Goal: Transaction & Acquisition: Purchase product/service

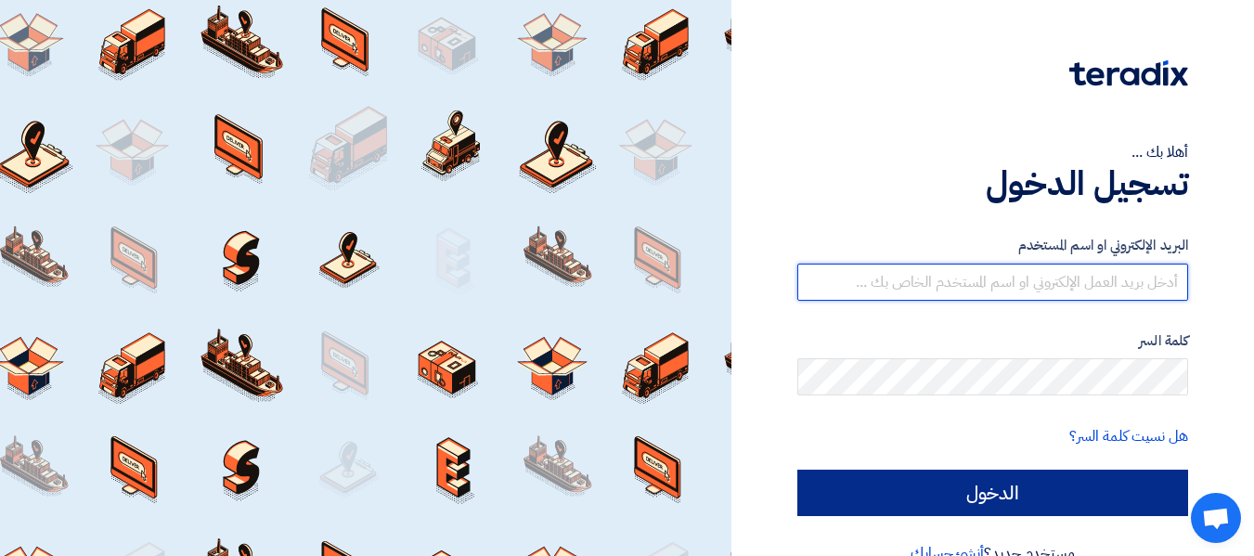
type input "[EMAIL_ADDRESS][DOMAIN_NAME]"
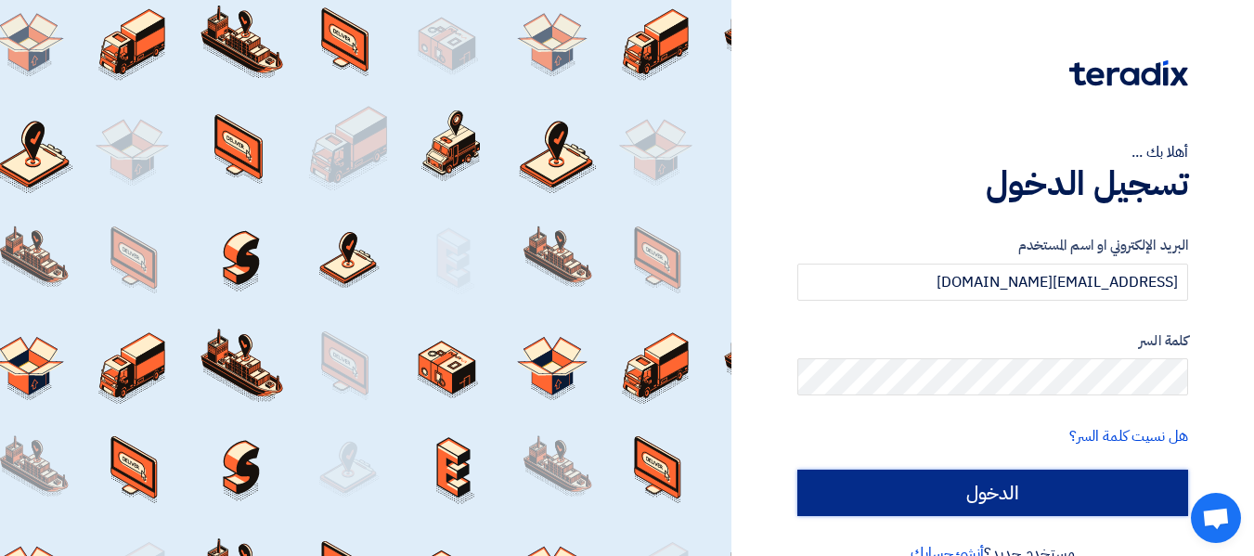
click at [1011, 494] on input "الدخول" at bounding box center [992, 493] width 391 height 46
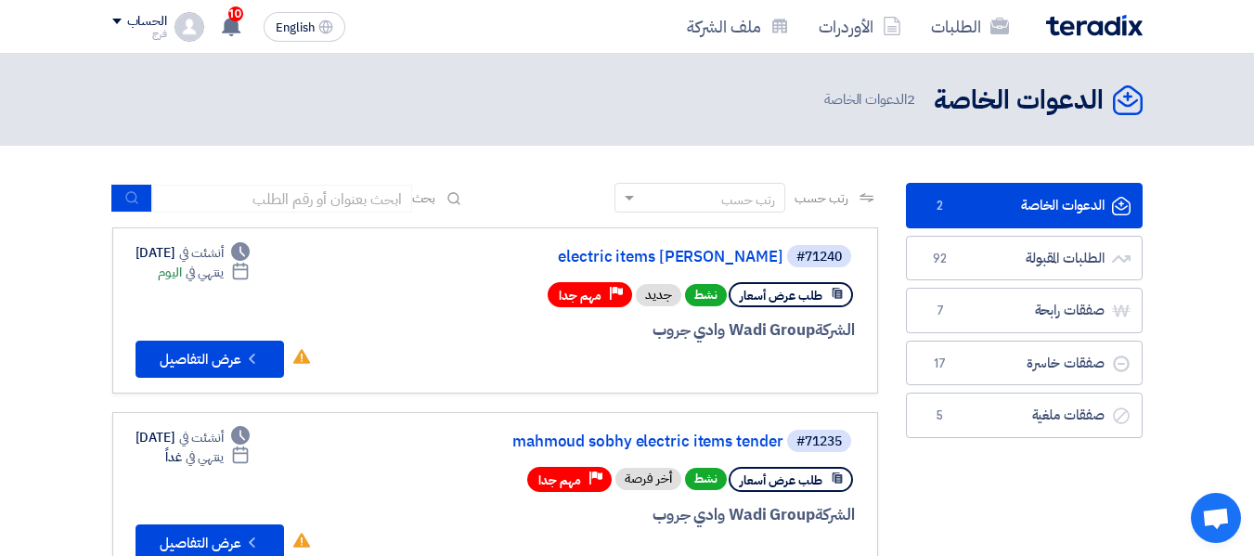
click at [1044, 200] on link "الدعوات الخاصة الدعوات الخاصة 2" at bounding box center [1024, 205] width 237 height 45
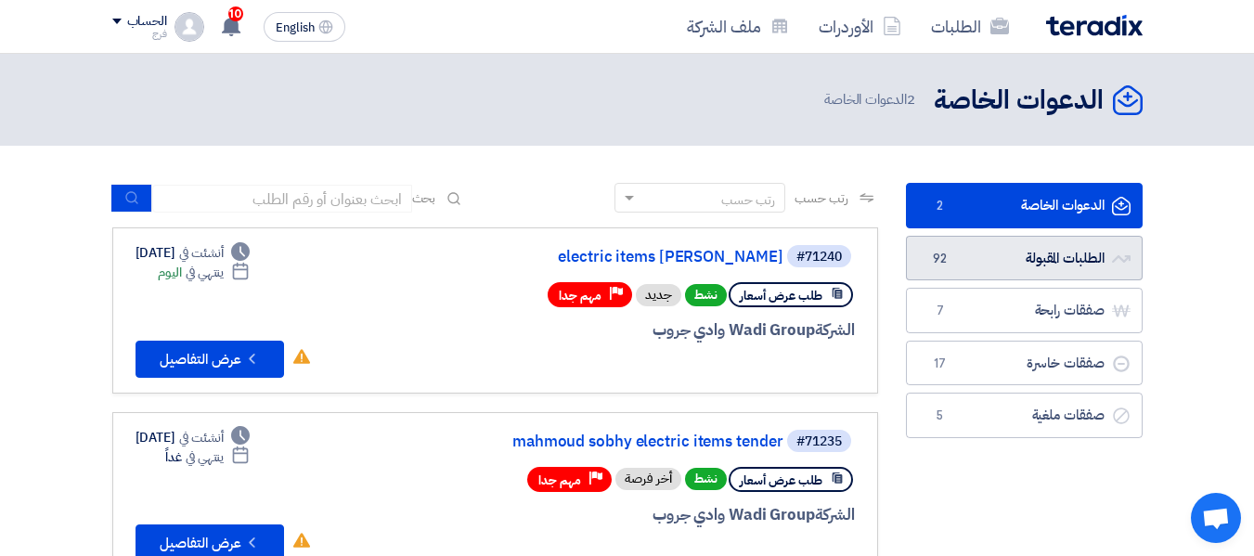
click at [1039, 262] on link "الطلبات المقبولة الطلبات المقبولة 92" at bounding box center [1024, 258] width 237 height 45
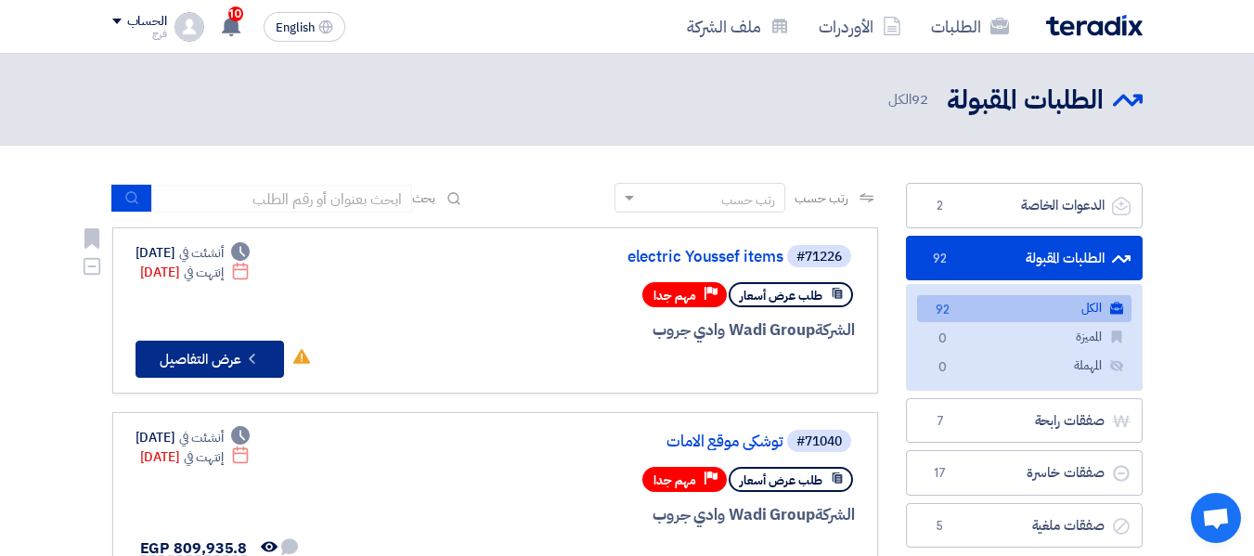
click at [213, 364] on button "Check details عرض التفاصيل" at bounding box center [209, 359] width 148 height 37
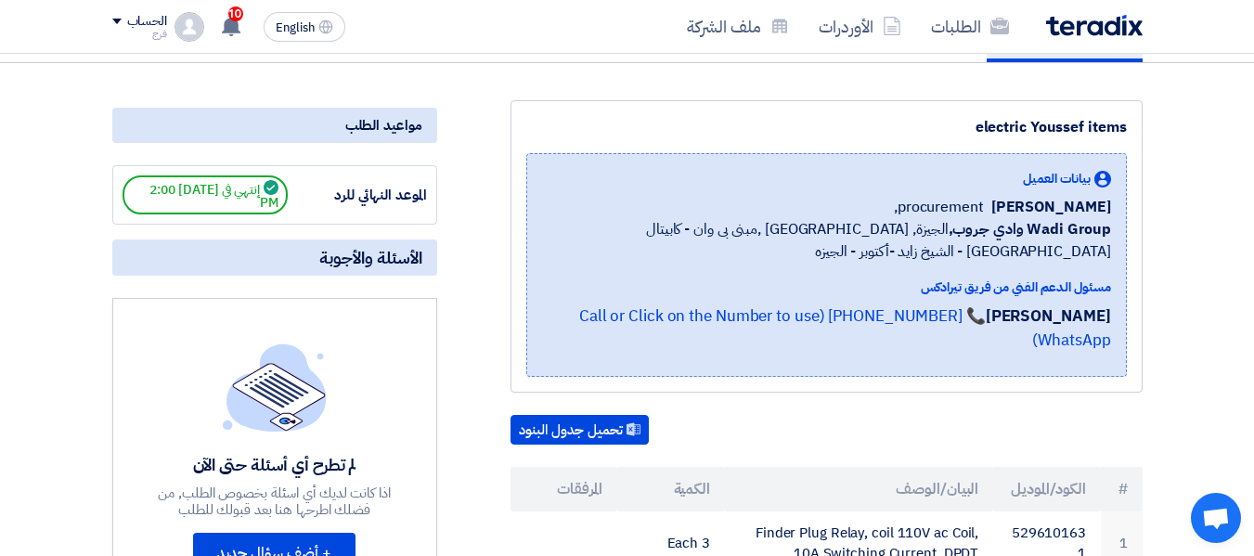
scroll to position [278, 0]
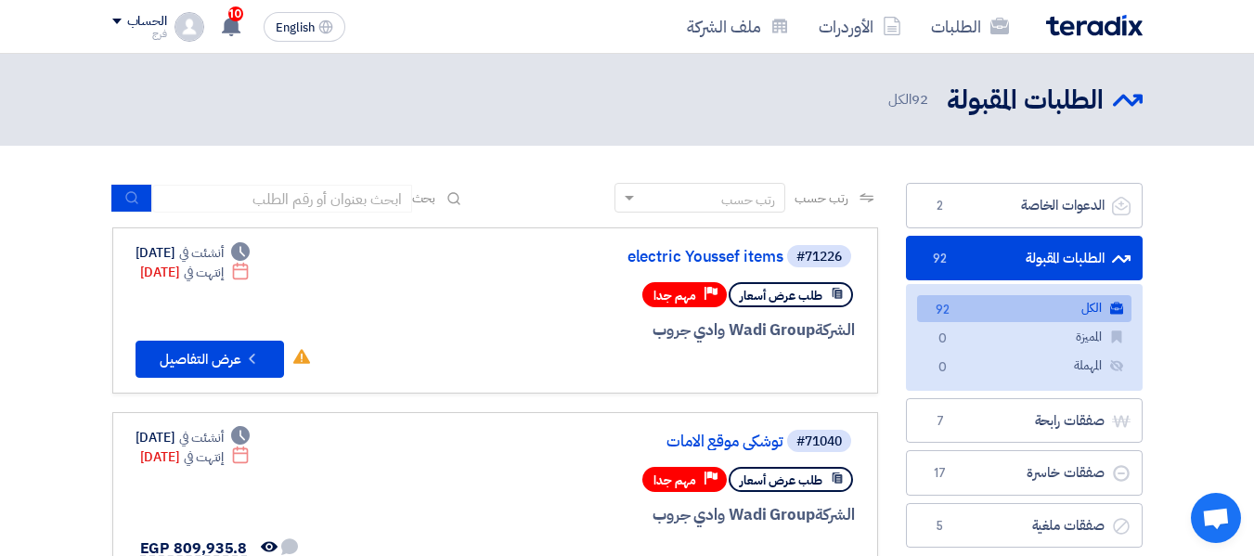
click at [1072, 308] on link "الكل الكل 92" at bounding box center [1024, 308] width 214 height 27
click at [200, 354] on button "Check details عرض التفاصيل" at bounding box center [209, 359] width 148 height 37
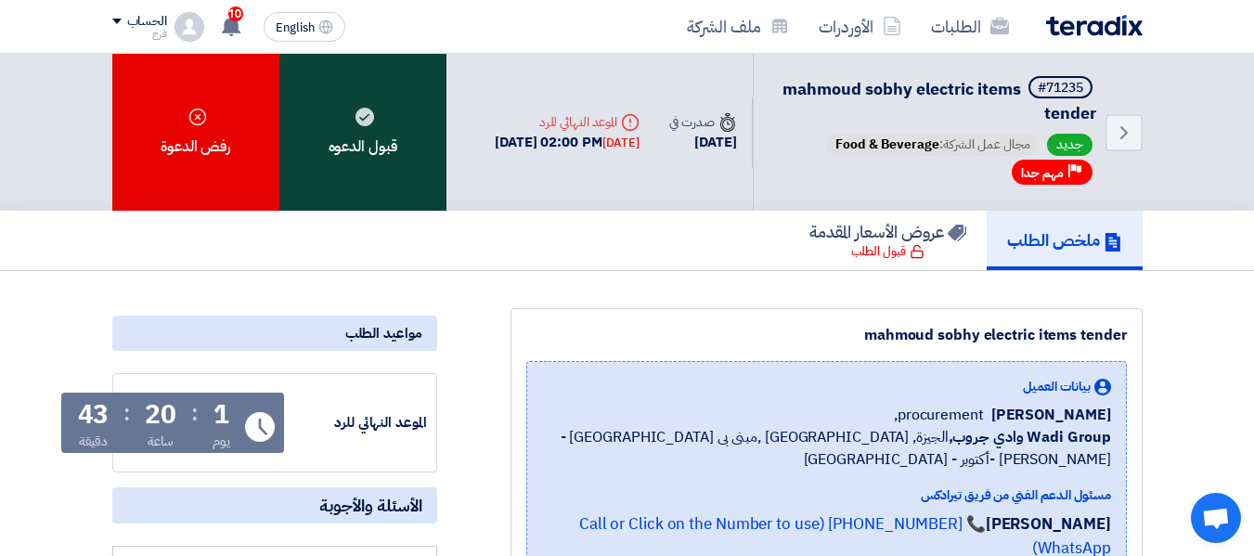
click at [359, 119] on use at bounding box center [364, 117] width 19 height 19
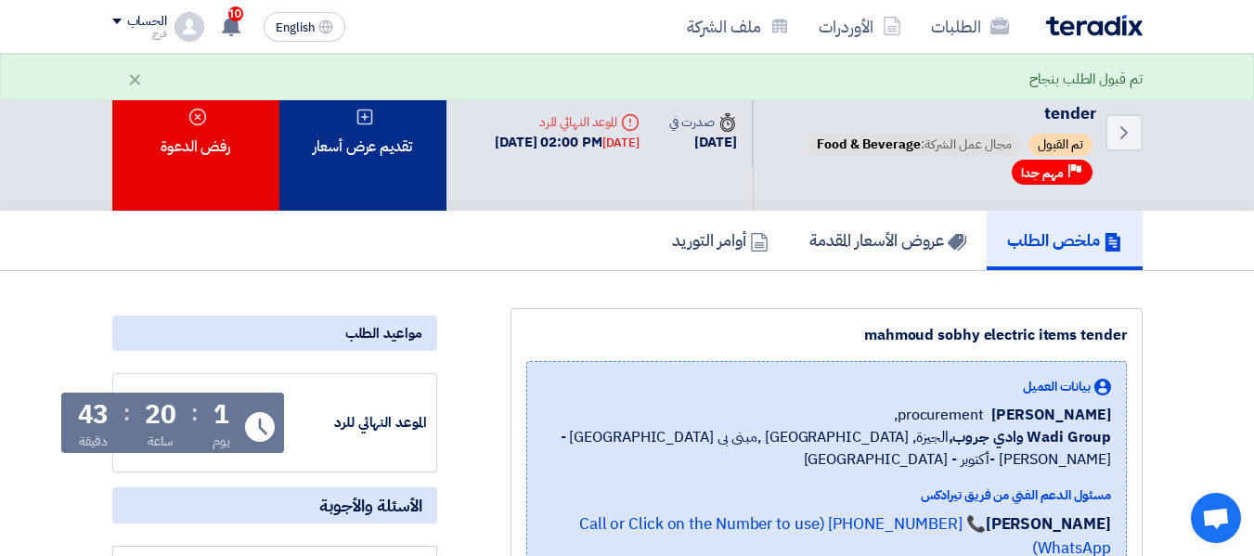
click at [384, 124] on div "تقديم عرض أسعار" at bounding box center [362, 132] width 167 height 157
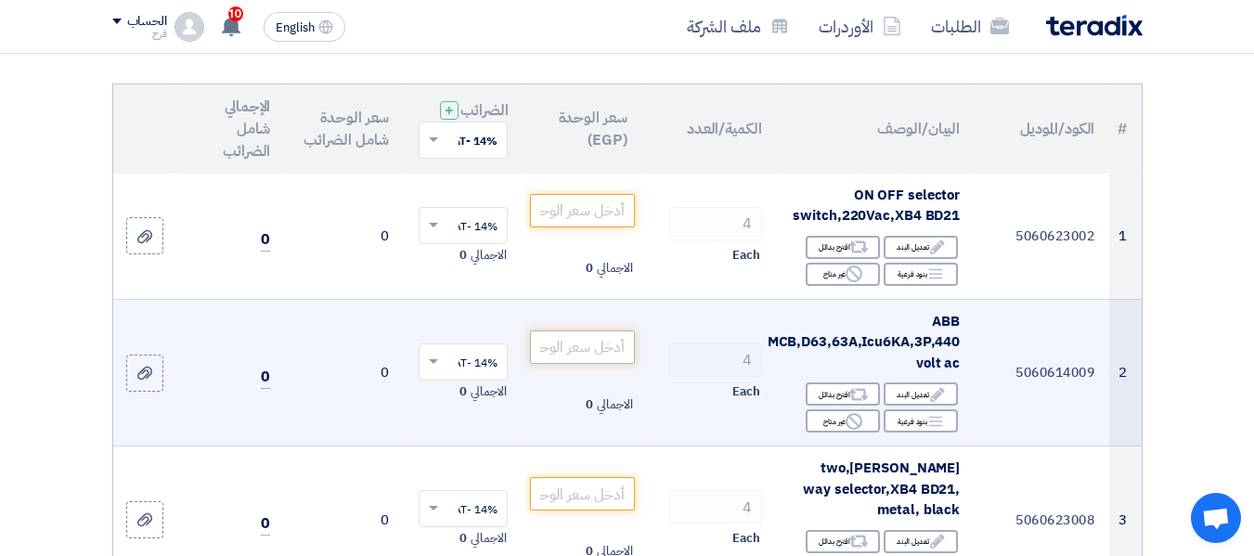
scroll to position [186, 0]
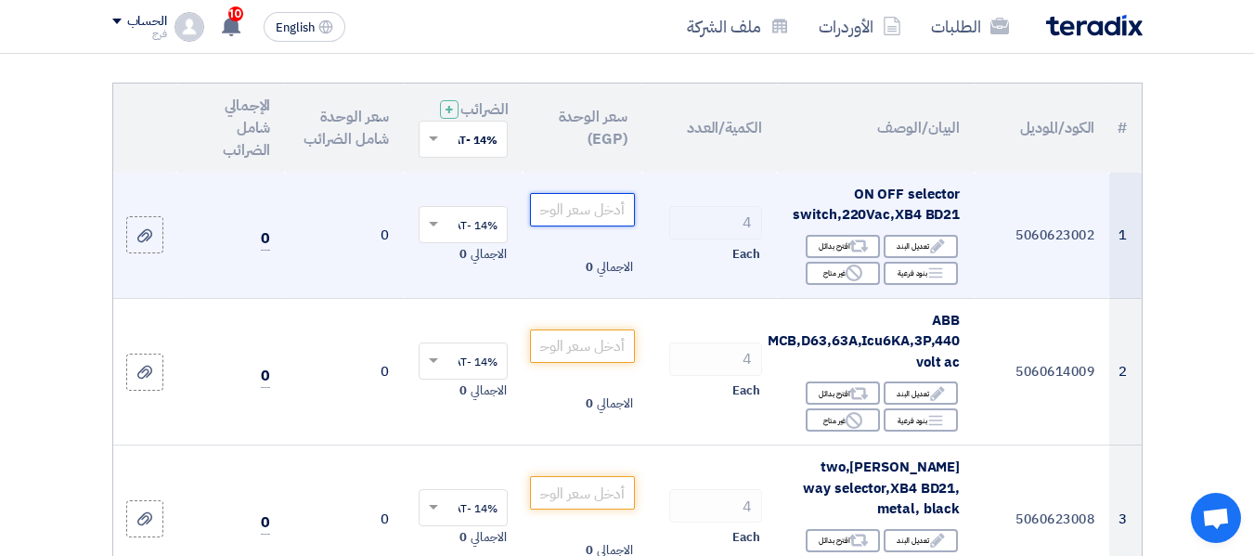
click at [590, 226] on input "number" at bounding box center [582, 209] width 104 height 33
click at [599, 222] on input "number" at bounding box center [582, 209] width 104 height 33
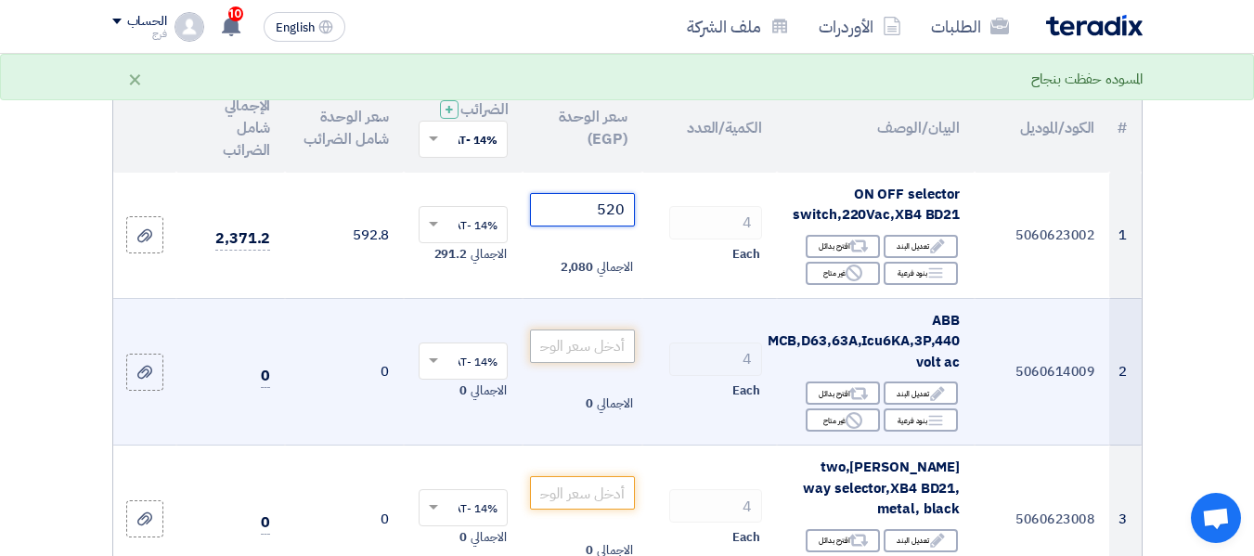
type input "520"
click at [571, 360] on input "number" at bounding box center [582, 345] width 104 height 33
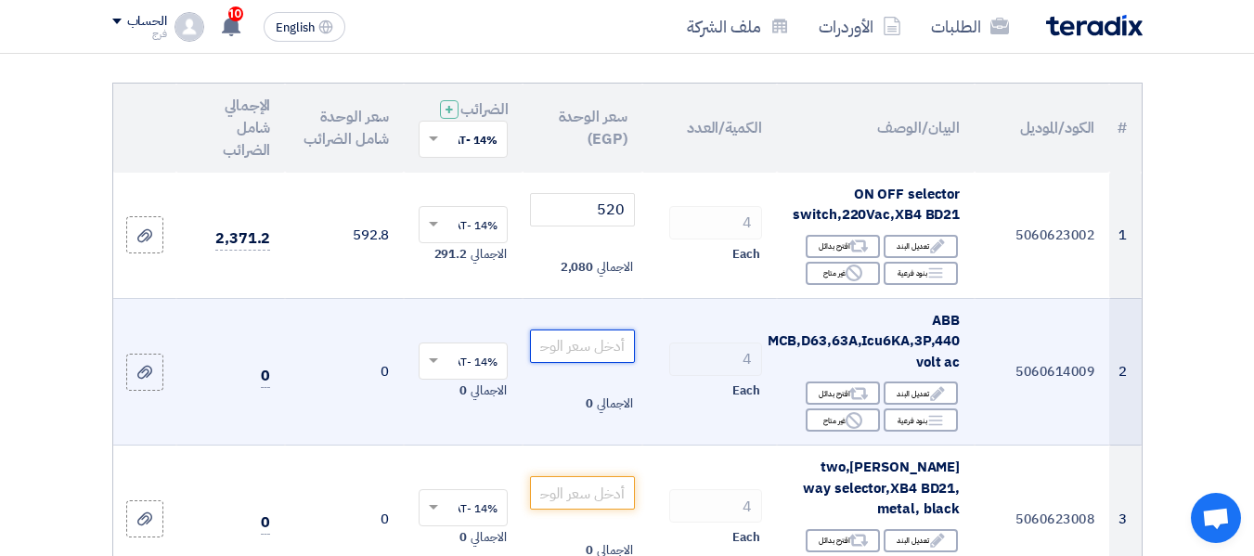
click at [583, 354] on input "number" at bounding box center [582, 345] width 104 height 33
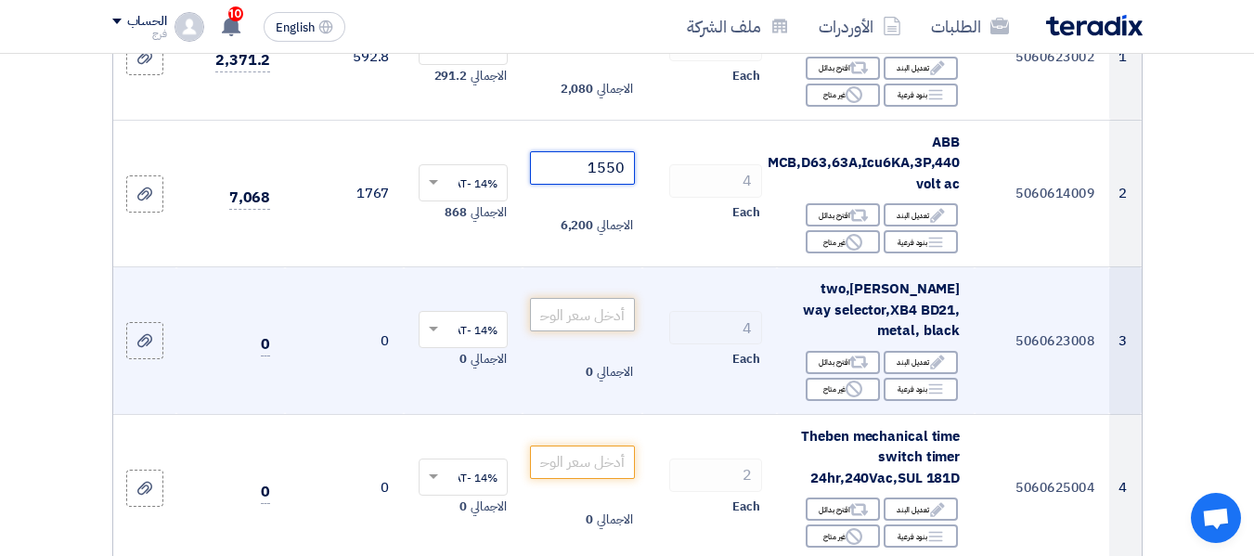
scroll to position [371, 0]
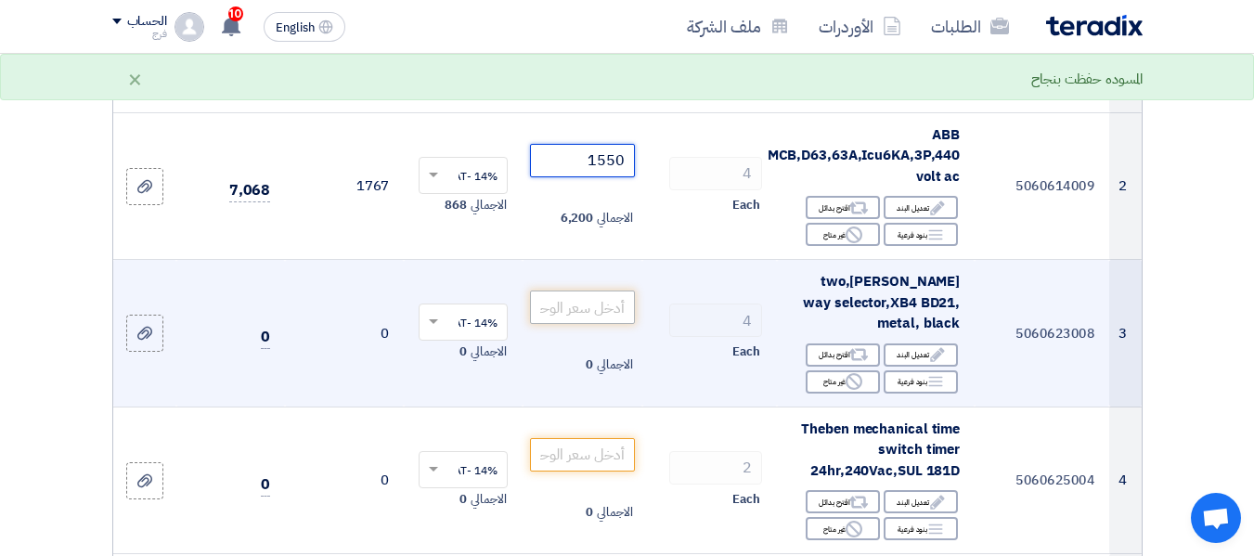
type input "1550"
click at [582, 318] on input "number" at bounding box center [582, 306] width 104 height 33
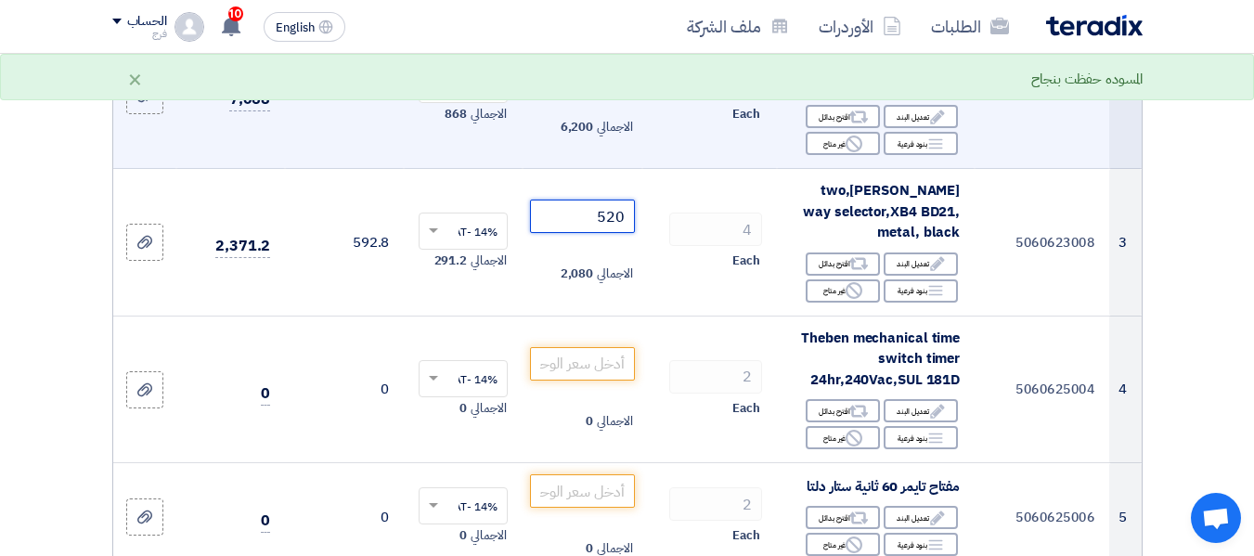
scroll to position [464, 0]
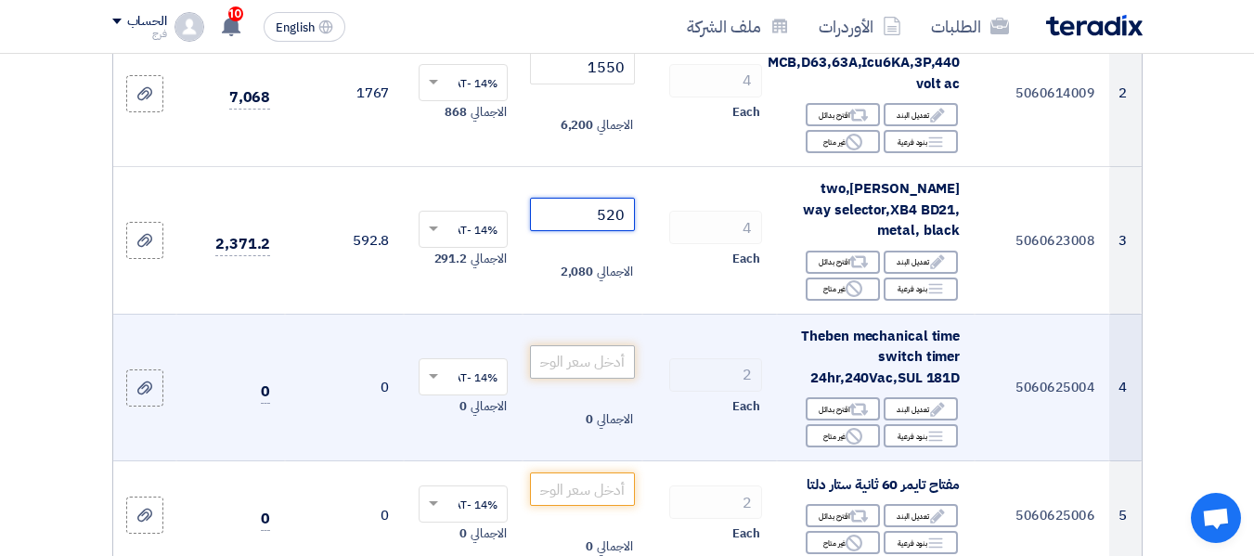
type input "520"
click at [559, 374] on input "number" at bounding box center [582, 361] width 104 height 33
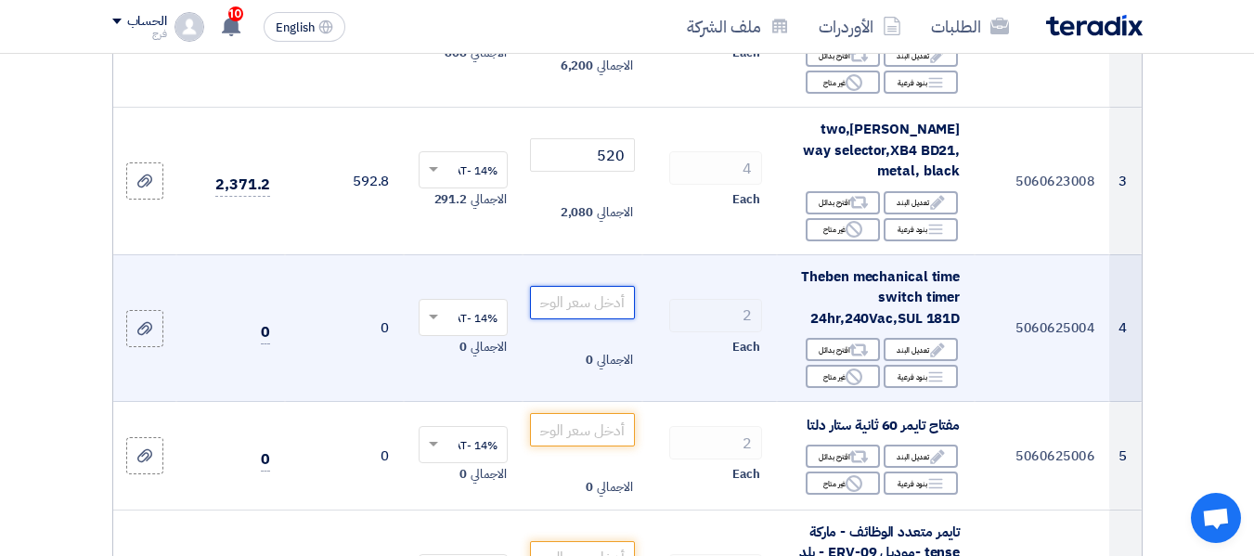
scroll to position [557, 0]
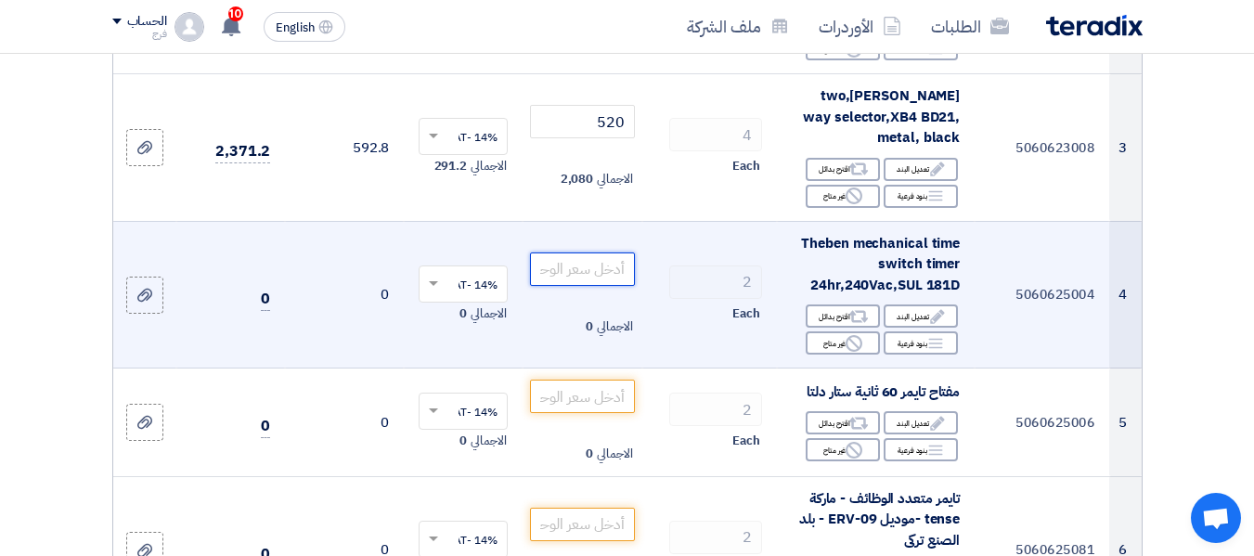
click at [579, 278] on input "number" at bounding box center [582, 268] width 104 height 33
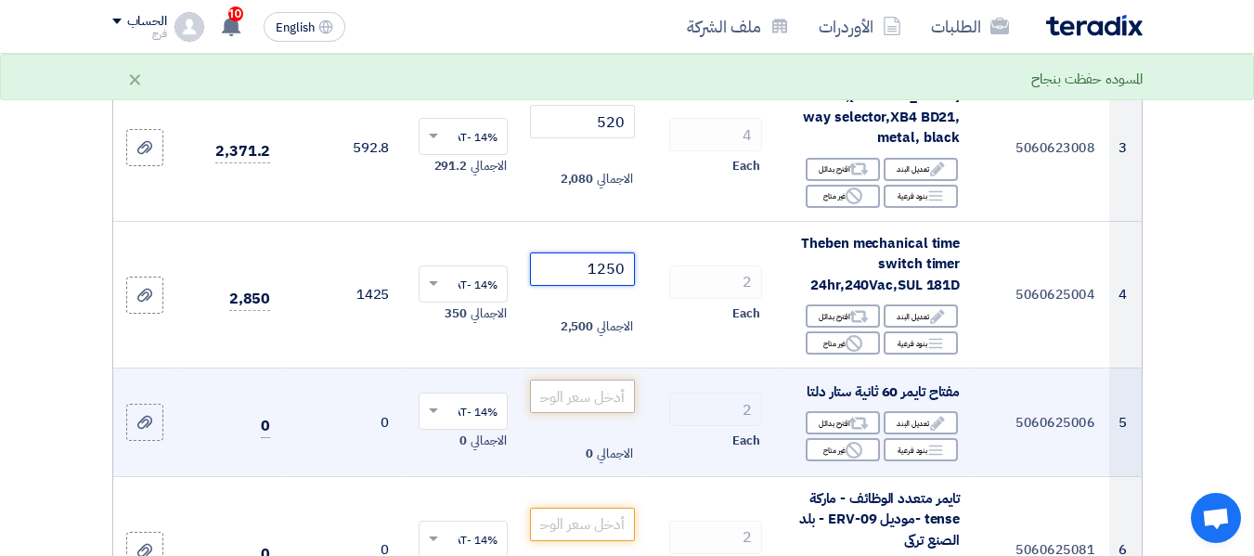
type input "1250"
click at [574, 406] on input "number" at bounding box center [582, 396] width 104 height 33
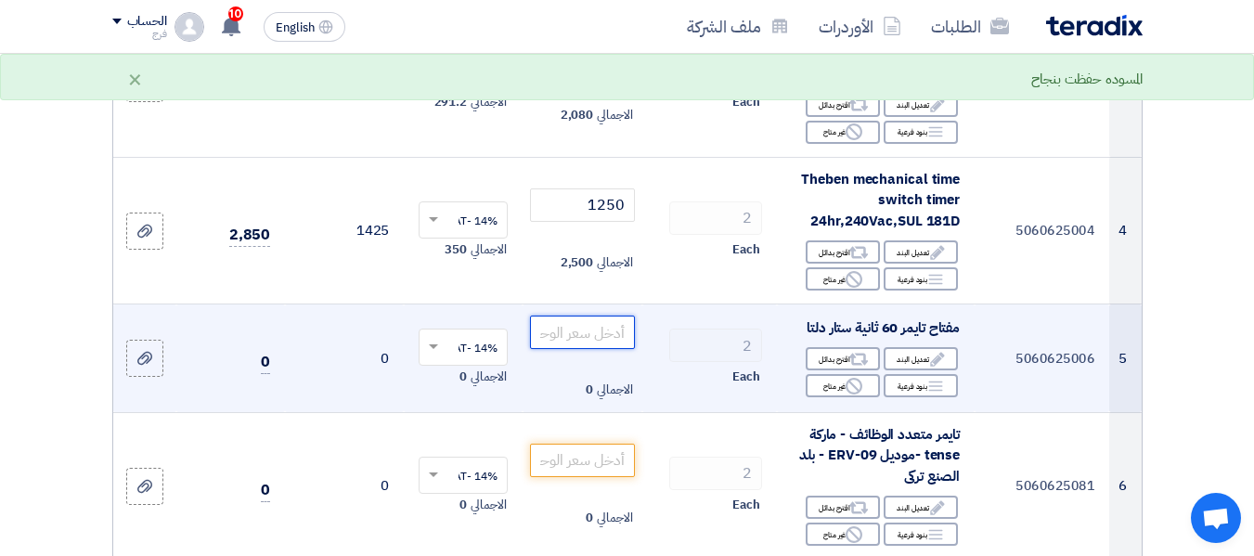
scroll to position [650, 0]
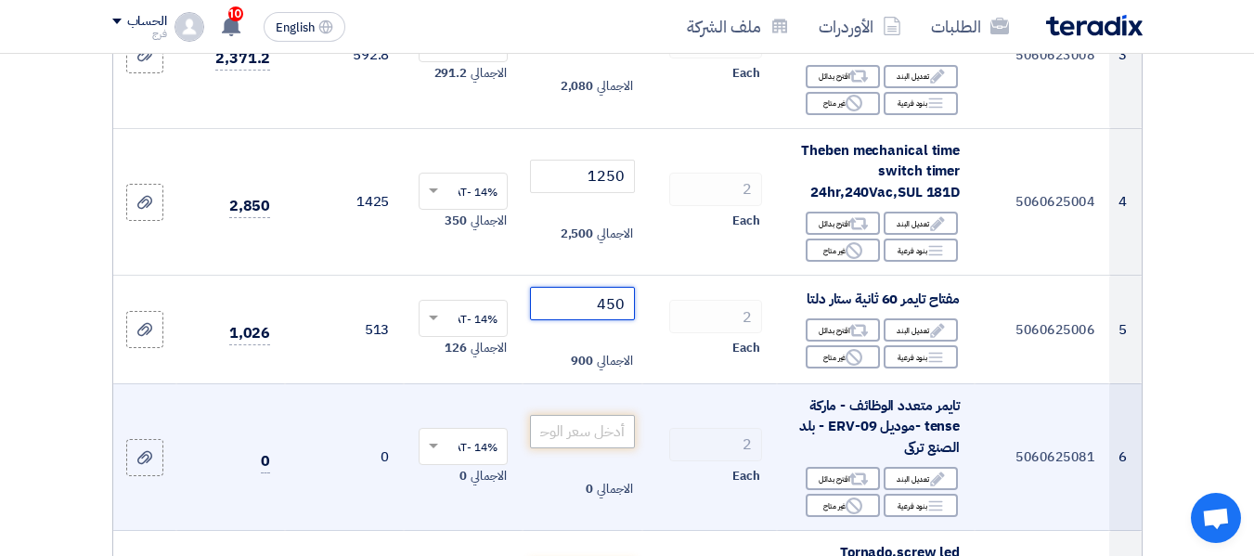
type input "450"
click at [588, 448] on input "number" at bounding box center [582, 431] width 104 height 33
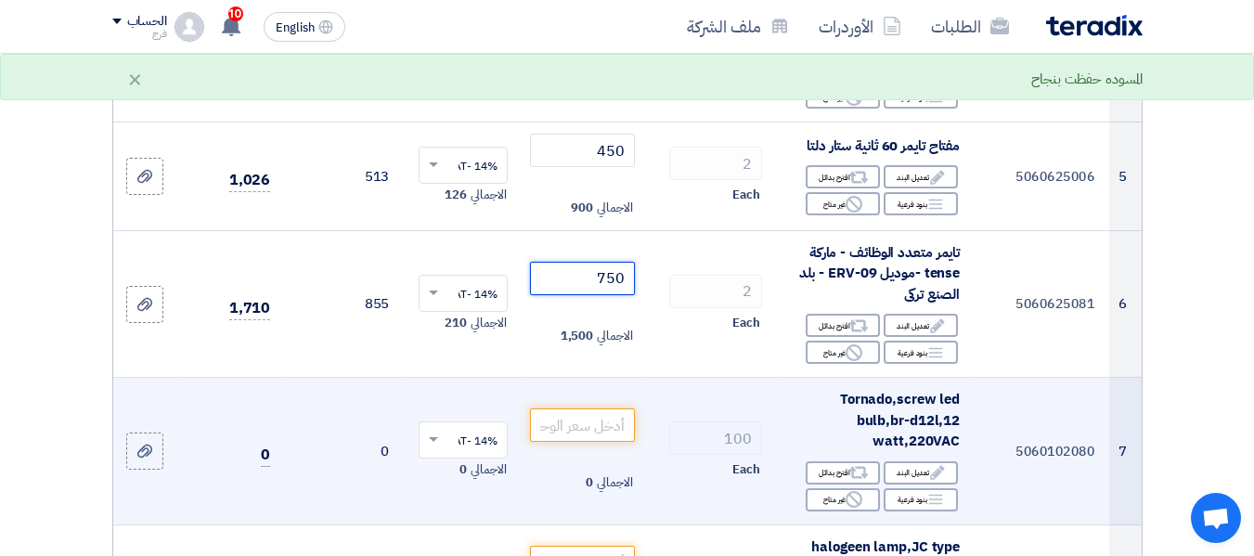
scroll to position [835, 0]
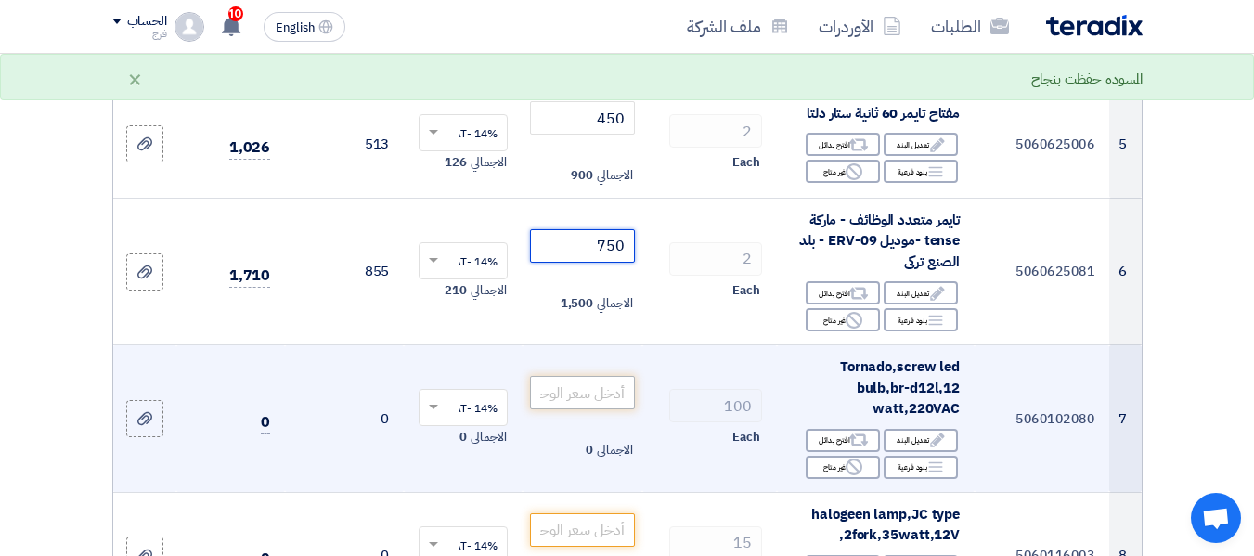
type input "750"
click at [595, 407] on input "number" at bounding box center [582, 392] width 104 height 33
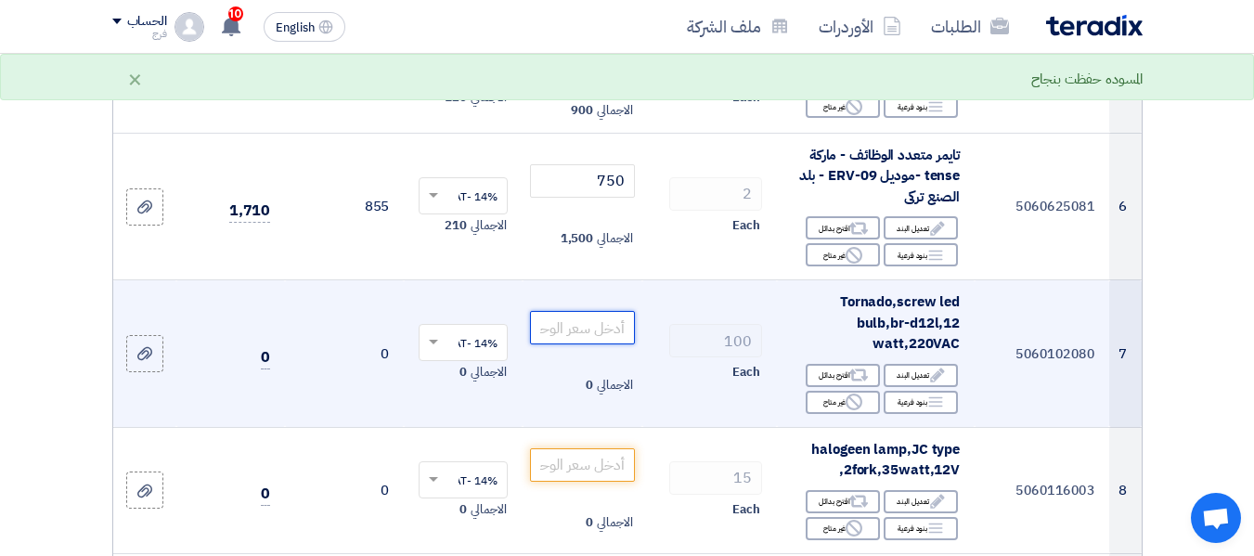
scroll to position [928, 0]
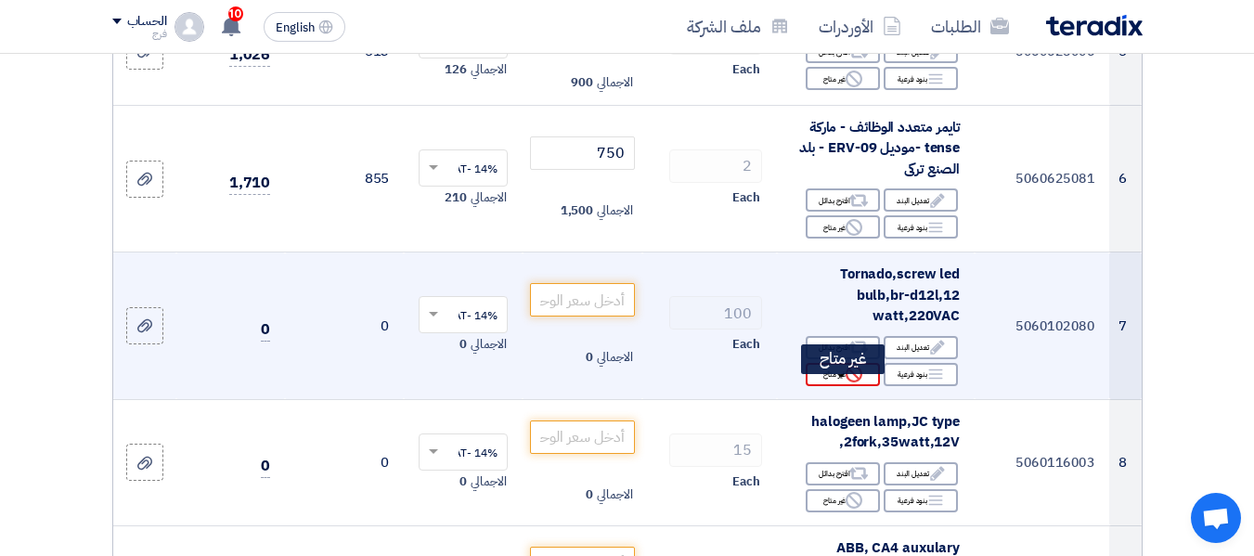
click at [832, 386] on div "Reject غير متاح" at bounding box center [843, 374] width 74 height 23
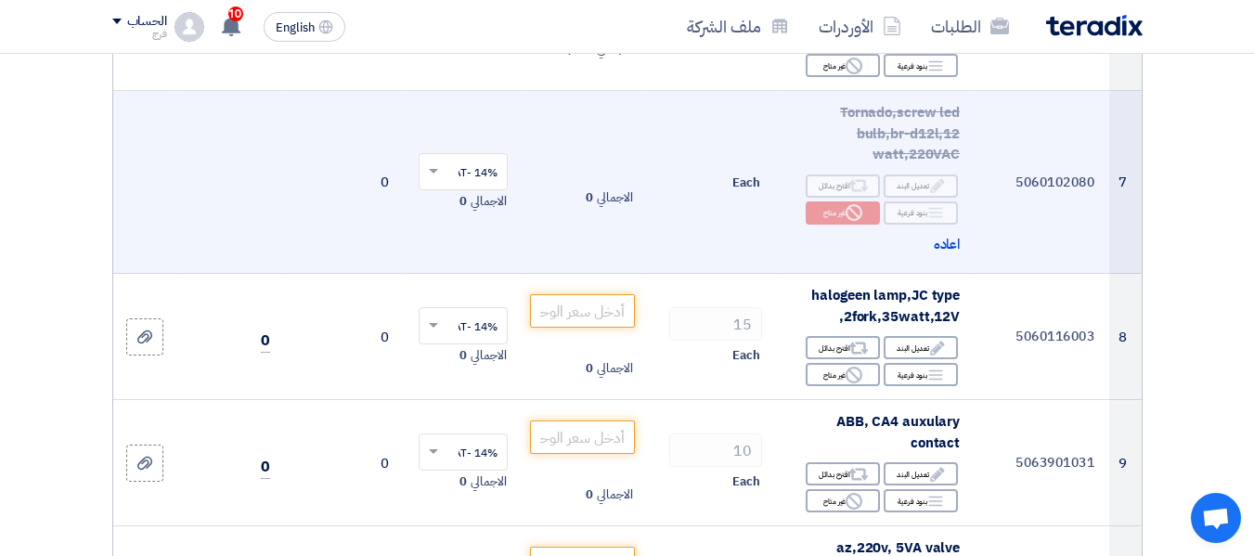
scroll to position [1114, 0]
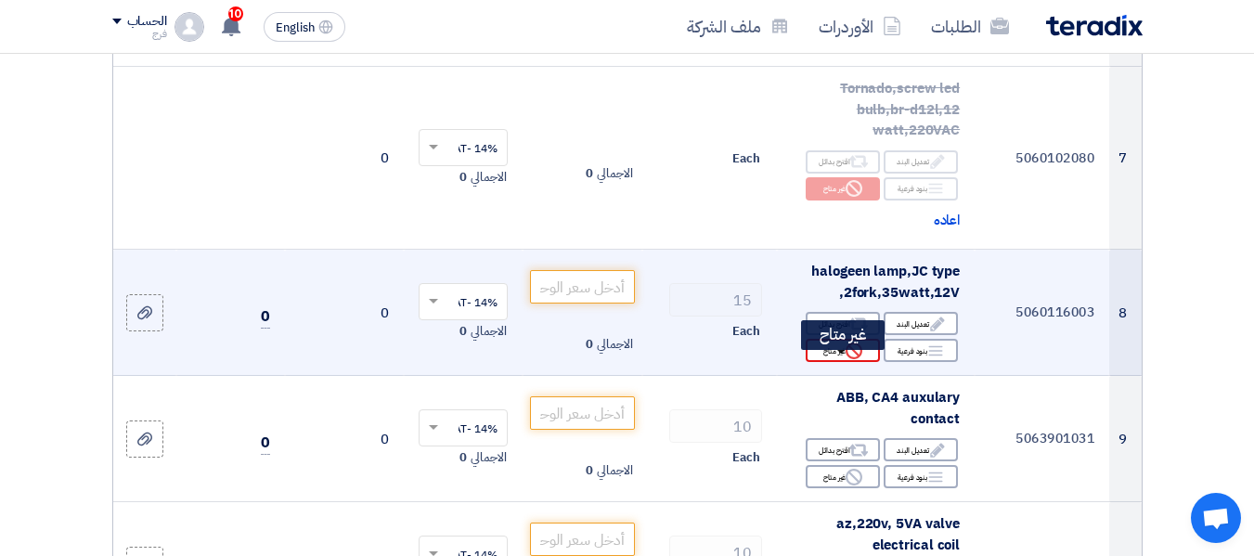
click at [829, 362] on div "Reject غير متاح" at bounding box center [843, 350] width 74 height 23
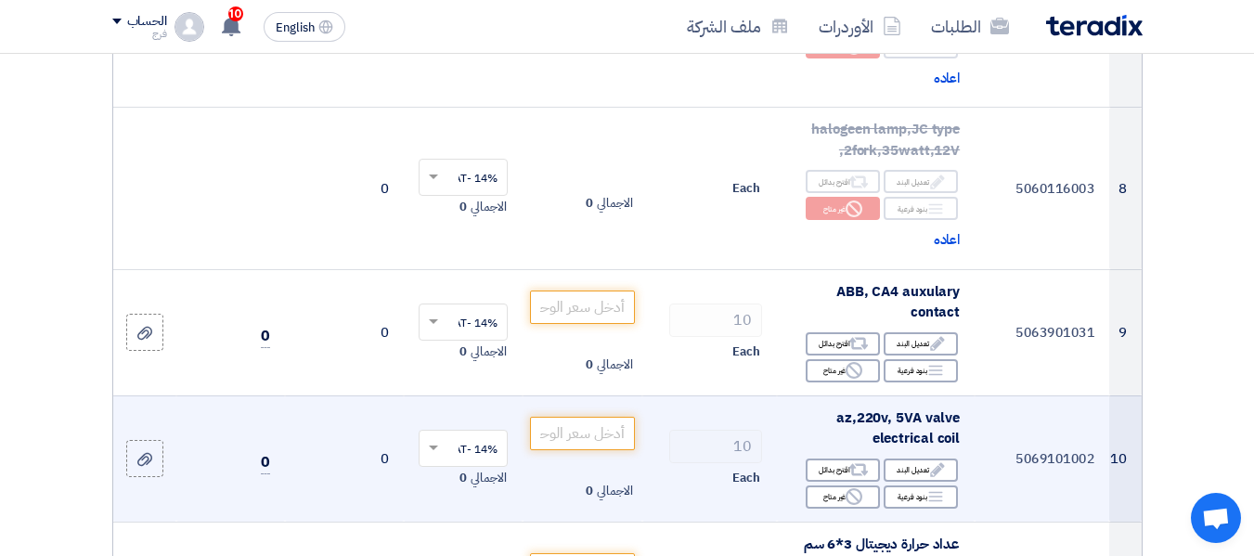
scroll to position [1299, 0]
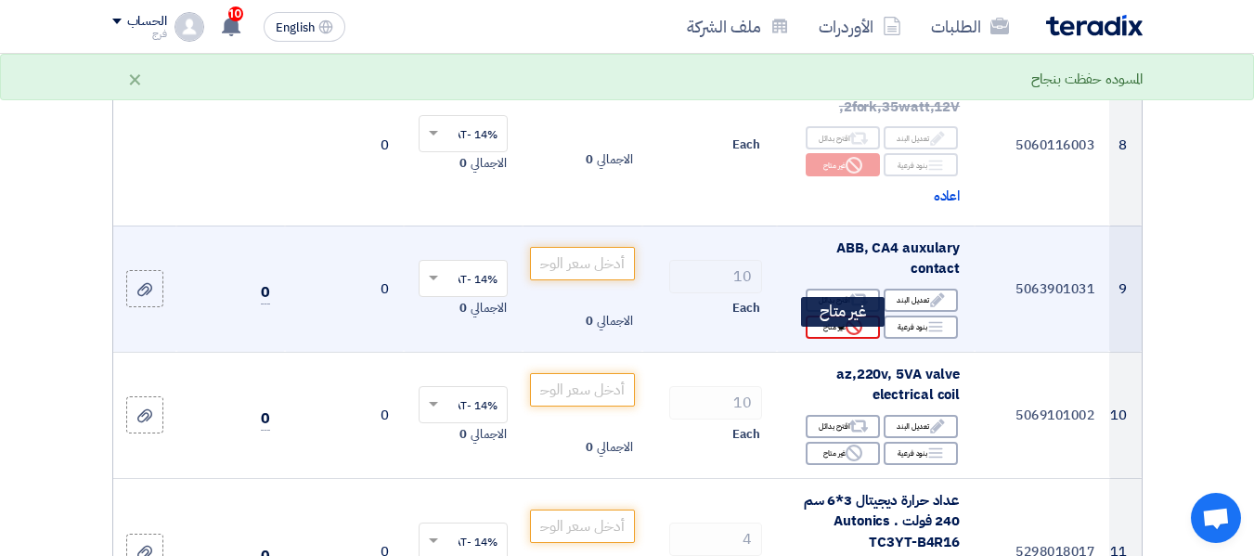
click at [831, 339] on div "Reject غير متاح" at bounding box center [843, 327] width 74 height 23
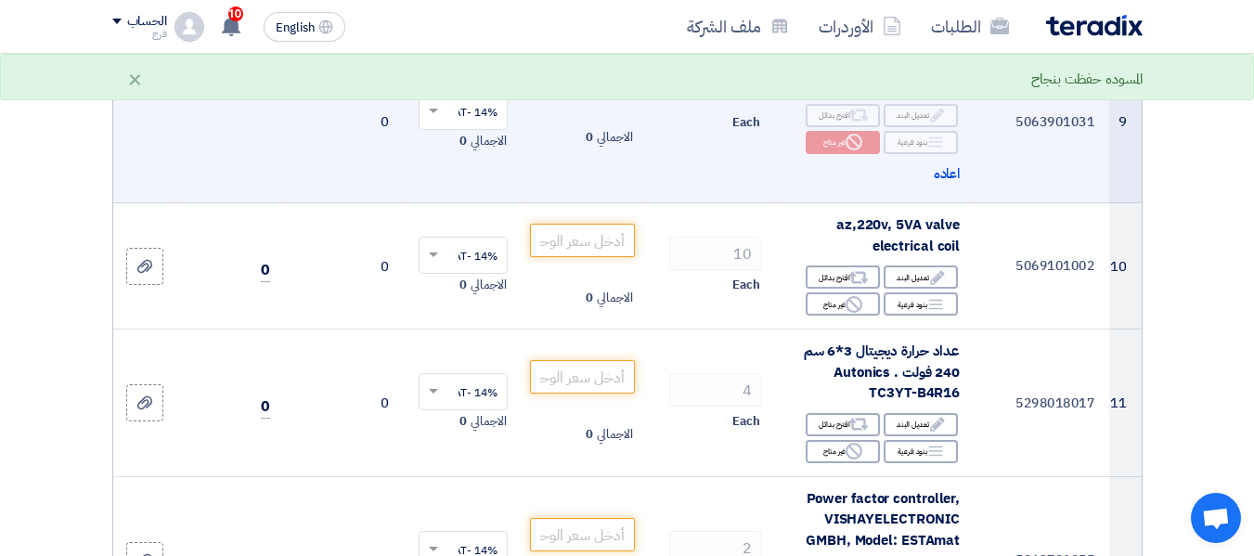
scroll to position [1485, 0]
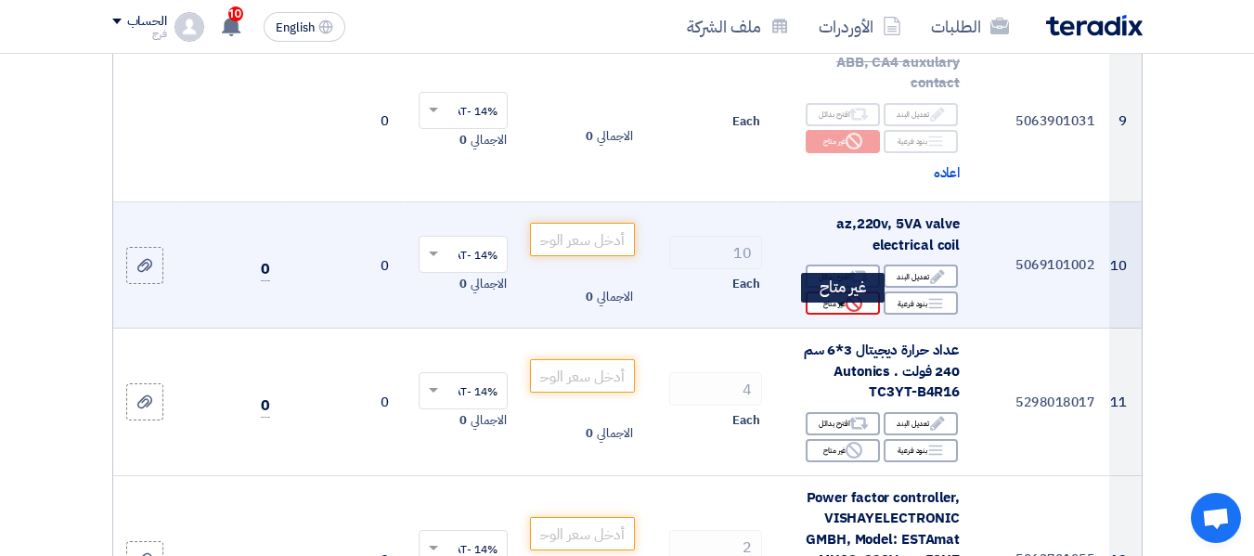
click at [825, 315] on div "Reject غير متاح" at bounding box center [843, 302] width 74 height 23
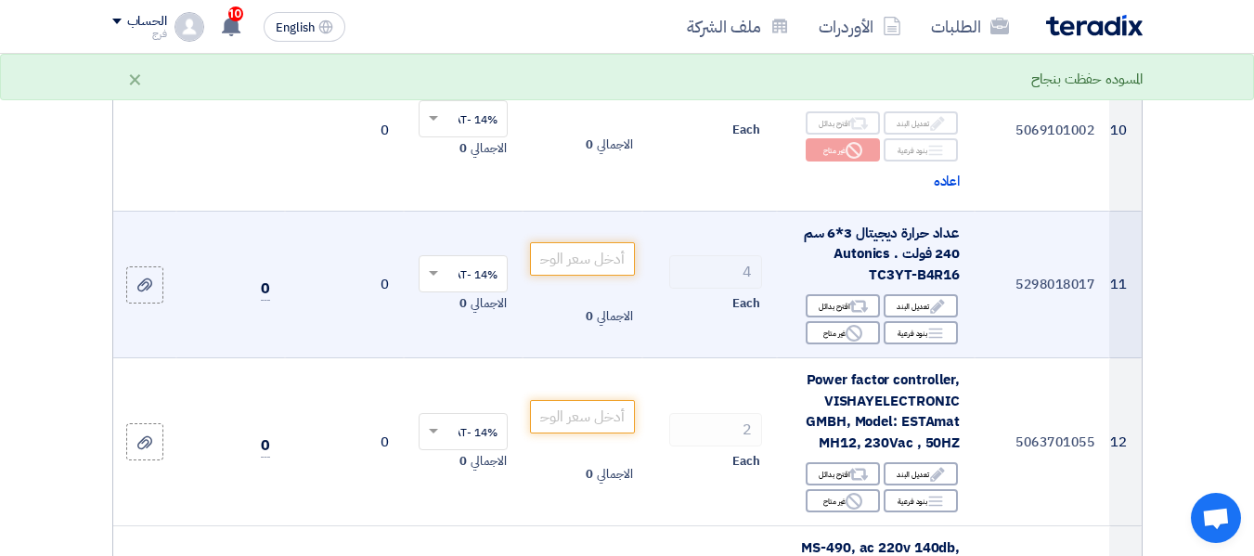
scroll to position [1670, 0]
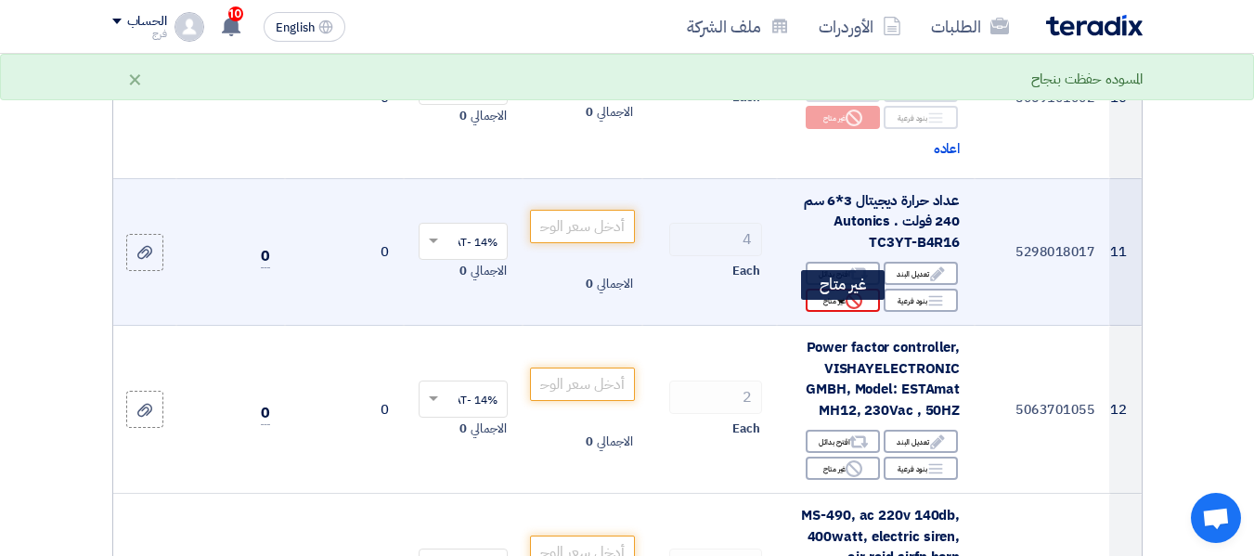
click at [822, 312] on div "Reject غير متاح" at bounding box center [843, 300] width 74 height 23
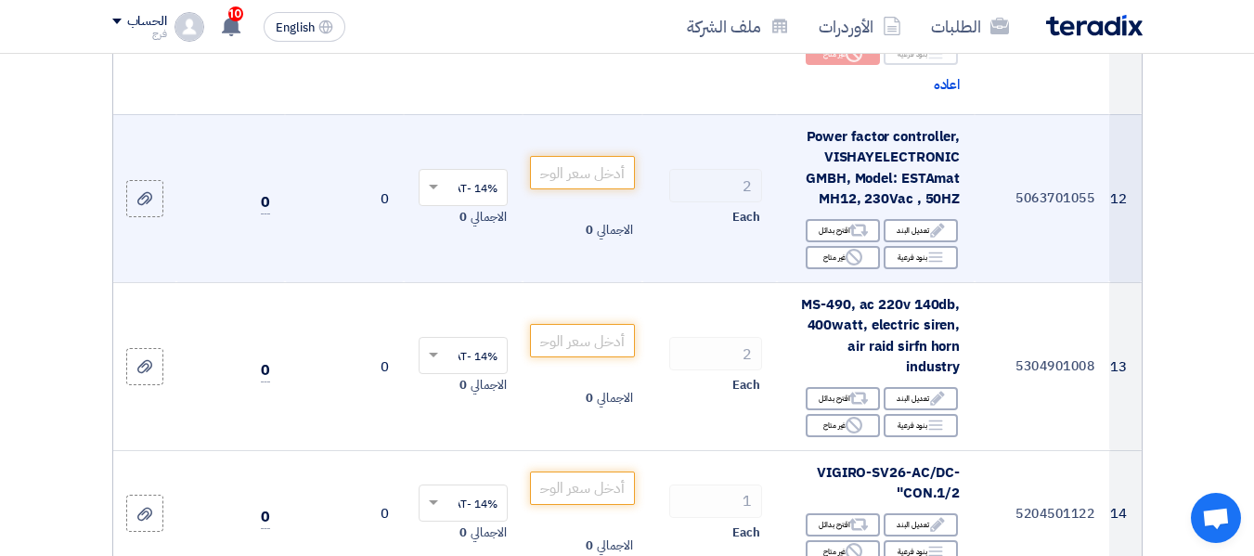
scroll to position [1949, 0]
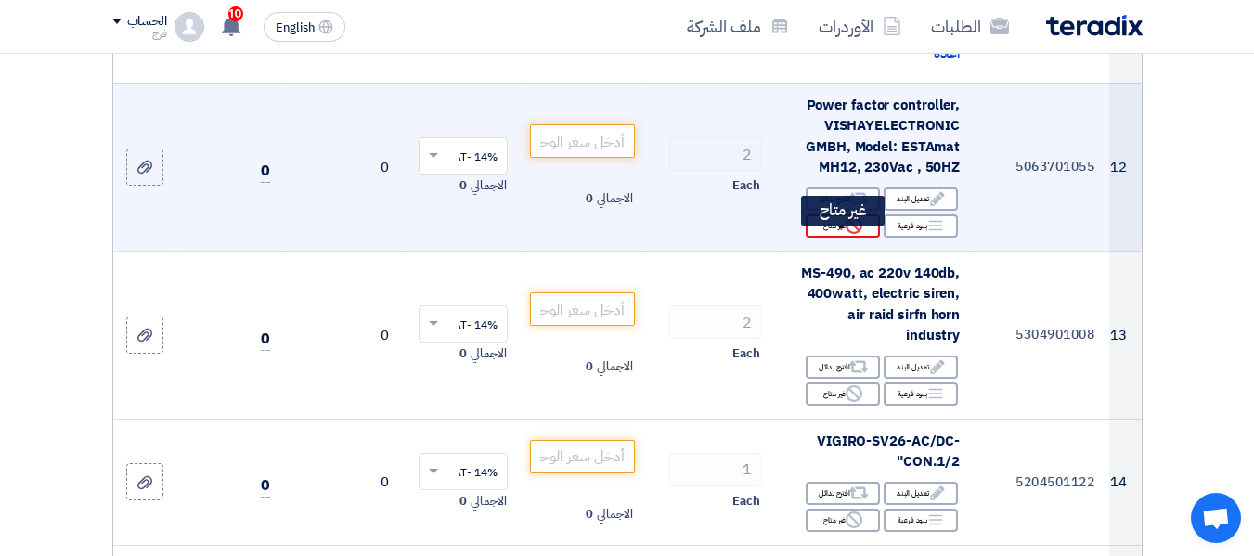
click at [822, 236] on div "Reject غير متاح" at bounding box center [843, 225] width 74 height 23
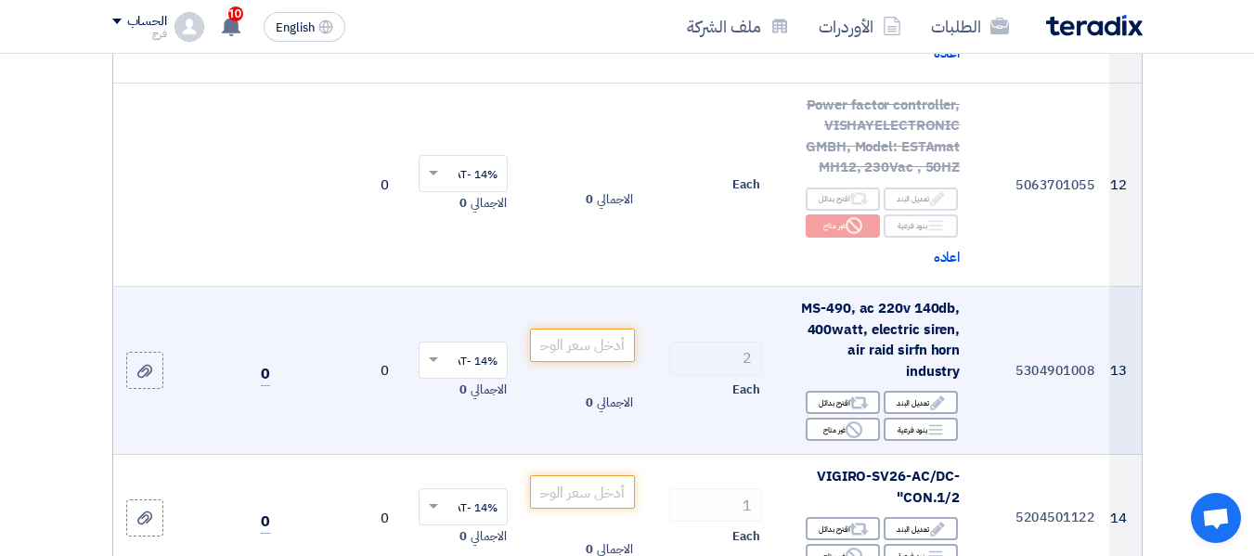
scroll to position [2042, 0]
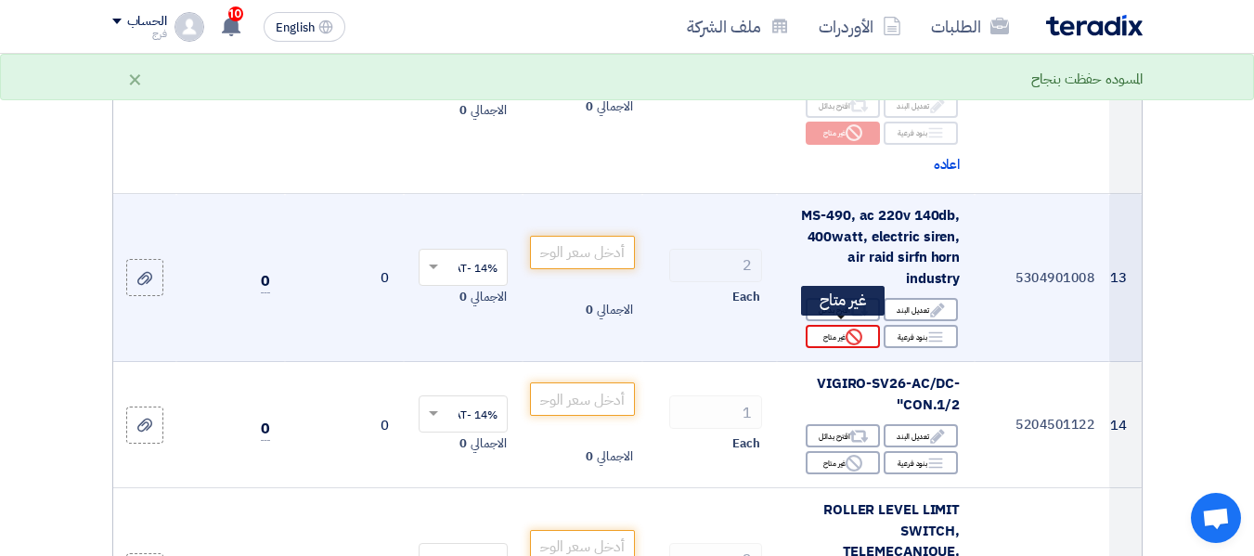
click at [831, 334] on div "Reject غير متاح" at bounding box center [843, 336] width 74 height 23
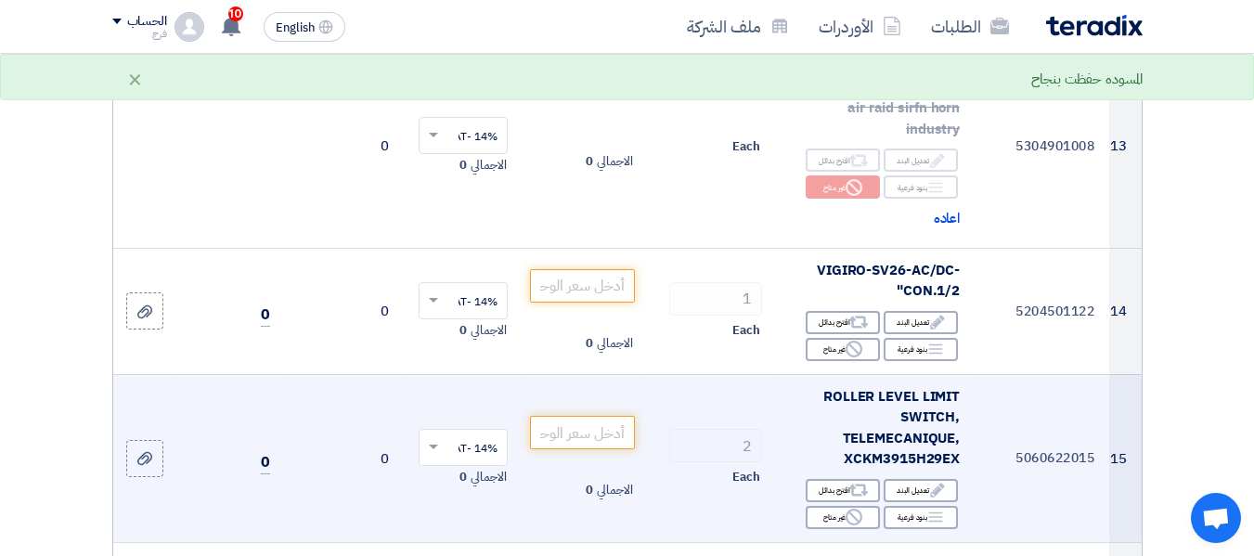
scroll to position [2227, 0]
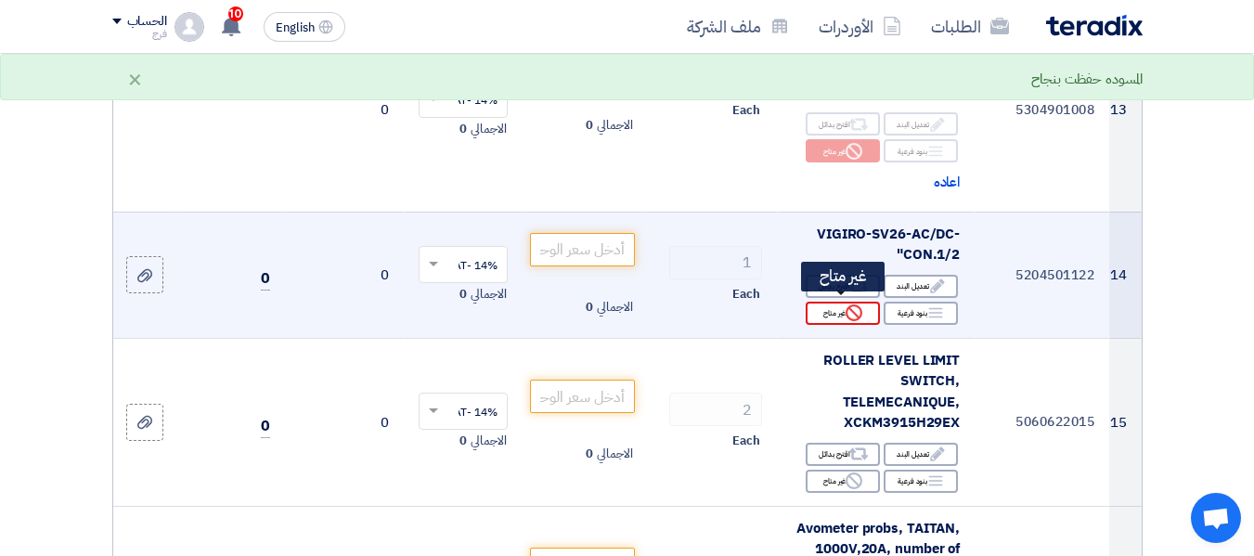
click at [819, 312] on div "Reject غير متاح" at bounding box center [843, 313] width 74 height 23
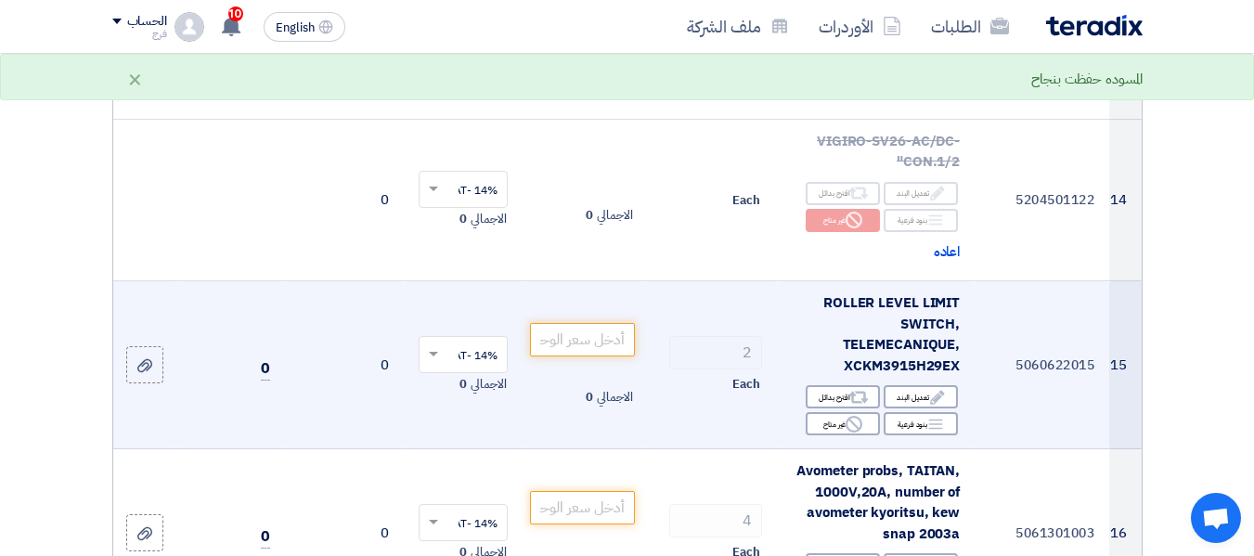
scroll to position [2413, 0]
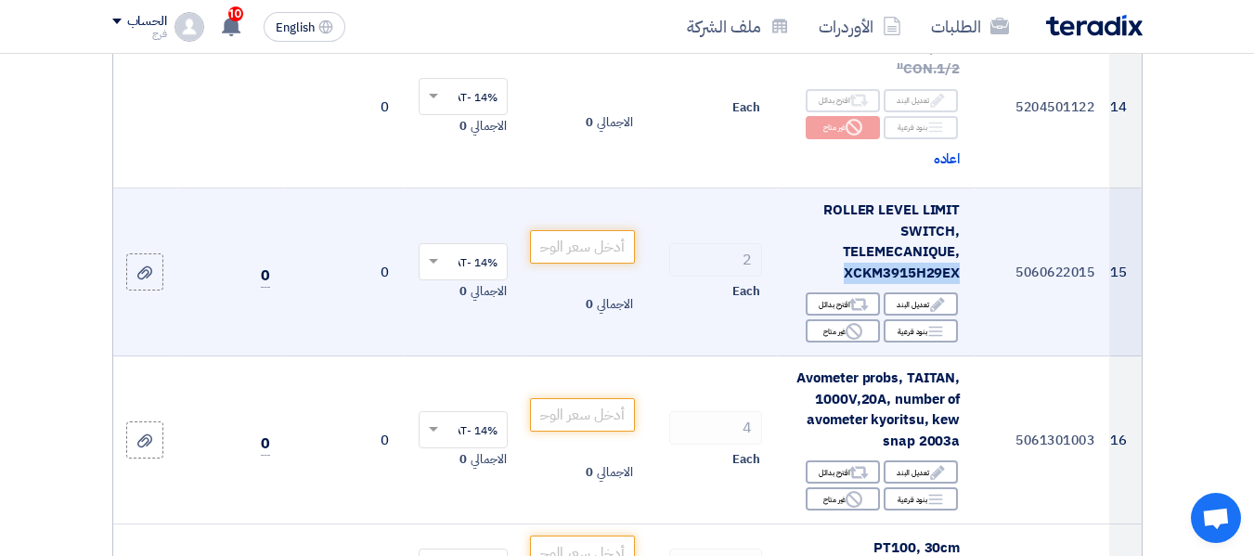
drag, startPoint x: 844, startPoint y: 268, endPoint x: 966, endPoint y: 263, distance: 122.6
click at [966, 263] on td "ROLLER LEVEL LIMIT SWITCH, TELEMECANIQUE, XCKM3915H29EX Edit تعديل البند Altern…" at bounding box center [876, 272] width 198 height 168
copy span "XCKM3915H29EX"
click at [586, 248] on input "number" at bounding box center [582, 246] width 104 height 33
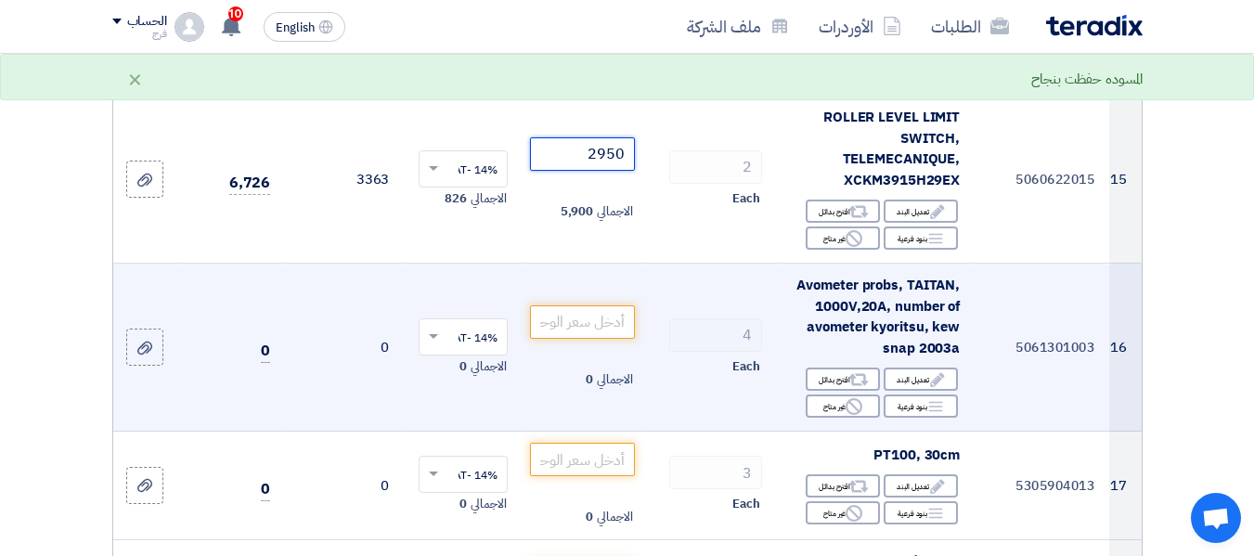
scroll to position [2598, 0]
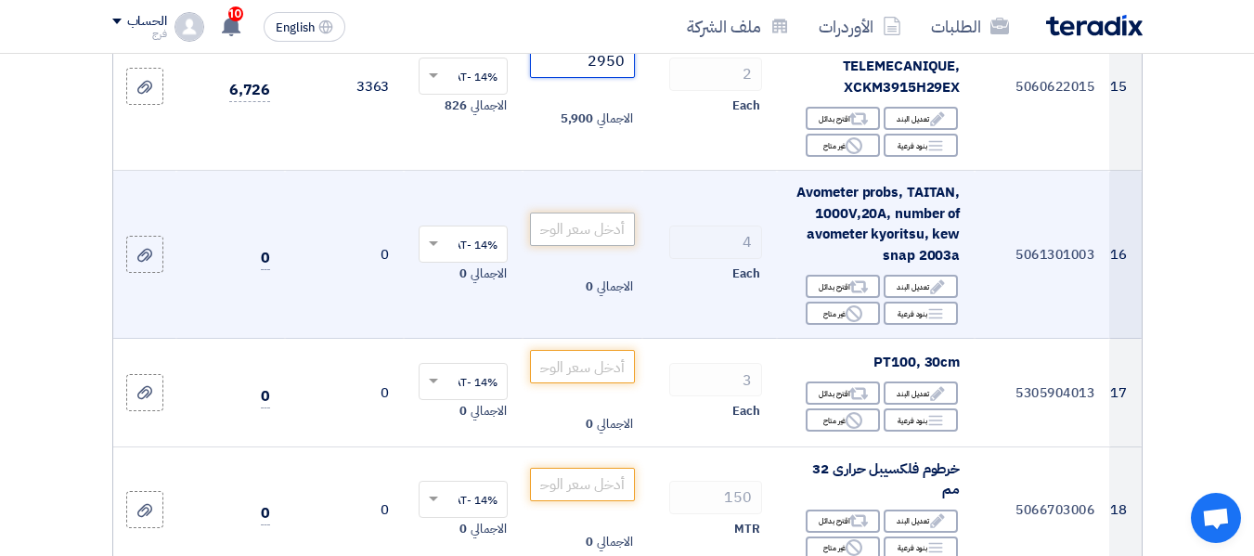
type input "2950"
click at [590, 221] on input "number" at bounding box center [582, 229] width 104 height 33
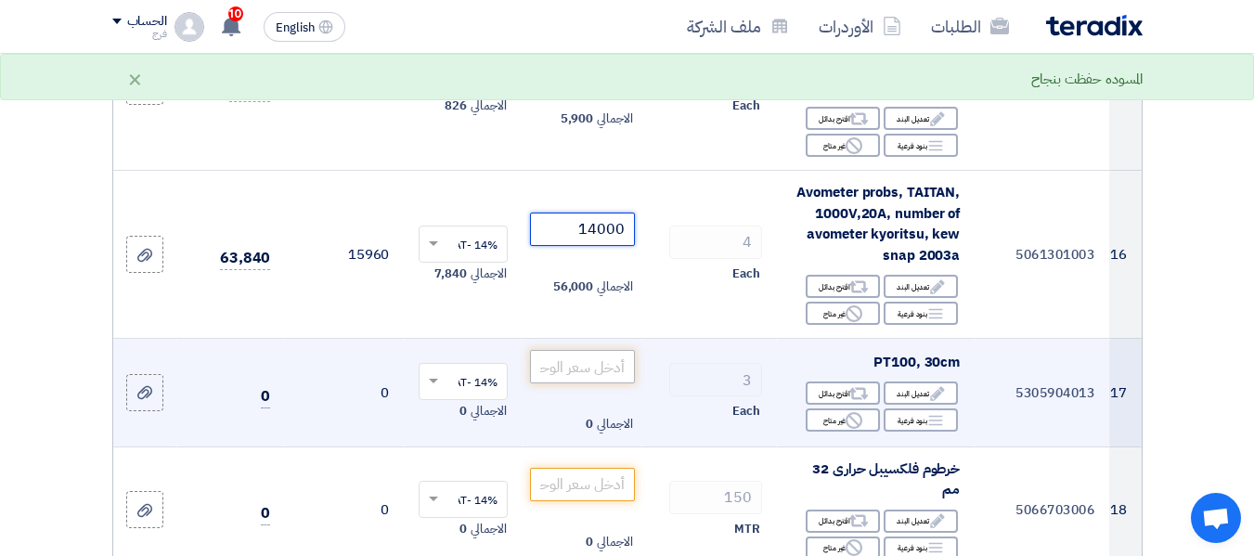
type input "14000"
click at [593, 363] on input "number" at bounding box center [582, 366] width 104 height 33
click at [599, 366] on input "number" at bounding box center [582, 366] width 104 height 33
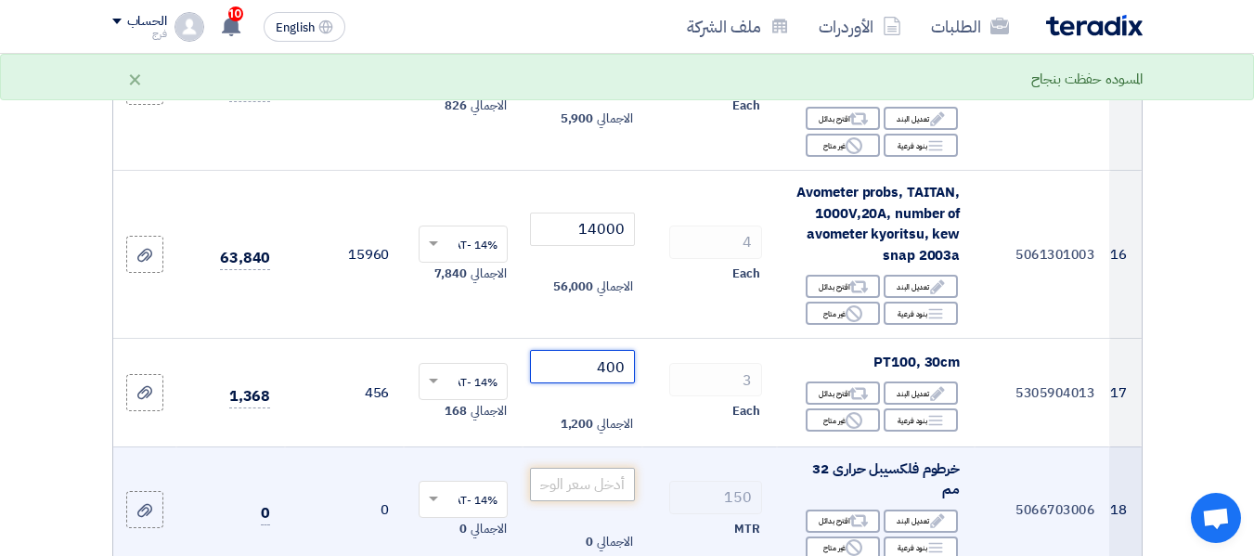
type input "400"
click at [576, 471] on input "number" at bounding box center [582, 484] width 104 height 33
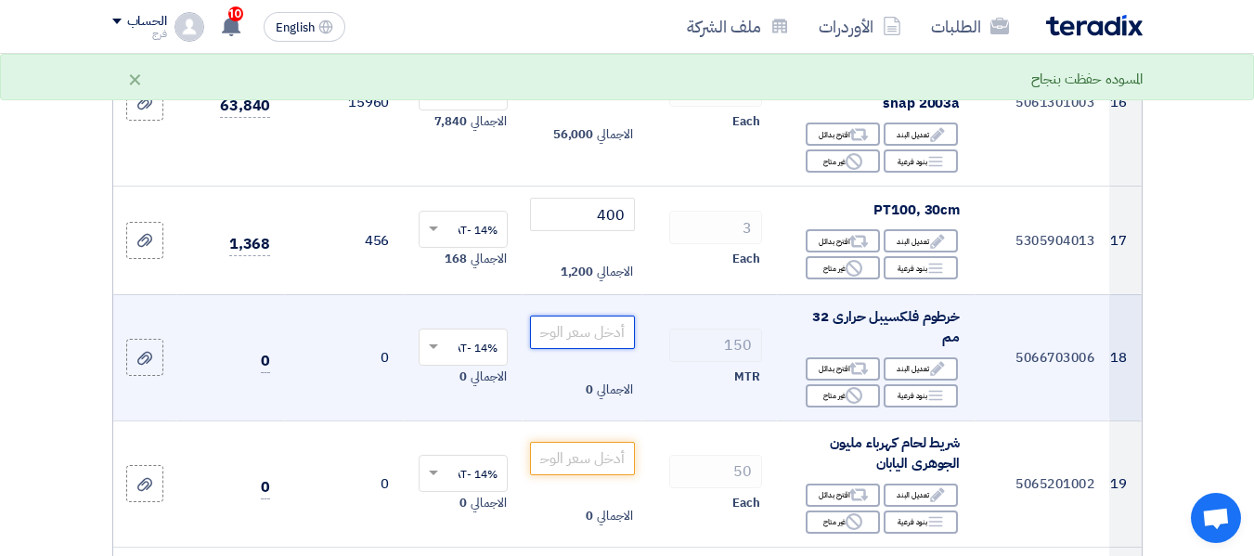
scroll to position [2784, 0]
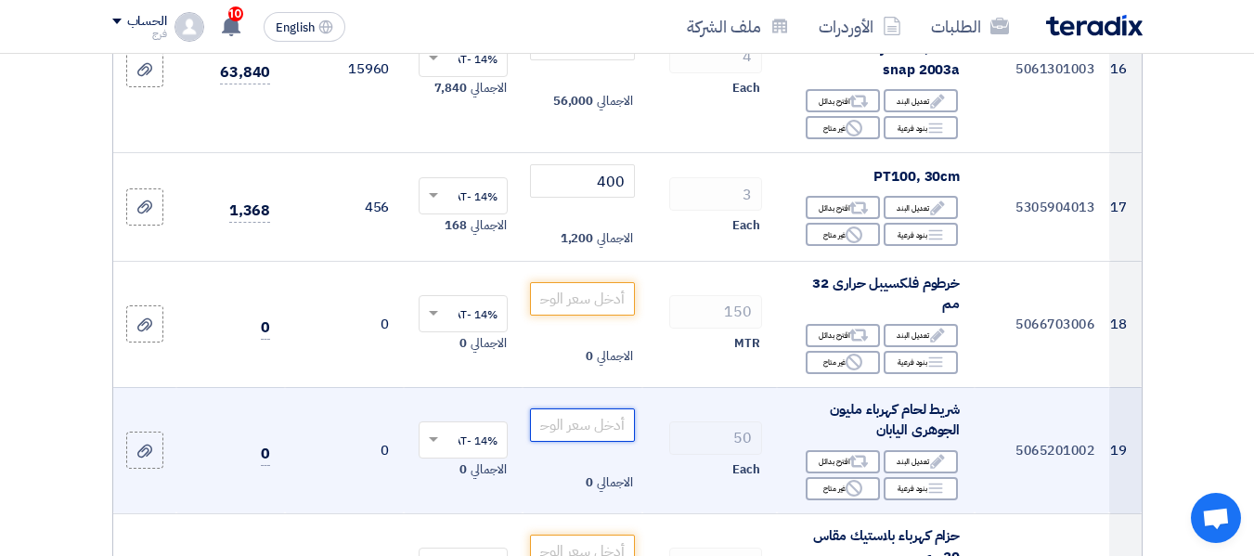
click at [600, 423] on input "number" at bounding box center [582, 424] width 104 height 33
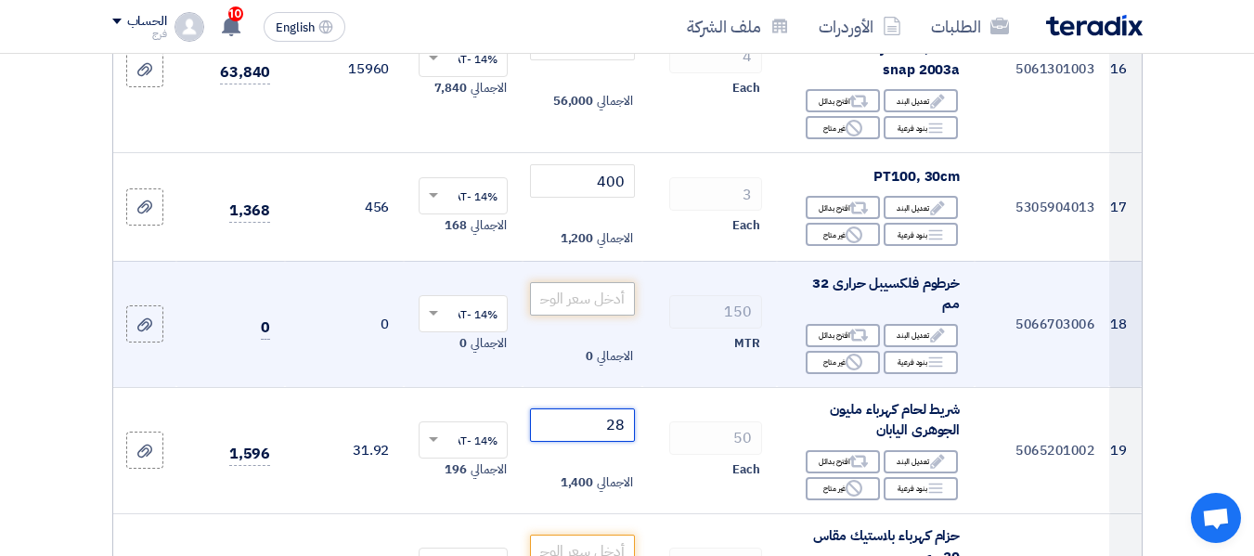
type input "28"
click at [599, 288] on input "number" at bounding box center [582, 298] width 104 height 33
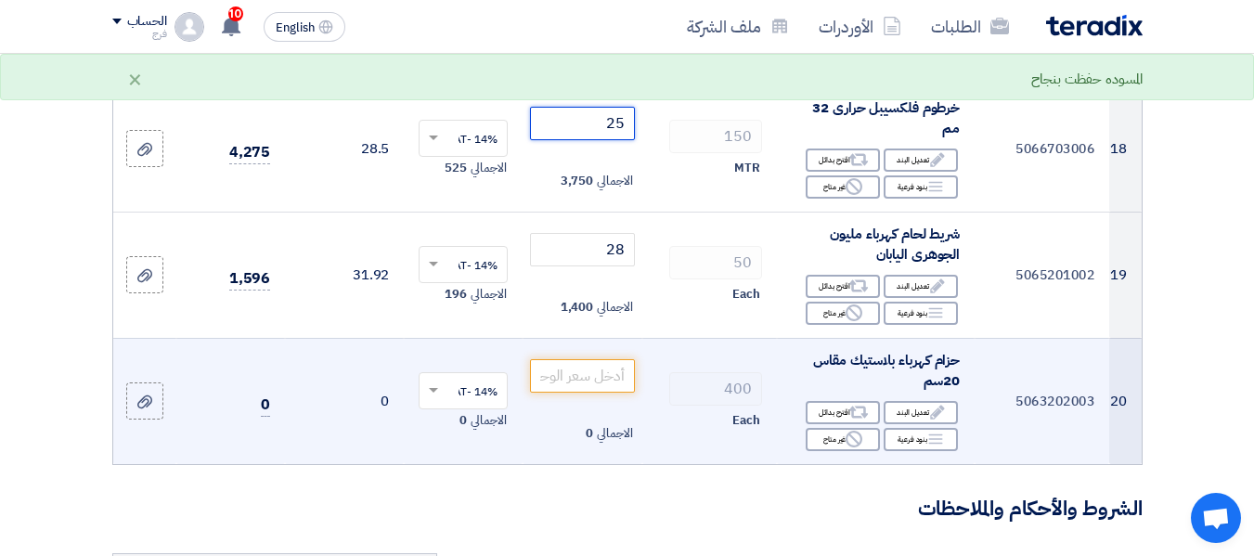
scroll to position [2970, 0]
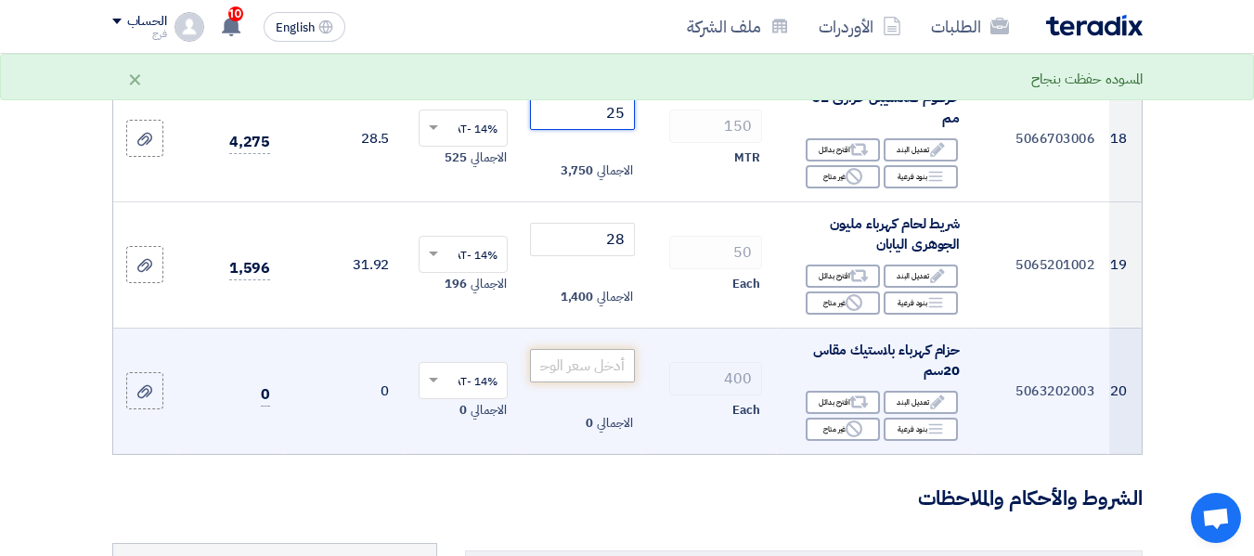
type input "25"
click at [594, 361] on input "number" at bounding box center [582, 365] width 104 height 33
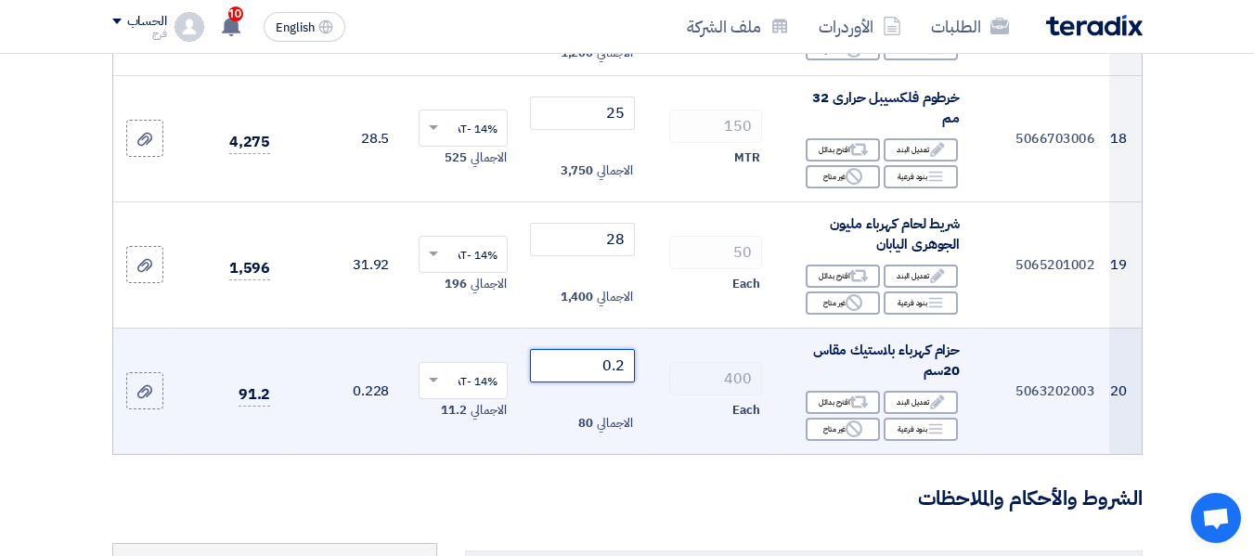
click at [562, 357] on input "0.2" at bounding box center [582, 365] width 104 height 33
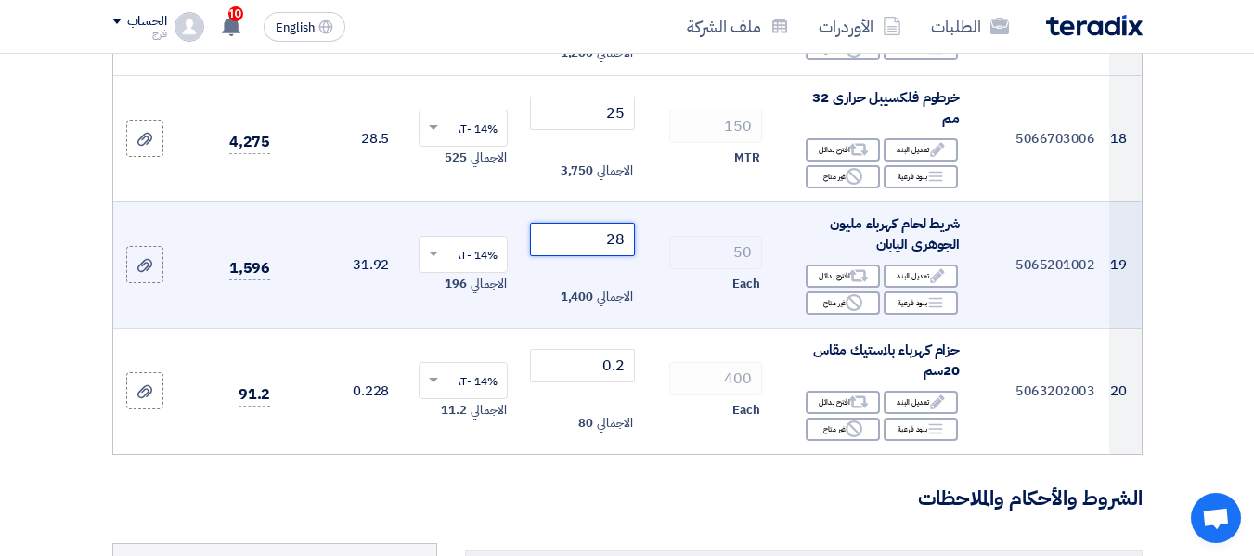
click at [566, 228] on input "28" at bounding box center [582, 239] width 104 height 33
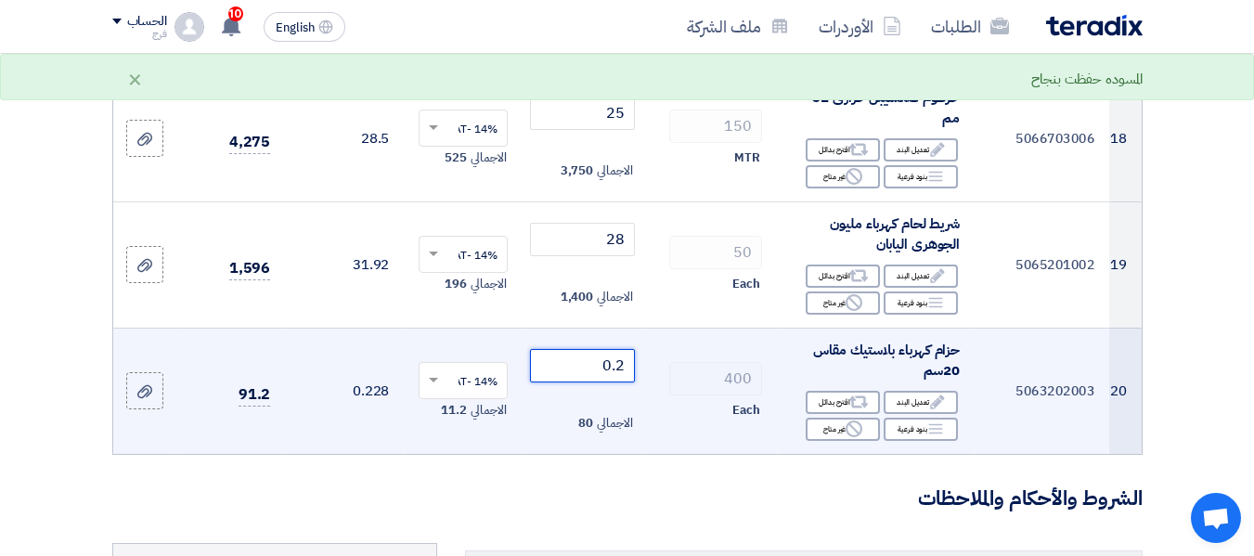
click at [575, 361] on input "0.2" at bounding box center [582, 365] width 104 height 33
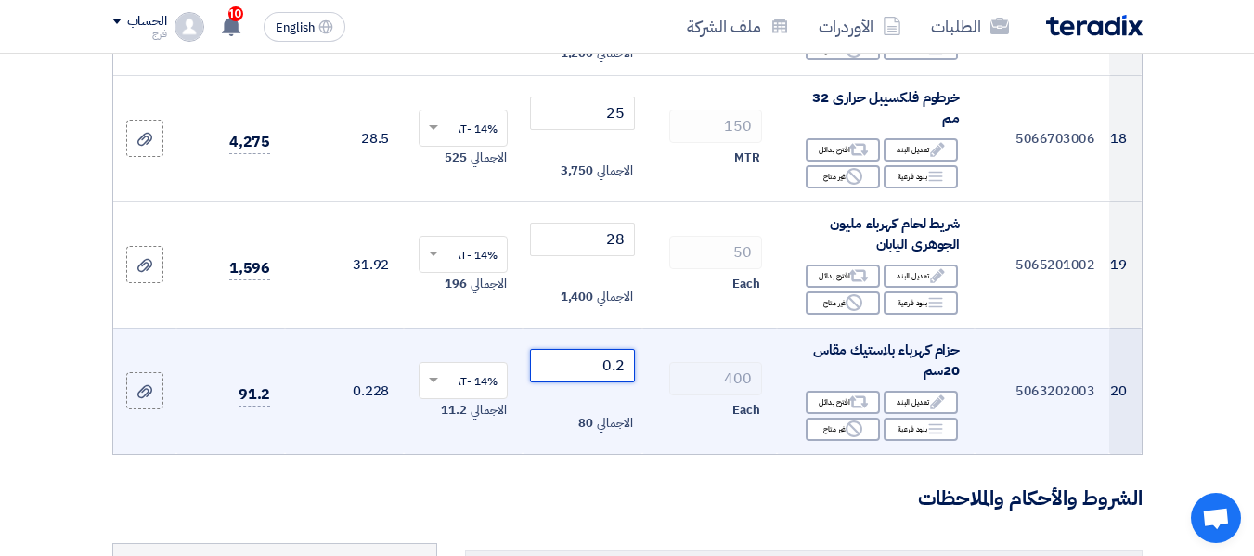
click at [624, 361] on input "0.2" at bounding box center [582, 365] width 104 height 33
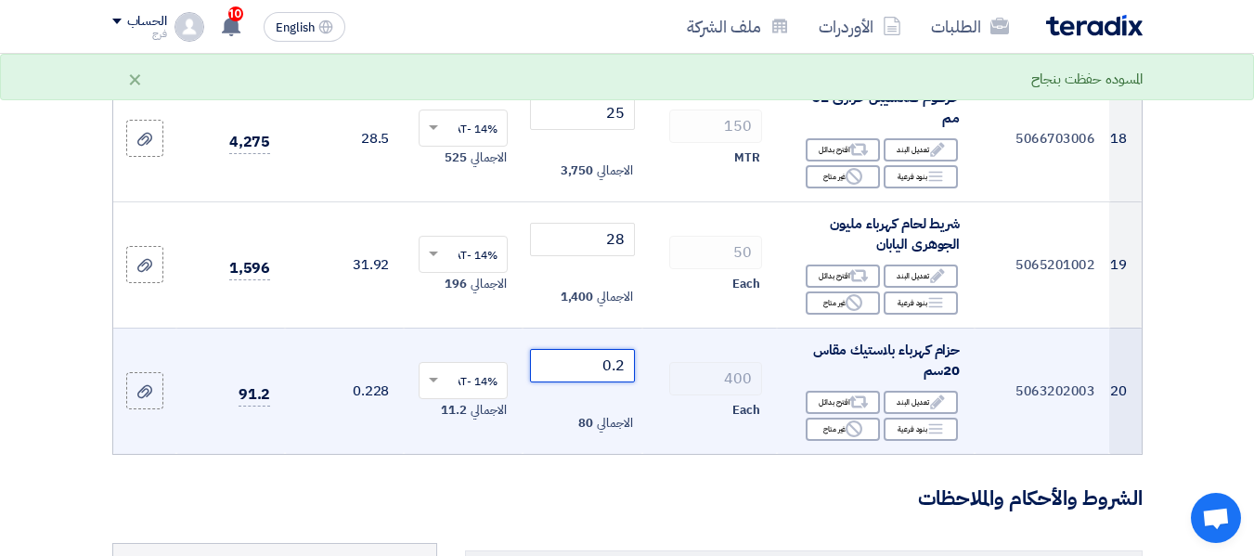
click at [612, 362] on input "0.2" at bounding box center [582, 365] width 104 height 33
type input "0.25"
click at [678, 417] on td "400 Each" at bounding box center [709, 391] width 135 height 126
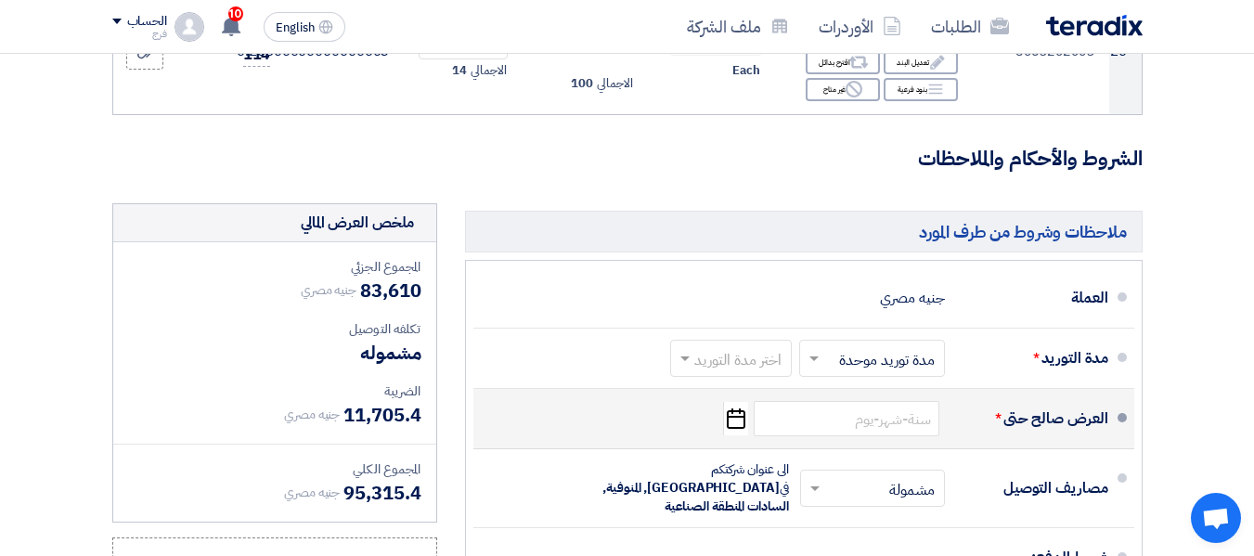
scroll to position [3341, 0]
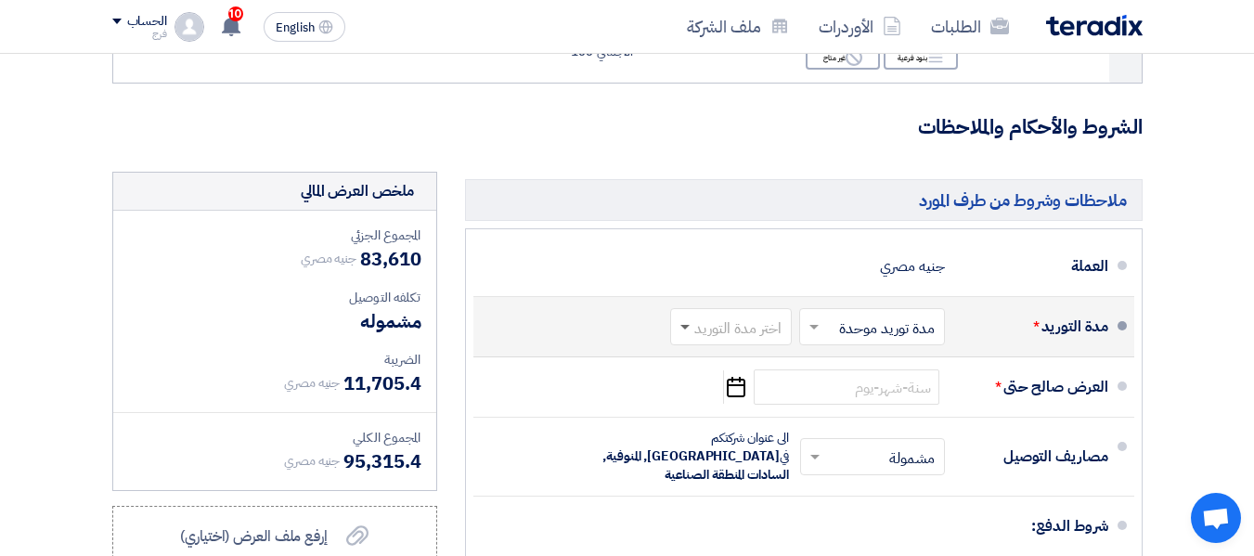
click at [684, 325] on span at bounding box center [684, 328] width 9 height 6
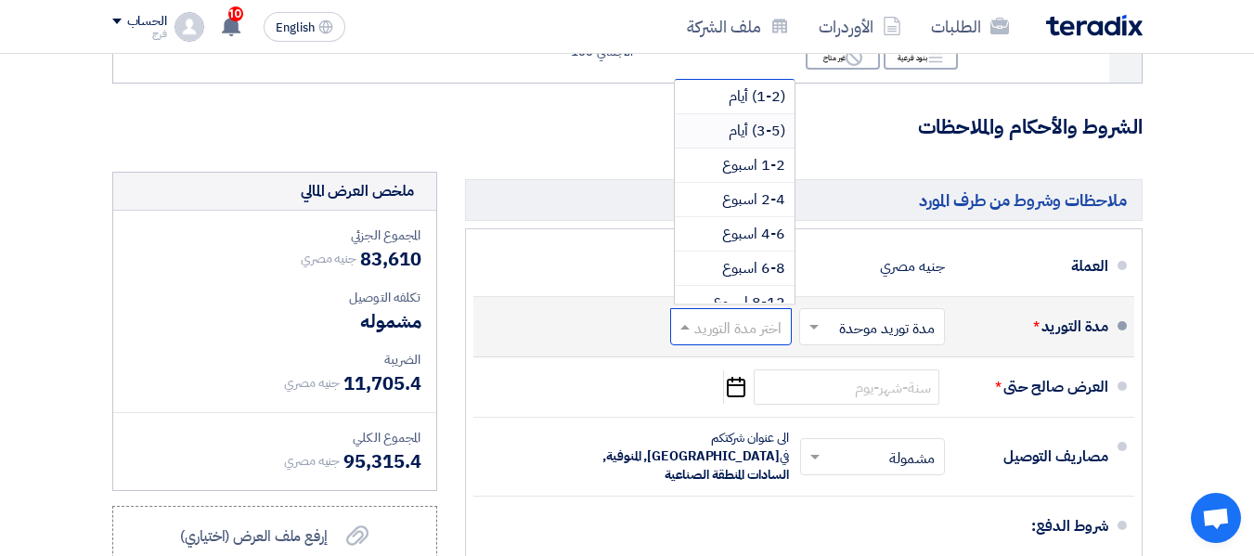
click at [751, 123] on span "(3-5) أيام" at bounding box center [756, 131] width 57 height 22
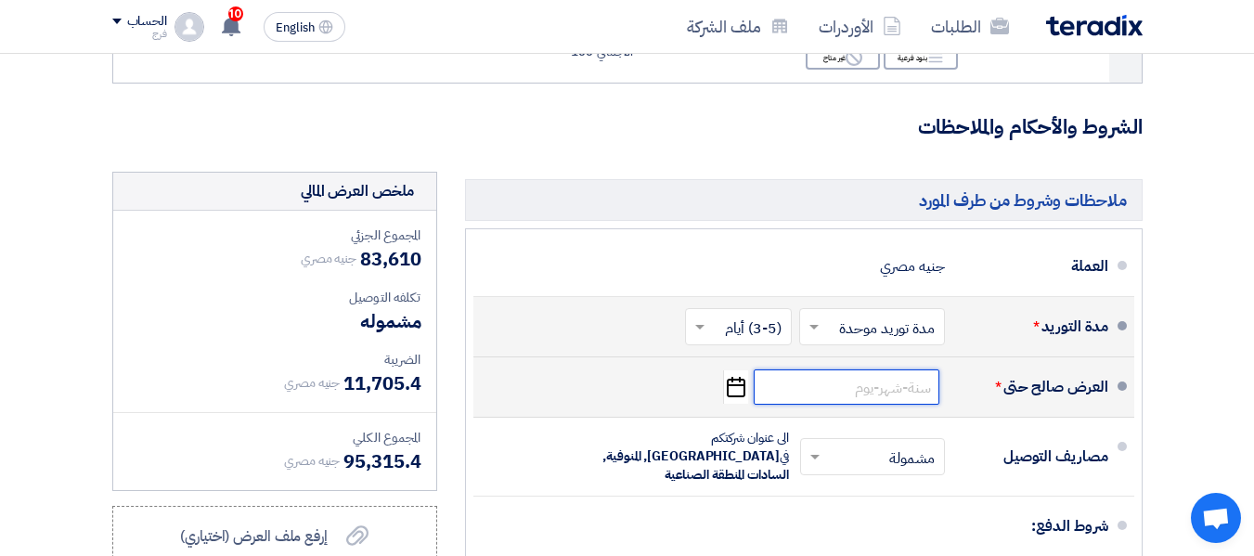
click at [809, 388] on input at bounding box center [847, 386] width 186 height 35
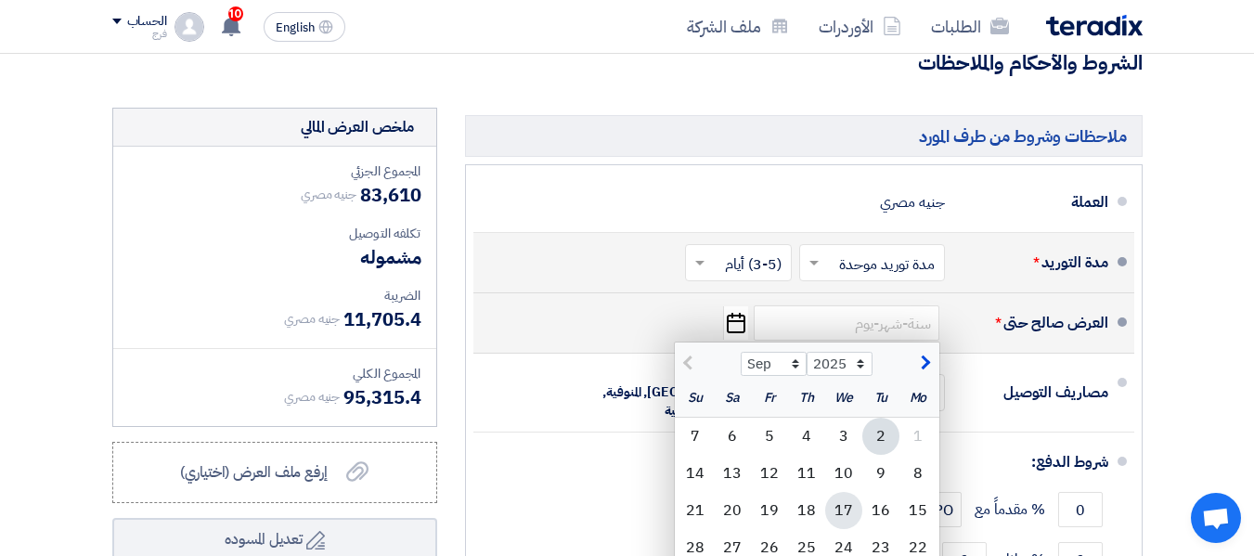
scroll to position [3434, 0]
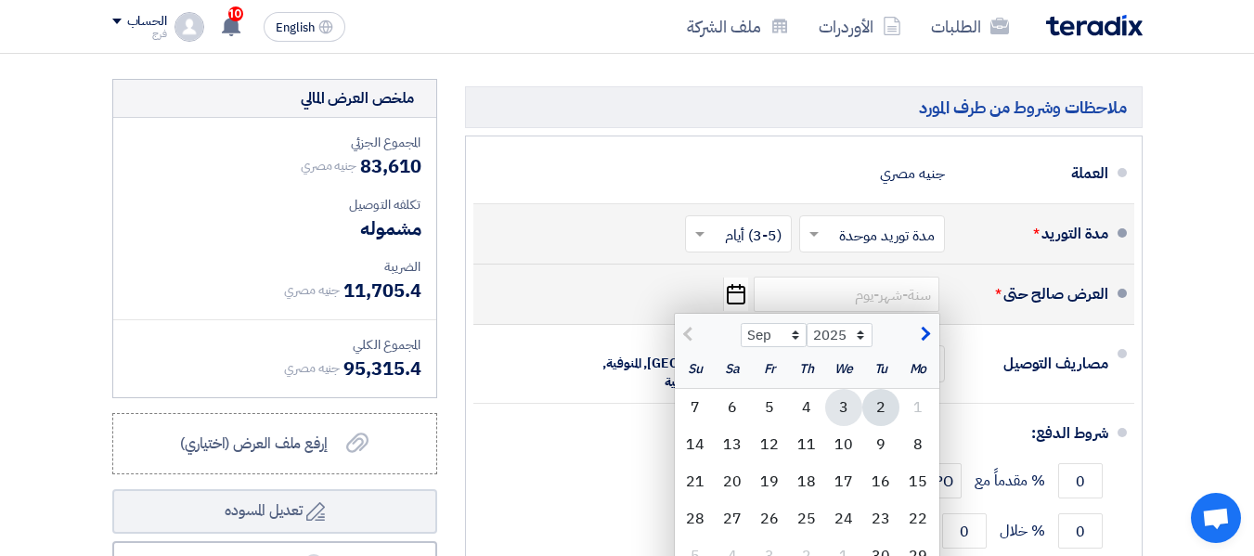
click at [841, 399] on div "3" at bounding box center [843, 407] width 37 height 37
type input "[DATE]"
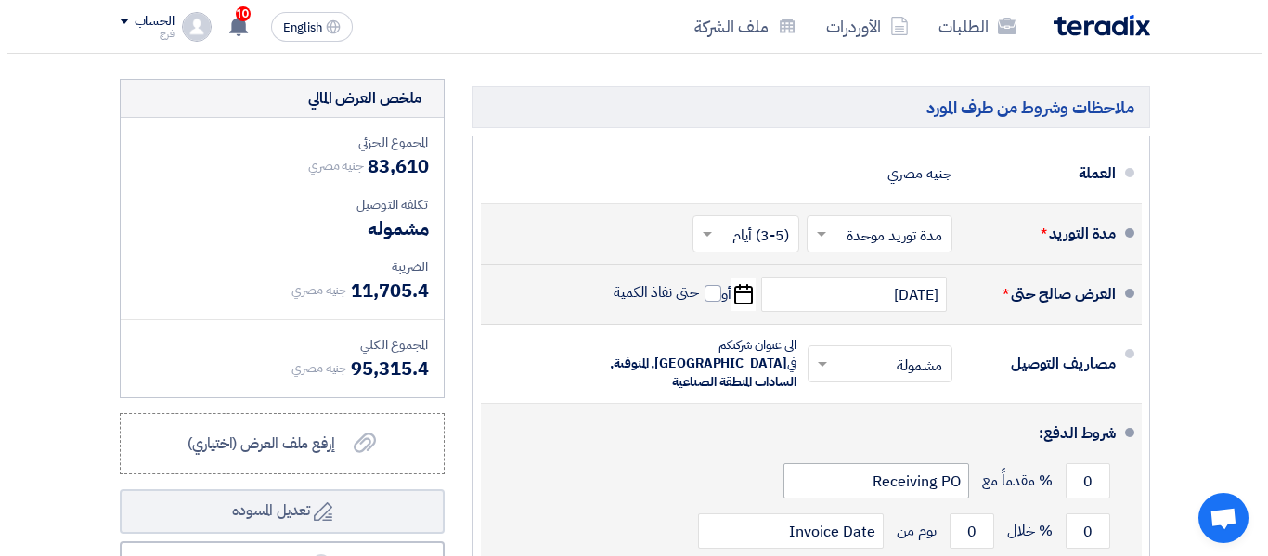
scroll to position [3526, 0]
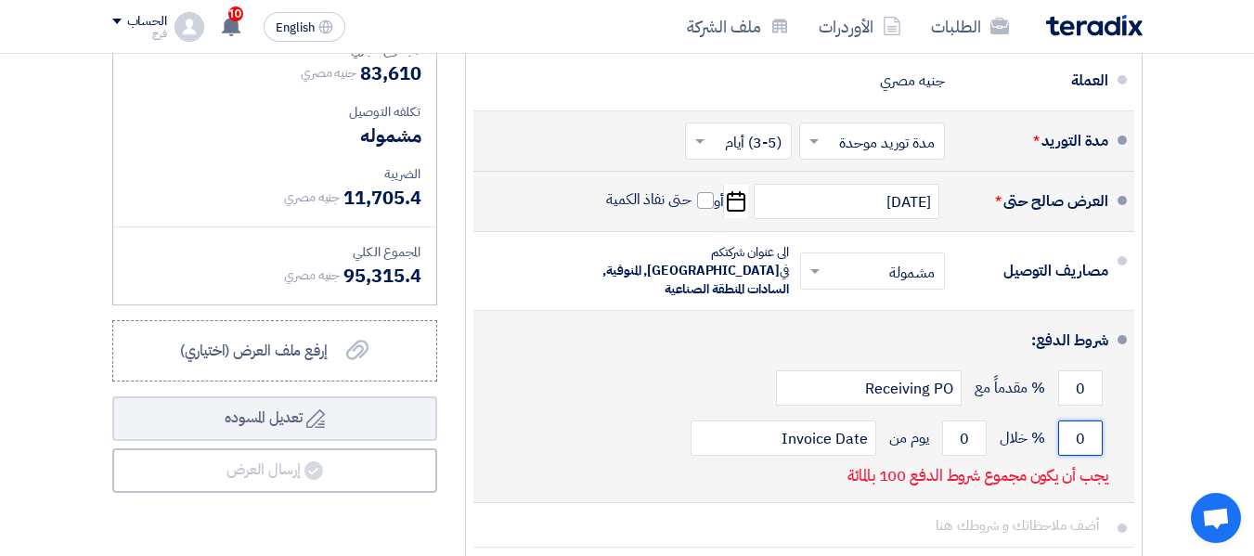
click at [1075, 421] on input "0" at bounding box center [1080, 437] width 45 height 35
type input "100"
click at [956, 420] on input "0" at bounding box center [964, 437] width 45 height 35
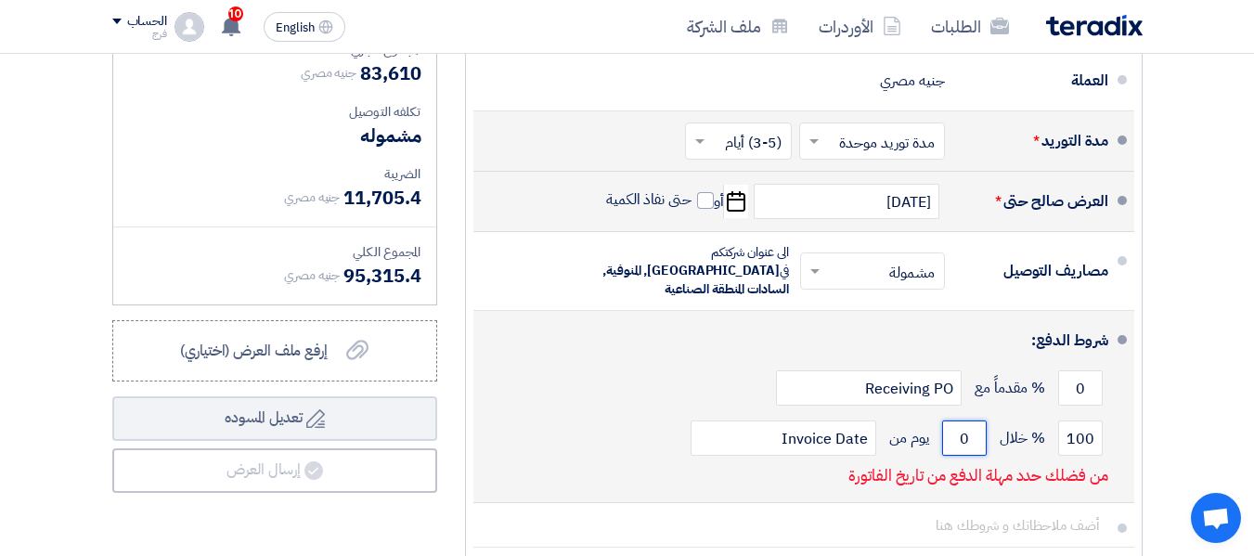
click at [955, 420] on input "0" at bounding box center [964, 437] width 45 height 35
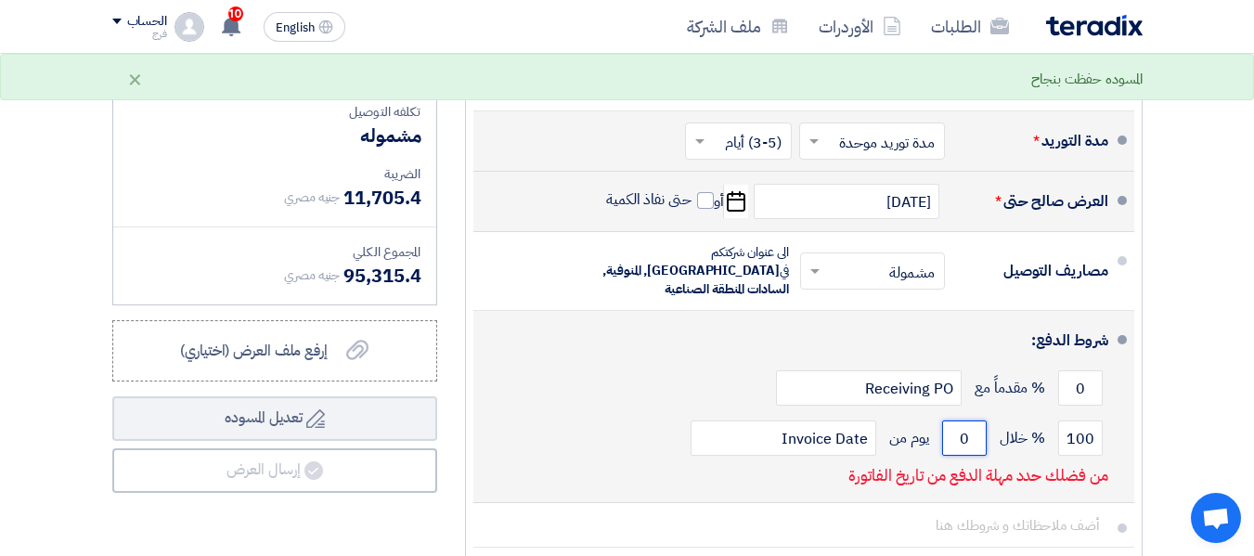
click at [955, 420] on input "0" at bounding box center [964, 437] width 45 height 35
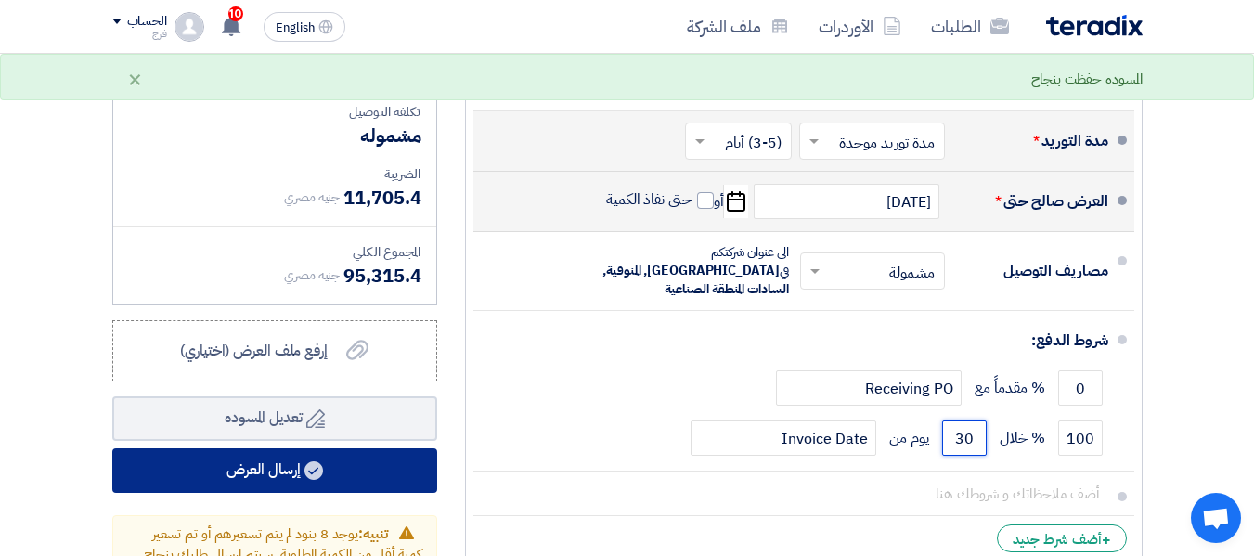
type input "30"
click at [249, 454] on button "إرسال العرض" at bounding box center [274, 470] width 325 height 45
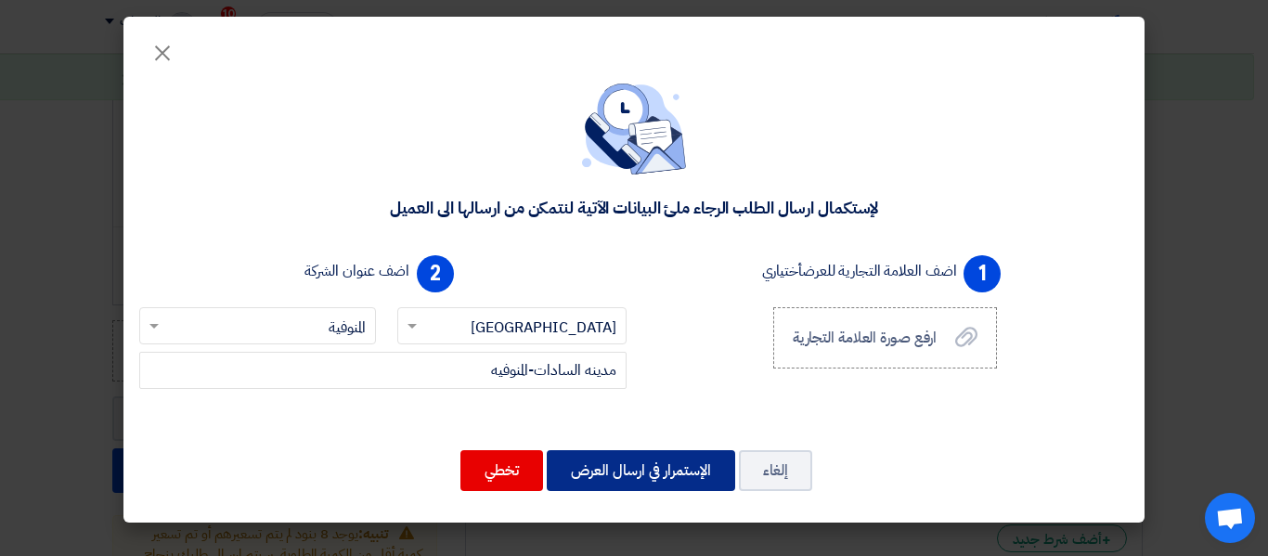
click at [644, 462] on button "الإستمرار في ارسال العرض" at bounding box center [641, 470] width 188 height 41
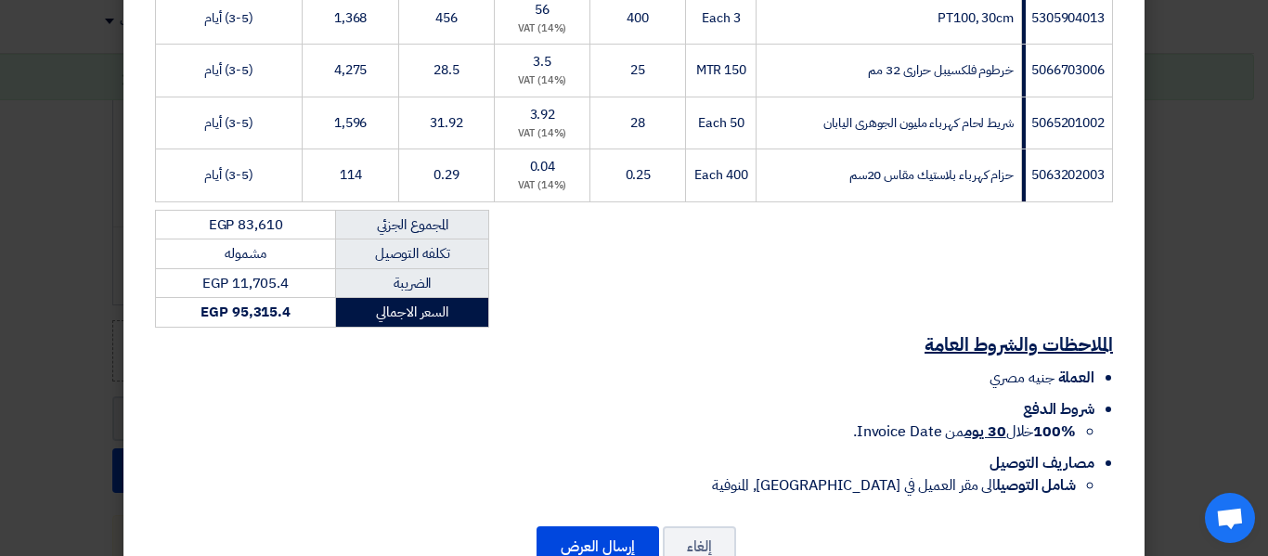
scroll to position [1330, 0]
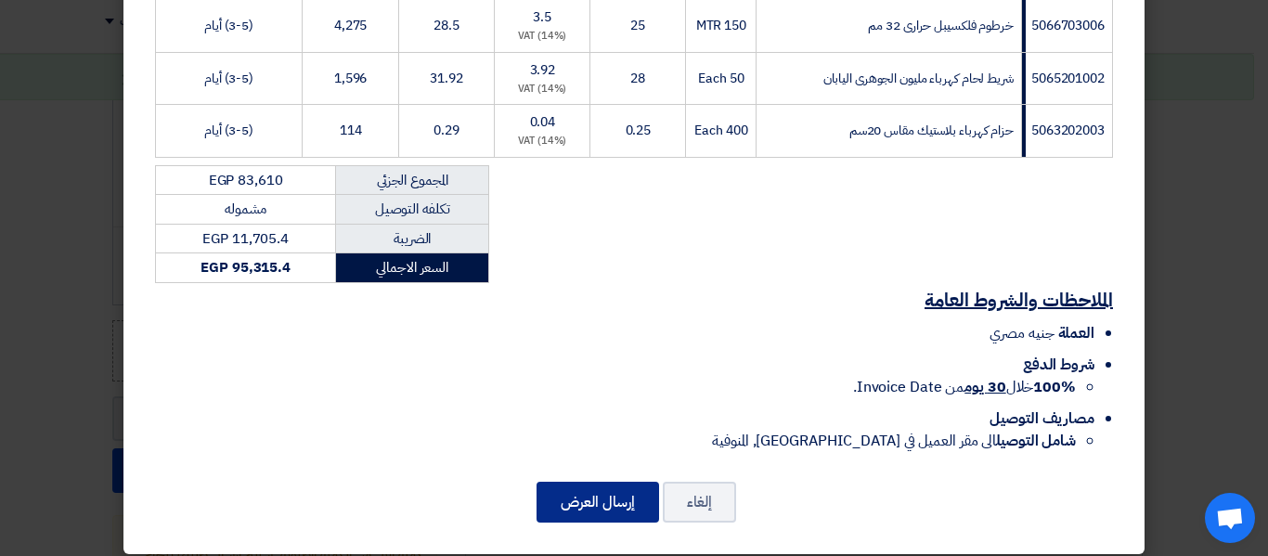
click at [606, 487] on button "إرسال العرض" at bounding box center [597, 502] width 122 height 41
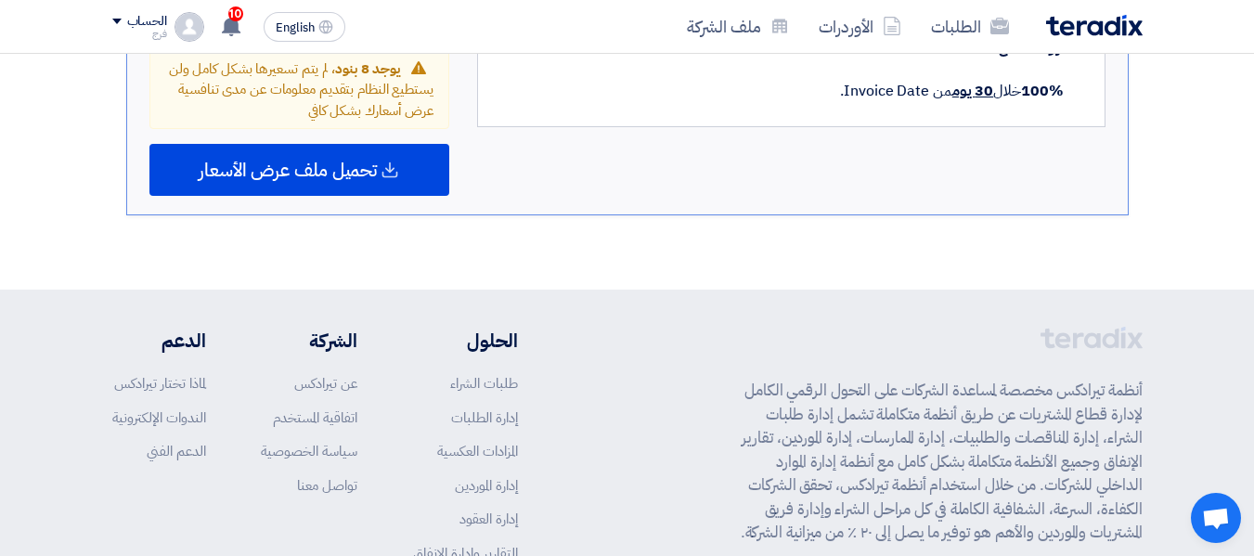
scroll to position [2753, 0]
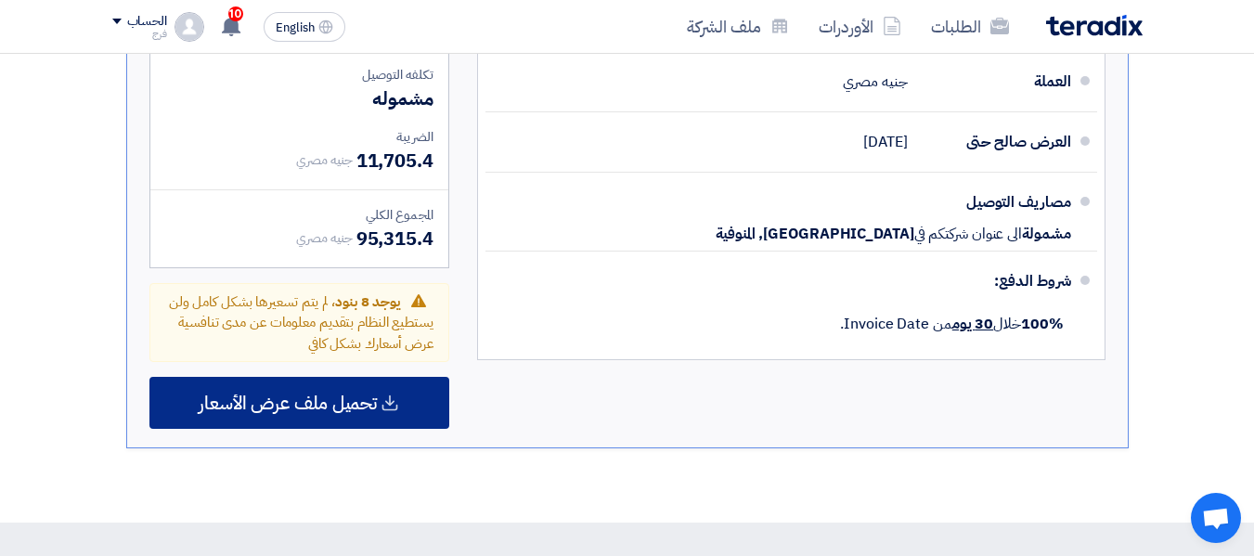
click at [316, 394] on span "تحميل ملف عرض الأسعار" at bounding box center [288, 402] width 178 height 17
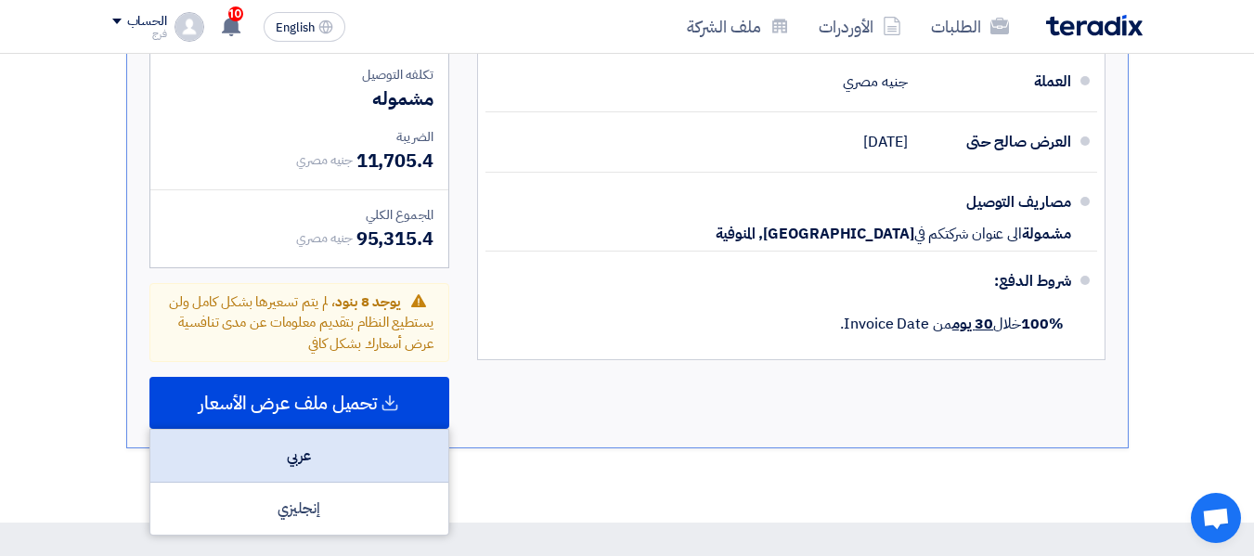
click at [315, 437] on div "عربي" at bounding box center [299, 456] width 298 height 53
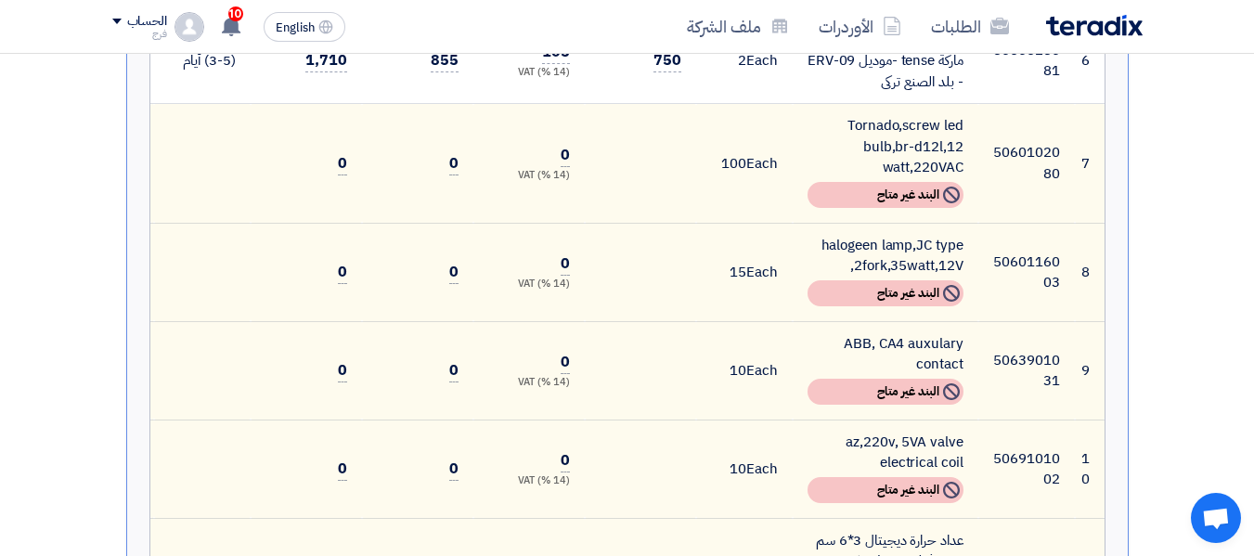
scroll to position [1176, 0]
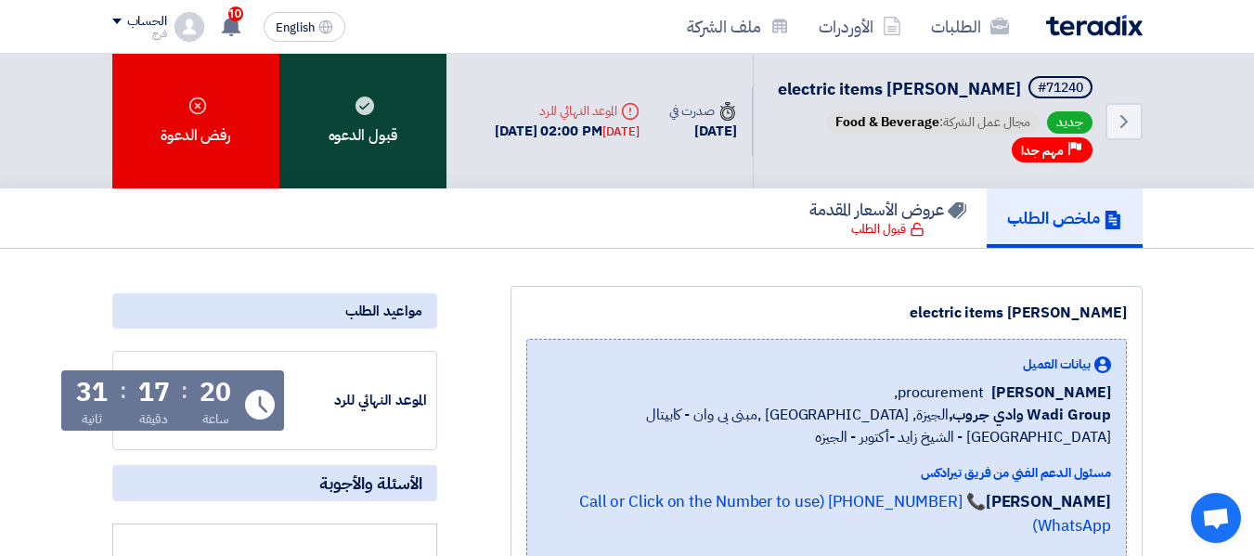
click at [369, 123] on div "قبول الدعوه" at bounding box center [362, 121] width 167 height 135
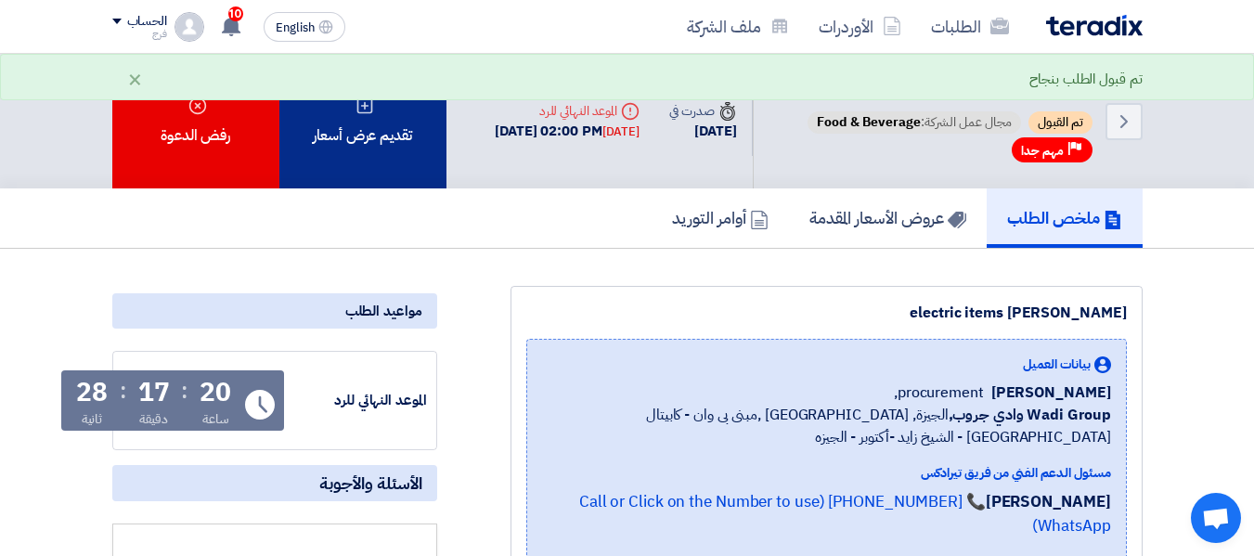
click at [371, 144] on div "تقديم عرض أسعار" at bounding box center [362, 121] width 167 height 135
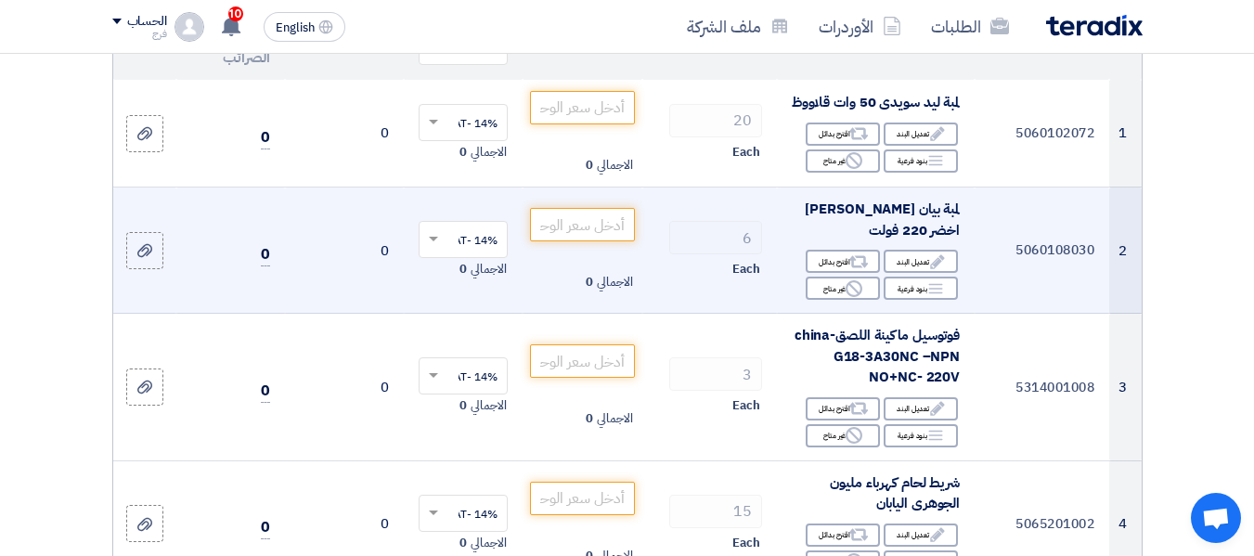
scroll to position [186, 0]
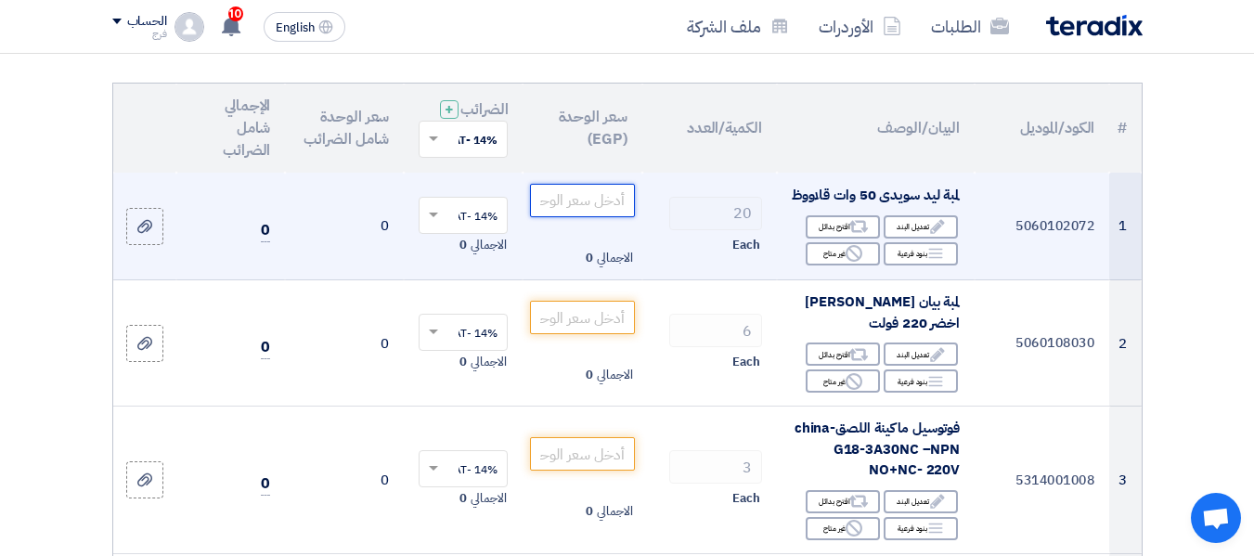
click at [588, 217] on input "number" at bounding box center [582, 200] width 104 height 33
type input "6"
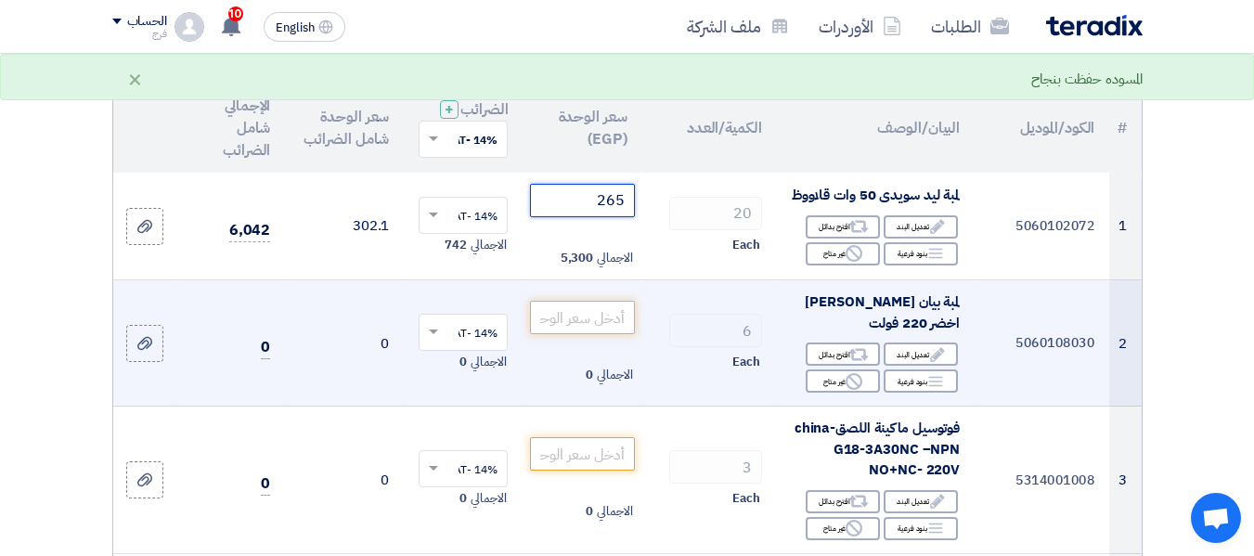
type input "265"
click at [577, 334] on input "number" at bounding box center [582, 317] width 104 height 33
type input "89"
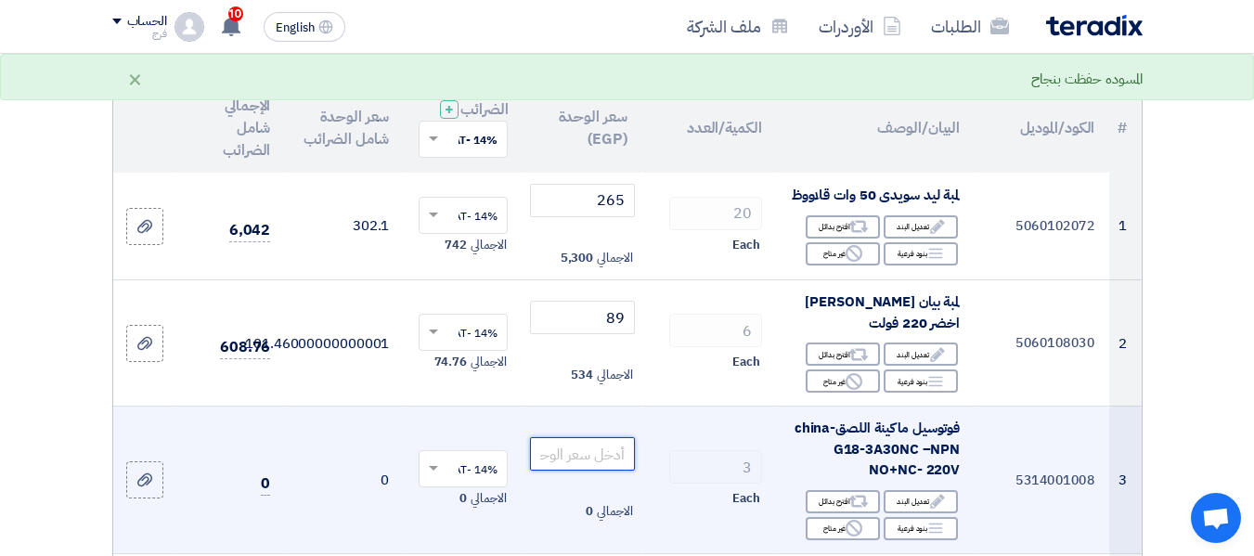
click at [594, 471] on input "number" at bounding box center [582, 453] width 104 height 33
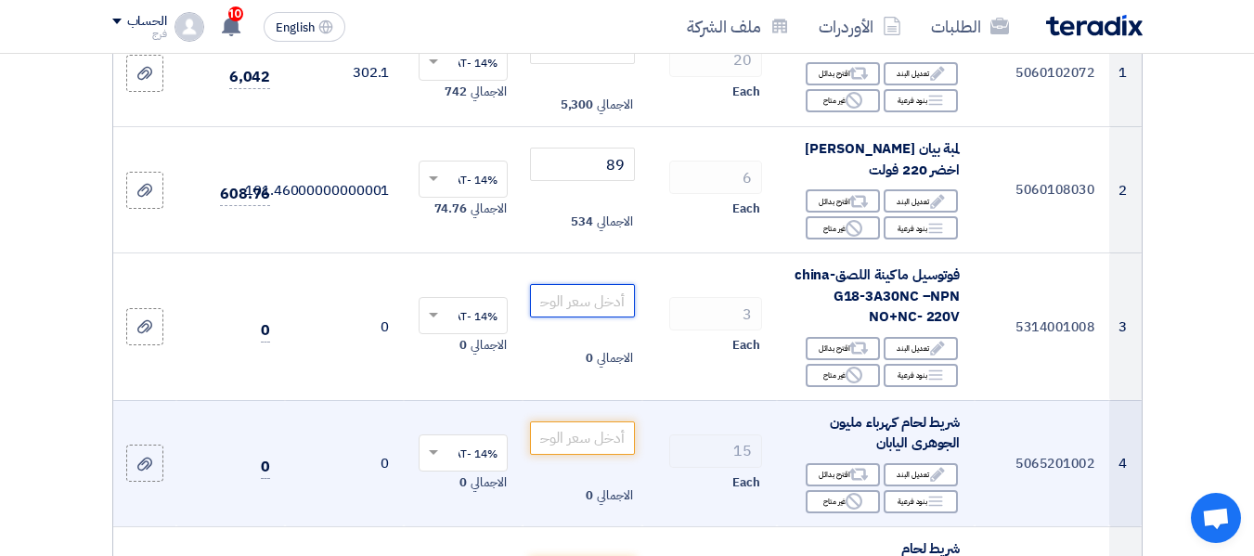
scroll to position [371, 0]
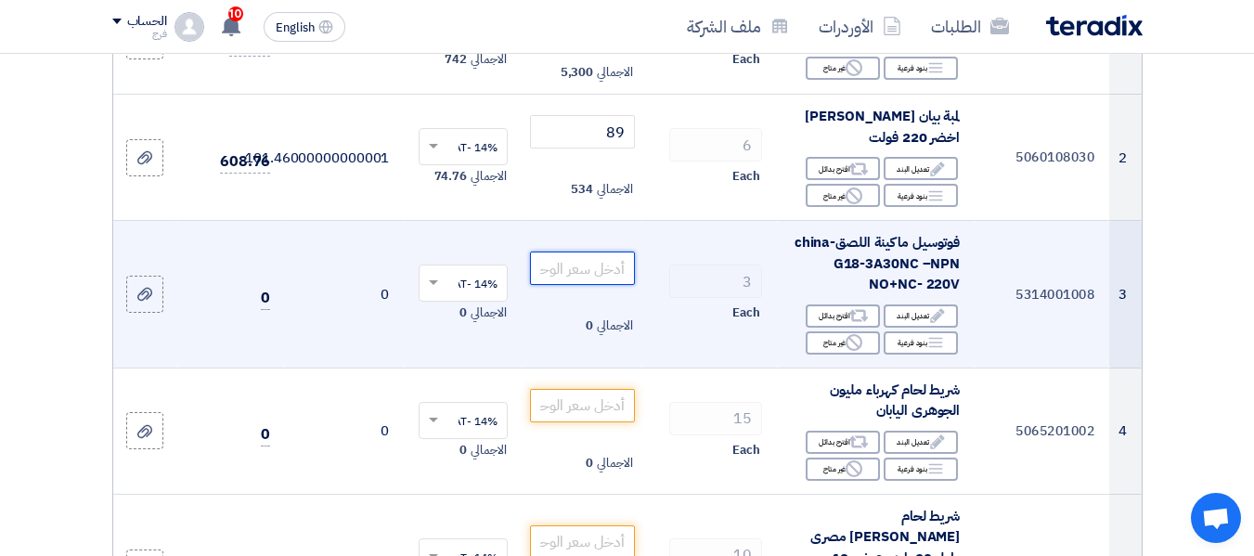
click at [565, 285] on input "number" at bounding box center [582, 267] width 104 height 33
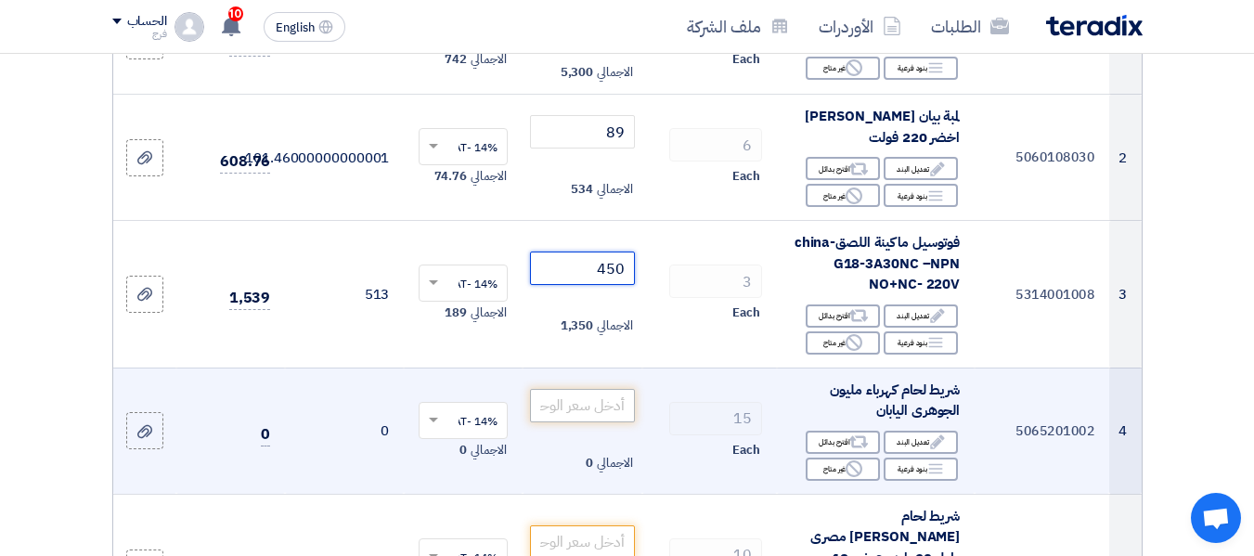
type input "450"
click at [589, 422] on input "number" at bounding box center [582, 405] width 104 height 33
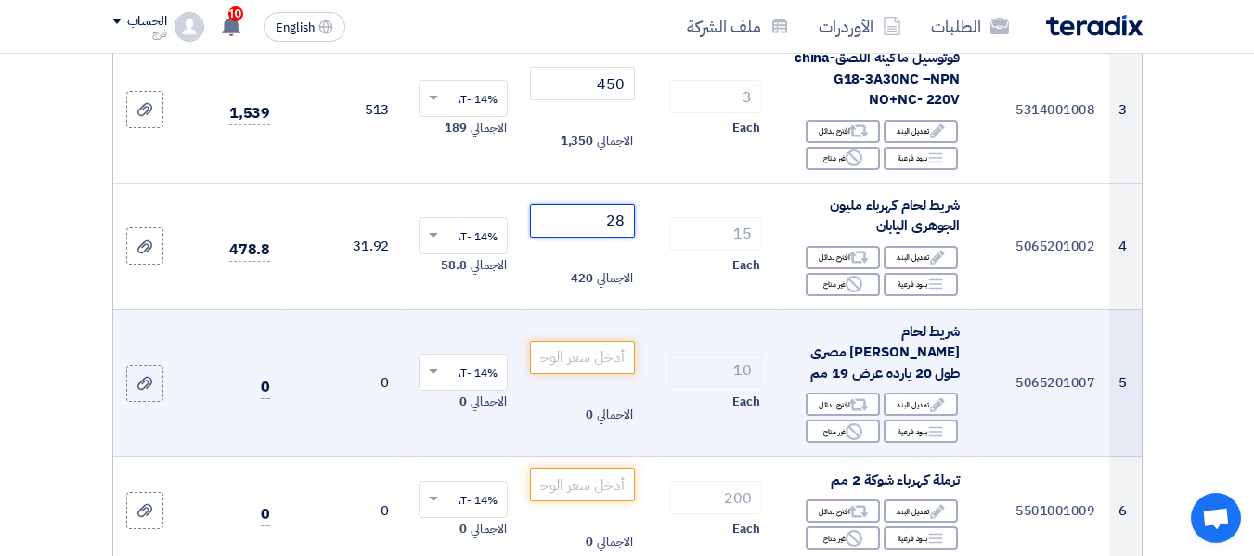
scroll to position [557, 0]
type input "28"
click at [591, 373] on input "number" at bounding box center [582, 356] width 104 height 33
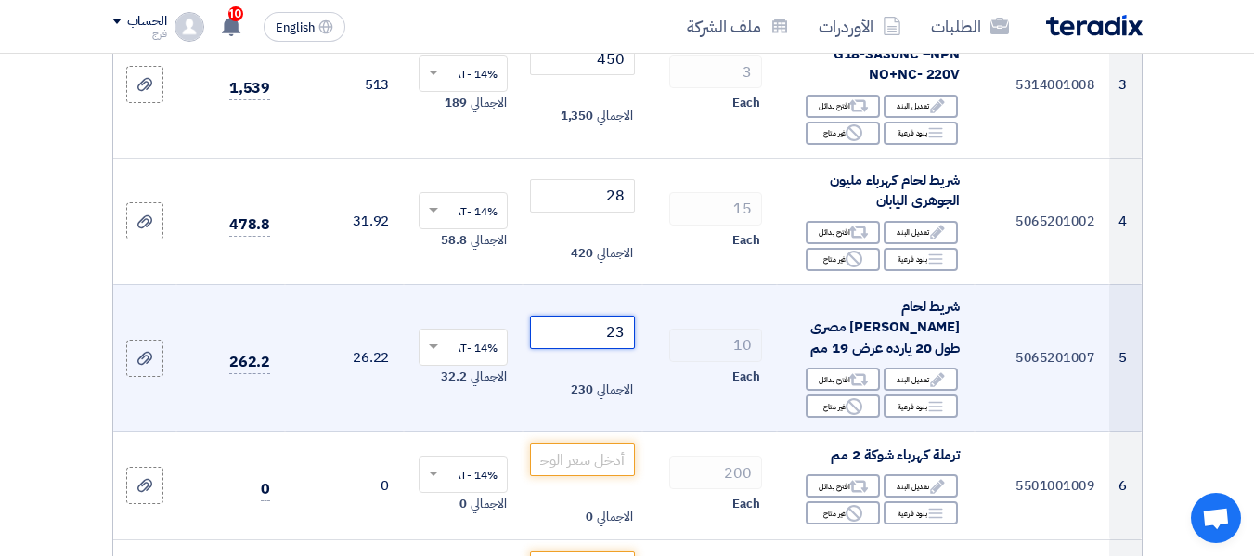
scroll to position [650, 0]
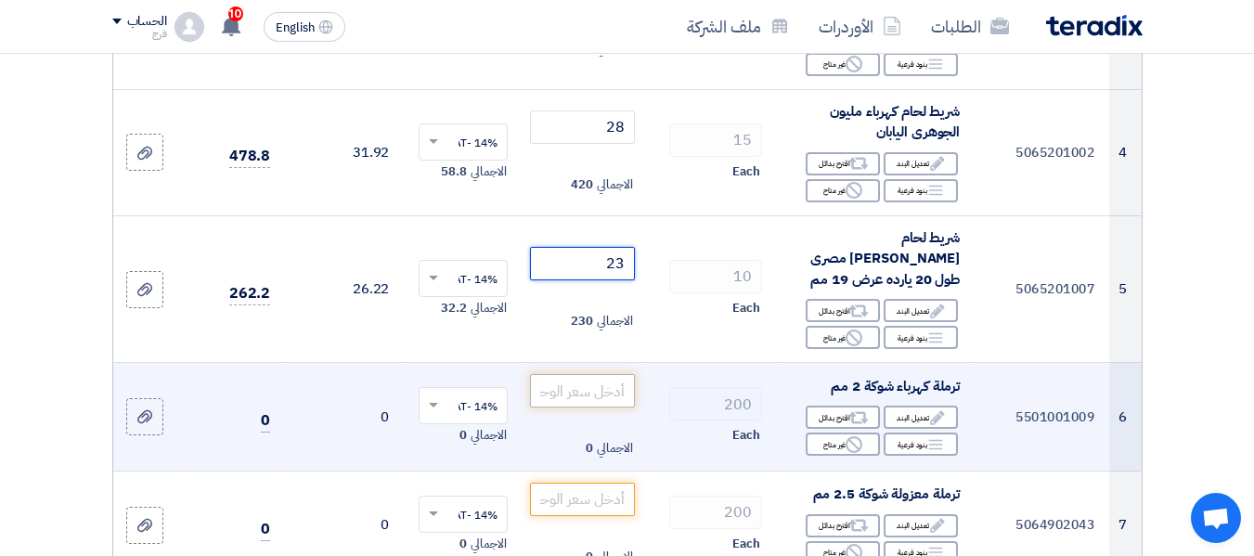
type input "23"
click at [596, 407] on input "number" at bounding box center [582, 390] width 104 height 33
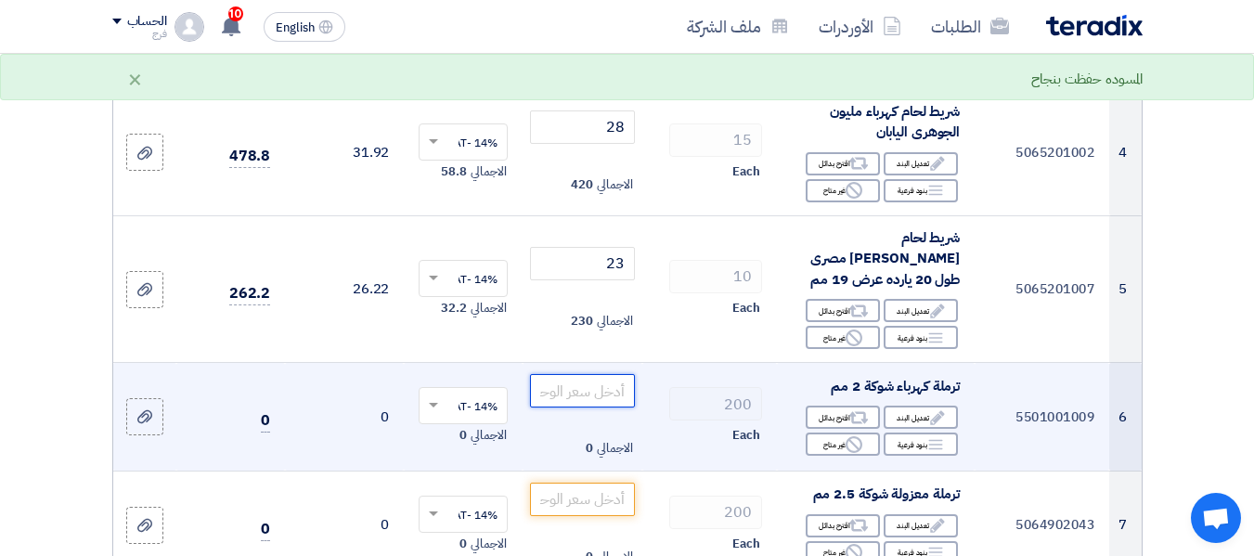
scroll to position [742, 0]
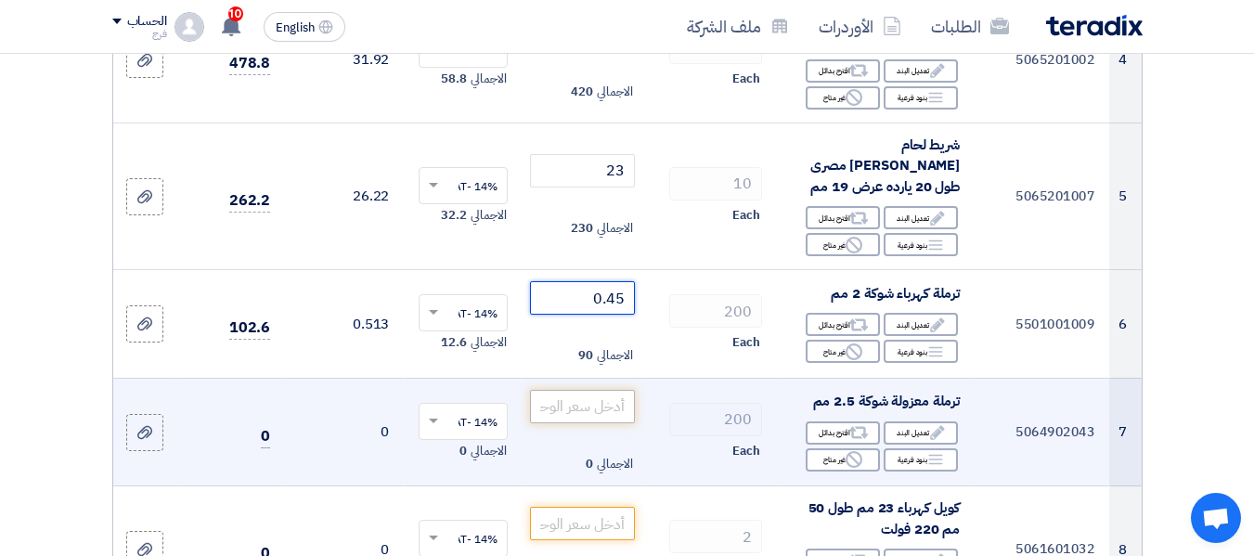
type input "0.45"
click at [544, 414] on input "number" at bounding box center [582, 406] width 104 height 33
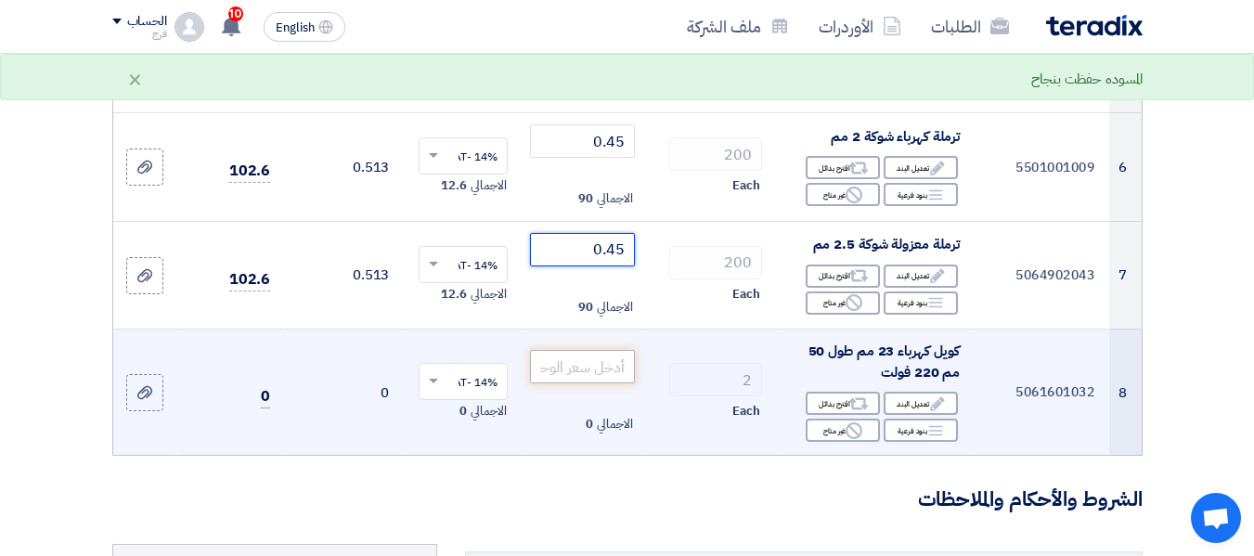
scroll to position [928, 0]
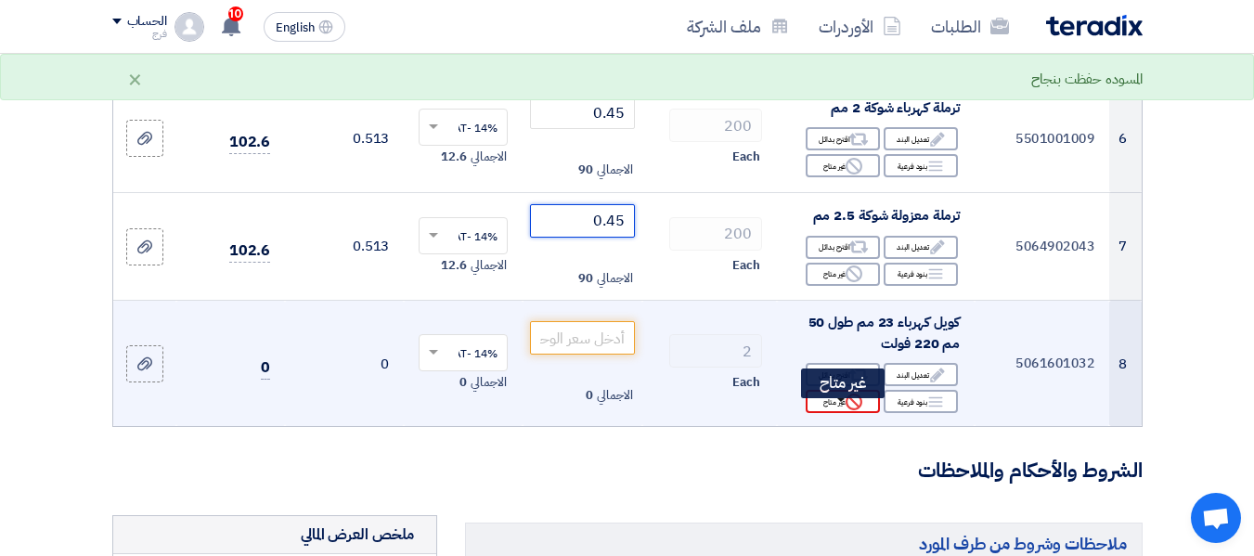
type input "0.45"
click at [835, 413] on div "Reject غير متاح" at bounding box center [843, 401] width 74 height 23
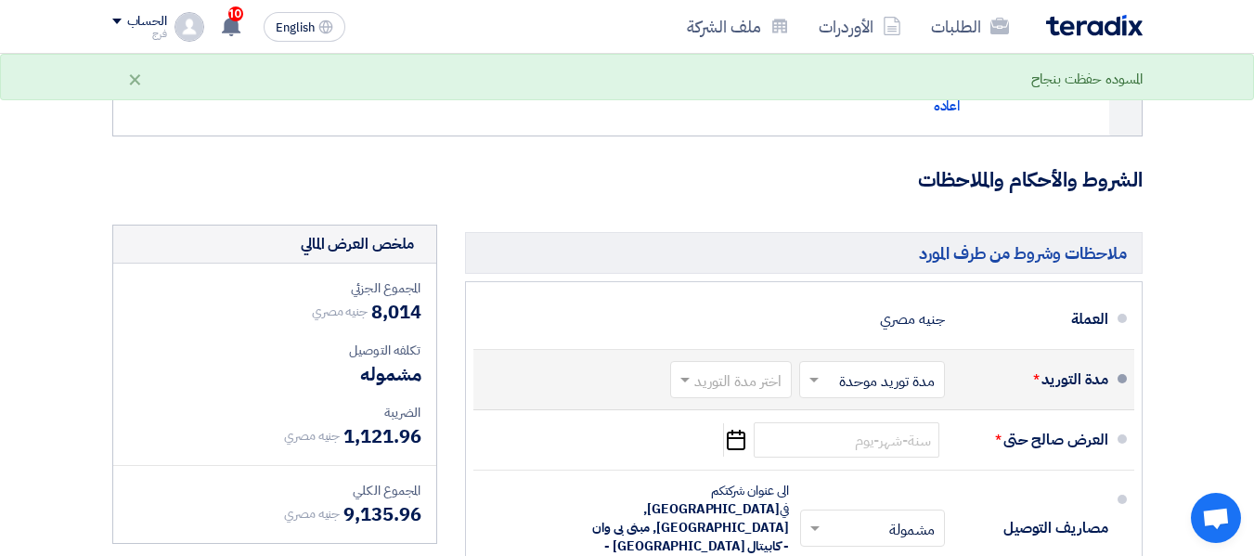
scroll to position [1299, 0]
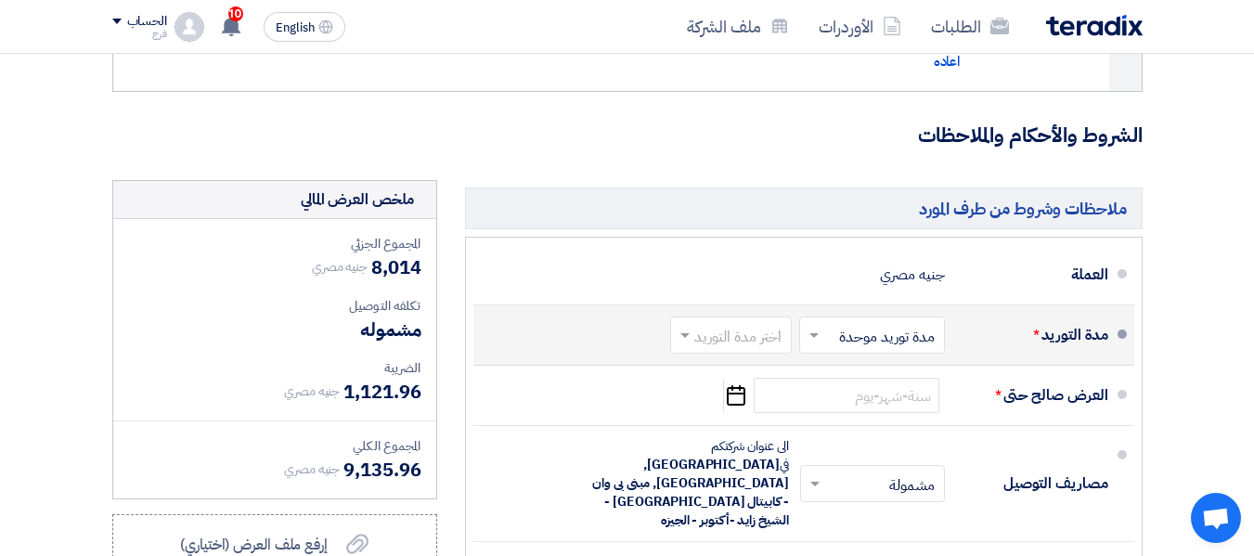
click at [675, 344] on span at bounding box center [682, 335] width 23 height 19
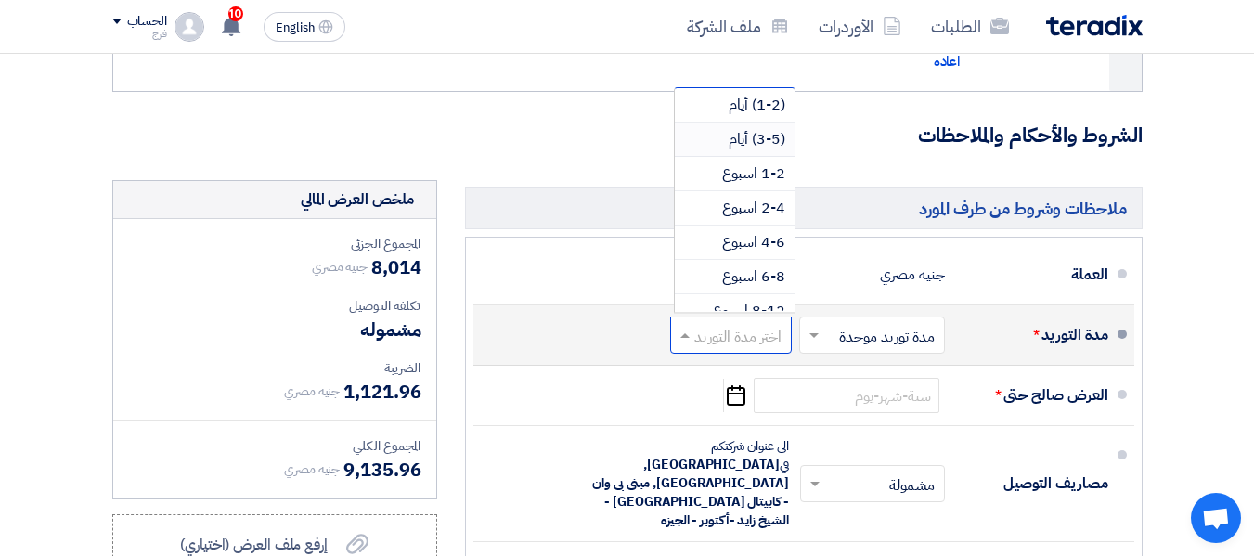
click at [762, 150] on span "(3-5) أيام" at bounding box center [756, 139] width 57 height 22
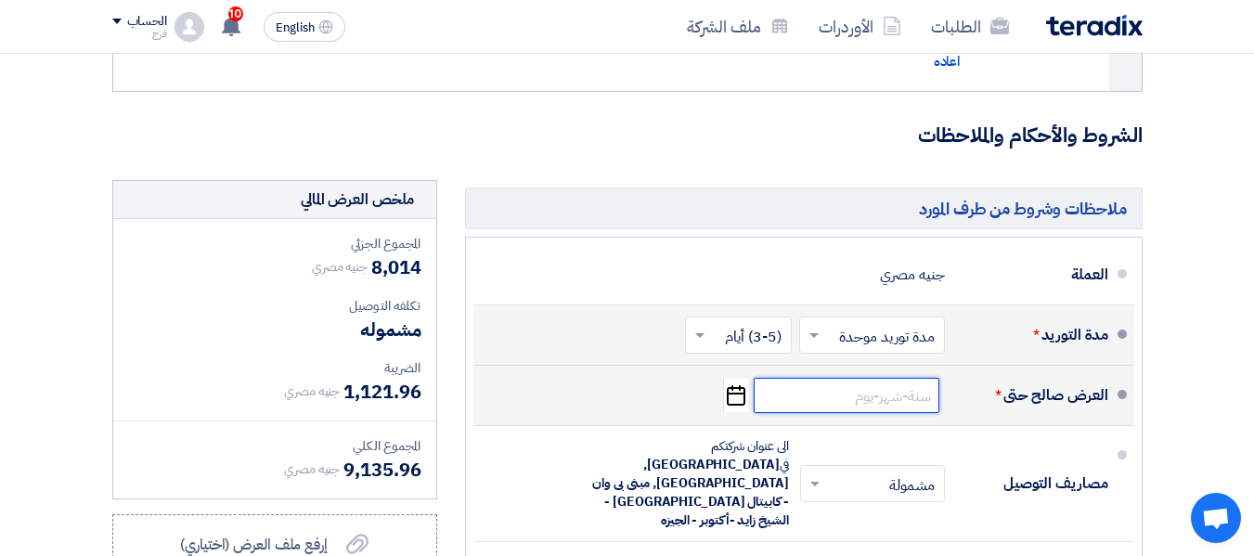
click at [841, 399] on input at bounding box center [847, 395] width 186 height 35
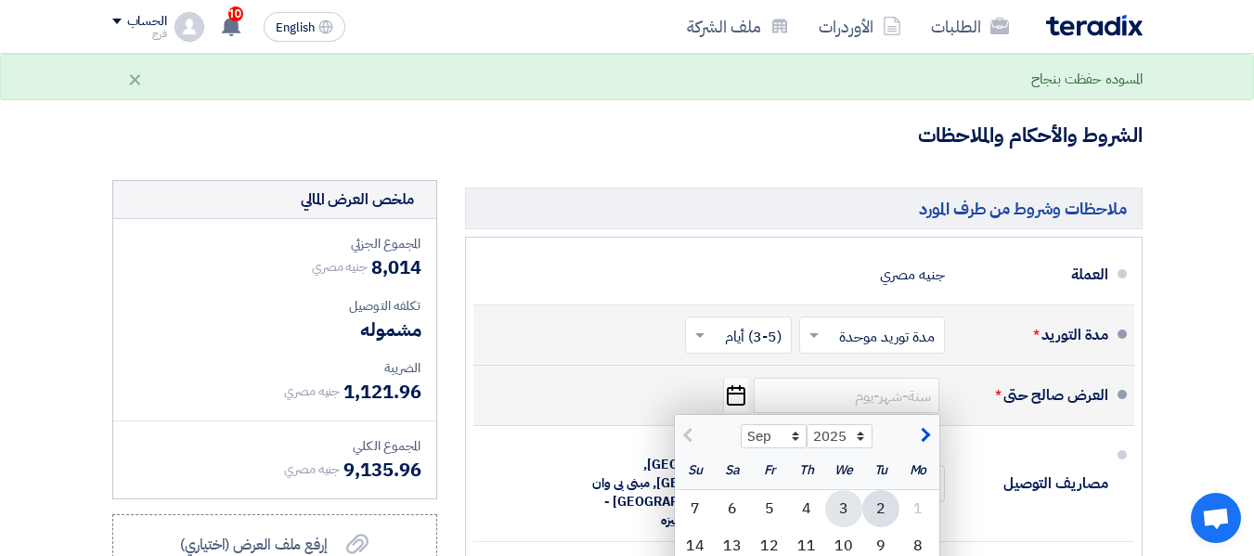
click at [836, 521] on div "3" at bounding box center [843, 508] width 37 height 37
type input "[DATE]"
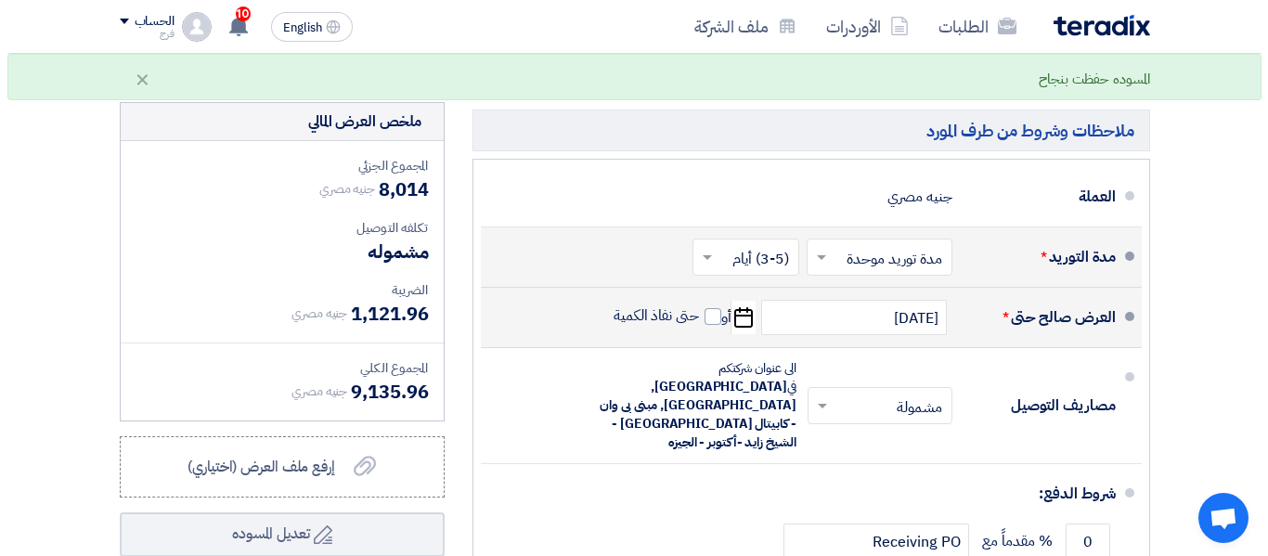
scroll to position [1578, 0]
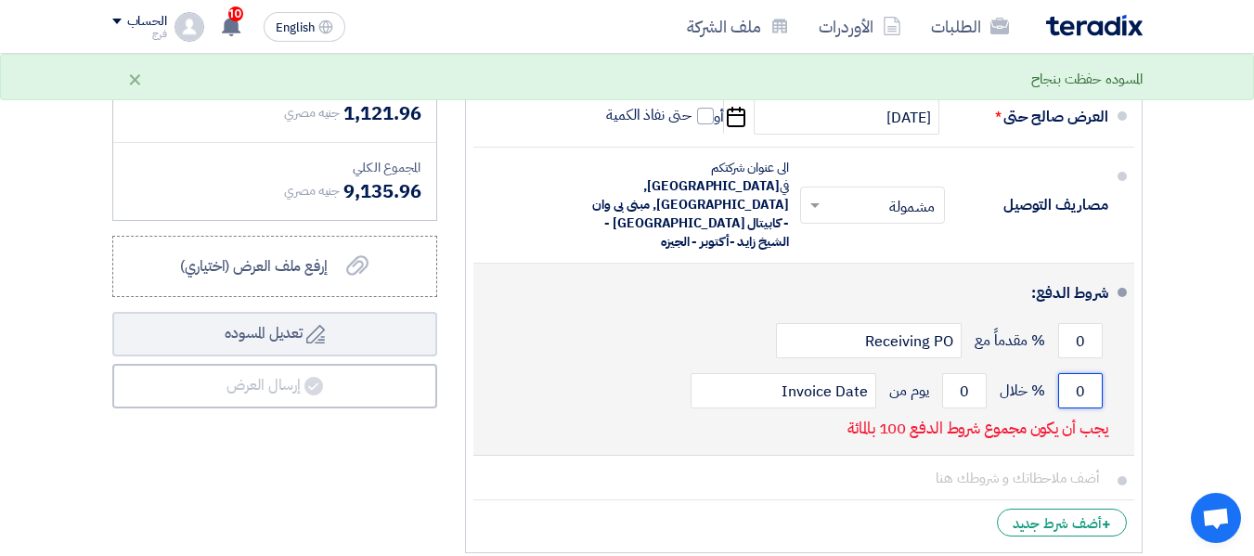
click at [1072, 373] on input "0" at bounding box center [1080, 390] width 45 height 35
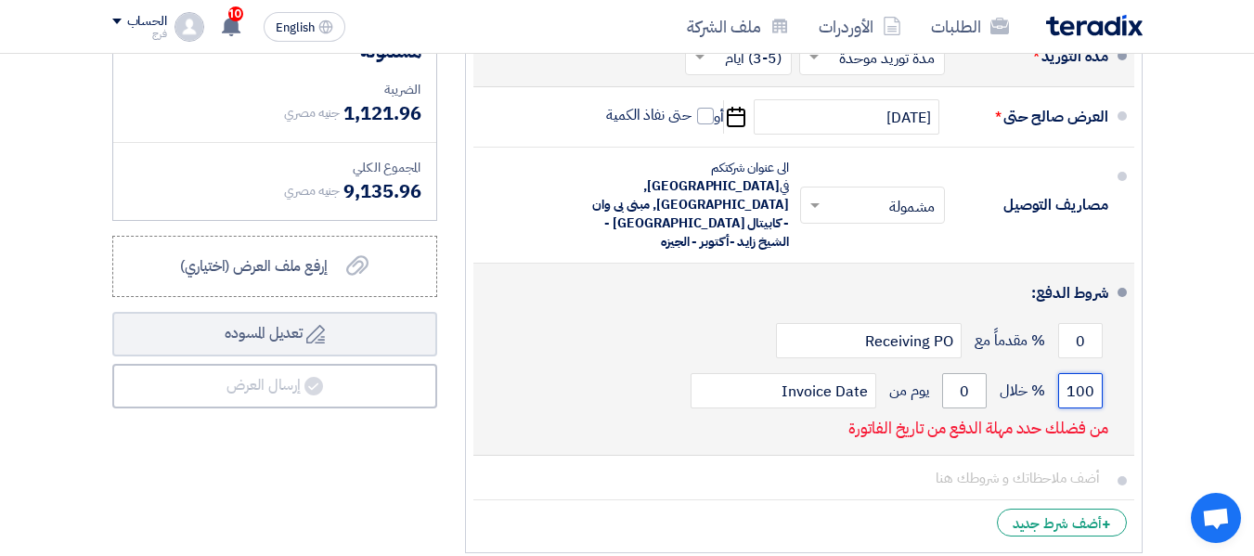
type input "100"
click at [961, 373] on input "0" at bounding box center [964, 390] width 45 height 35
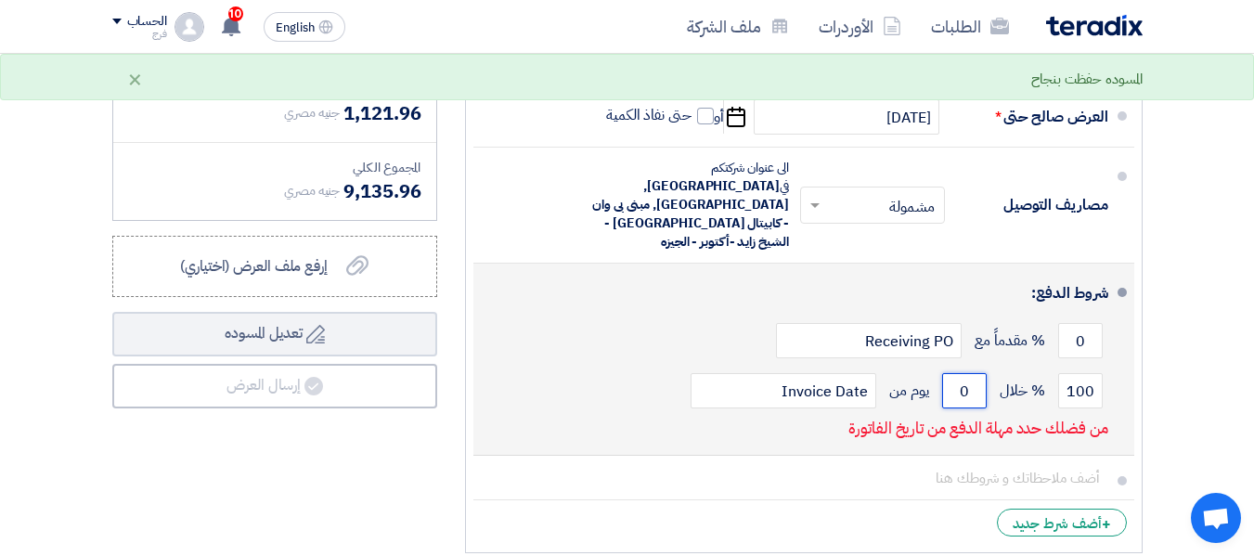
click at [961, 373] on input "0" at bounding box center [964, 390] width 45 height 35
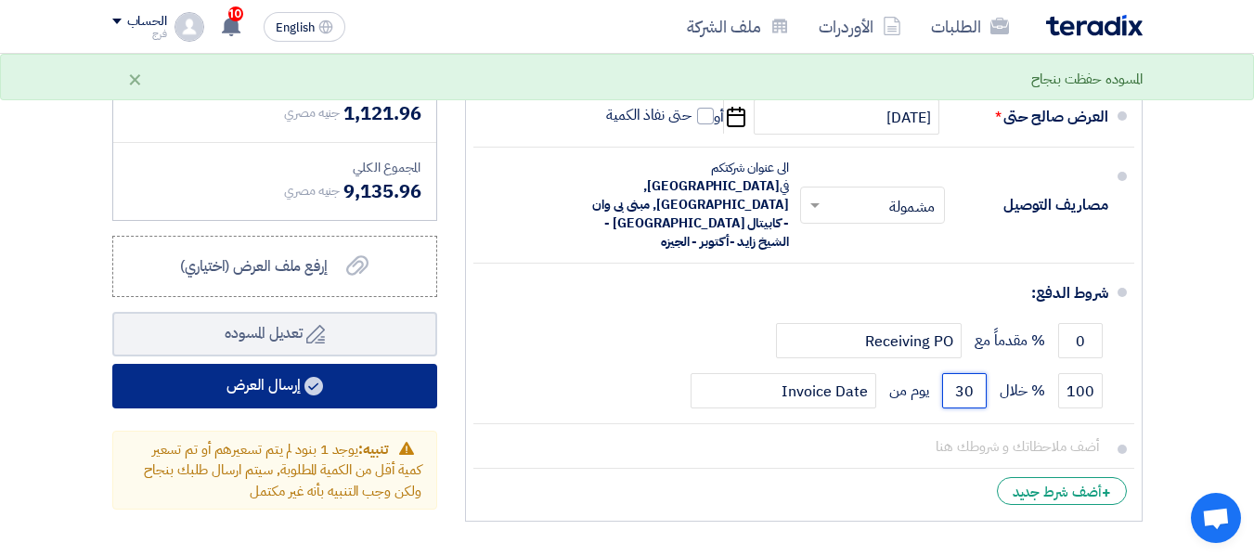
type input "30"
click at [200, 388] on button "إرسال العرض" at bounding box center [274, 386] width 325 height 45
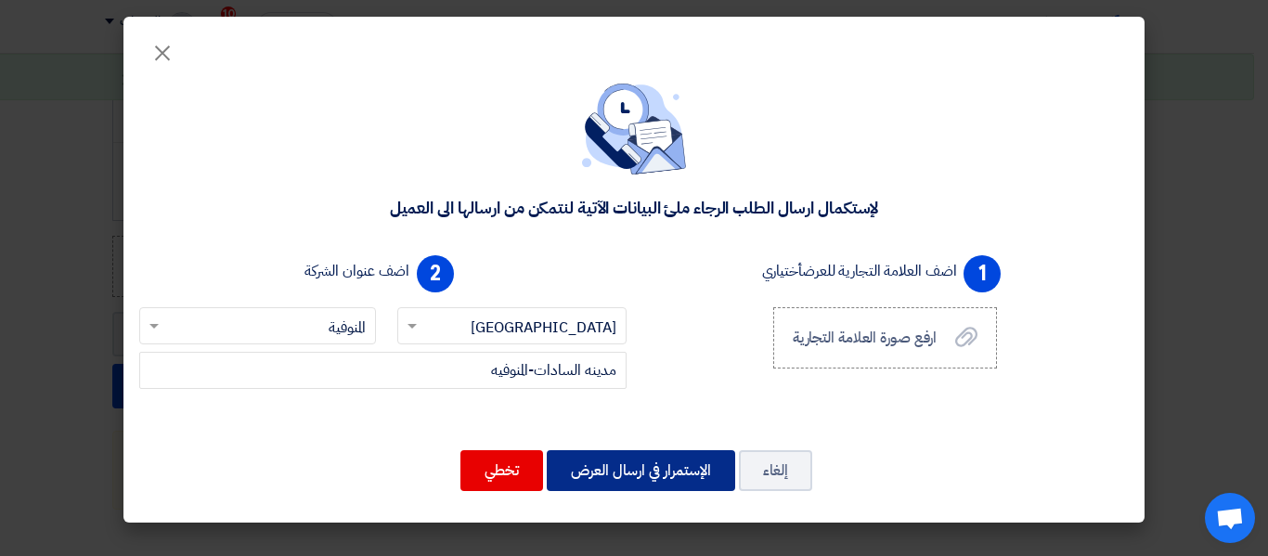
click at [673, 464] on button "الإستمرار في ارسال العرض" at bounding box center [641, 470] width 188 height 41
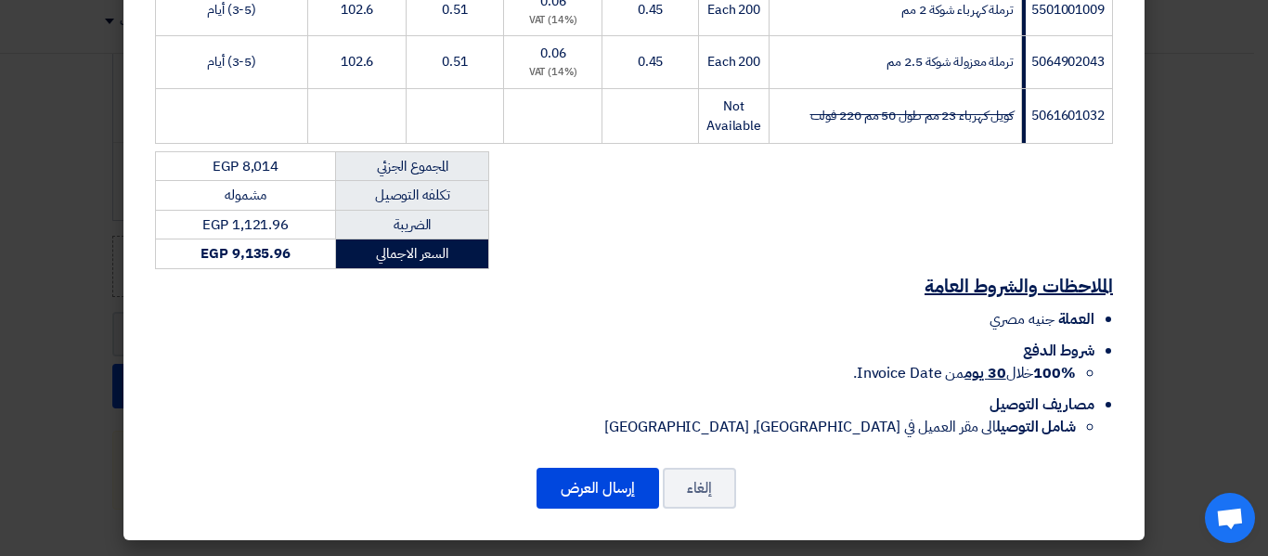
scroll to position [640, 0]
click at [610, 495] on button "إرسال العرض" at bounding box center [597, 488] width 122 height 41
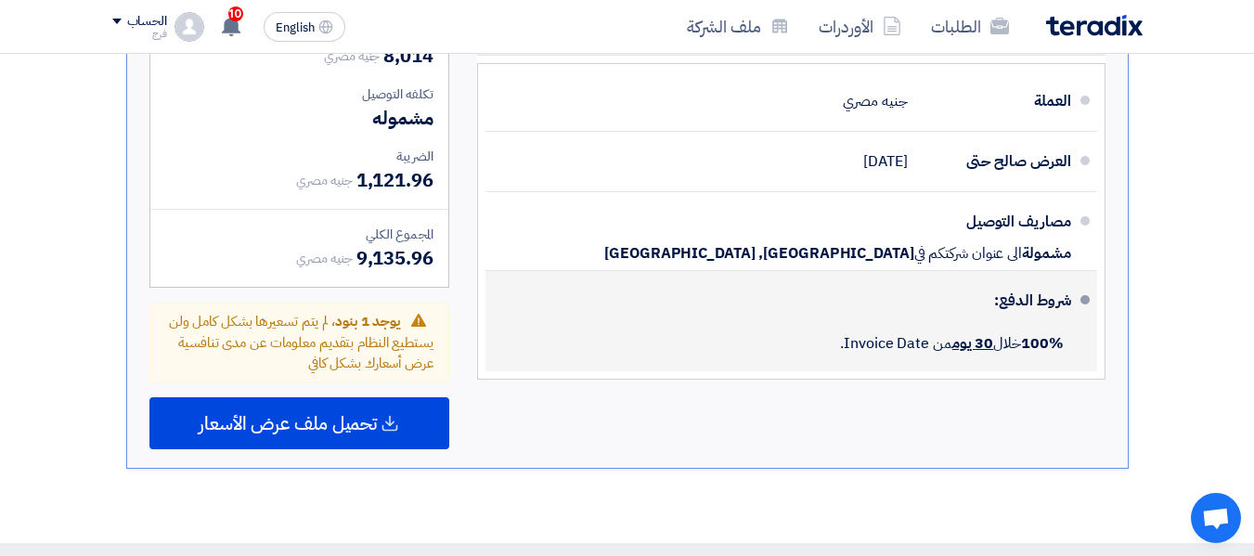
scroll to position [1425, 0]
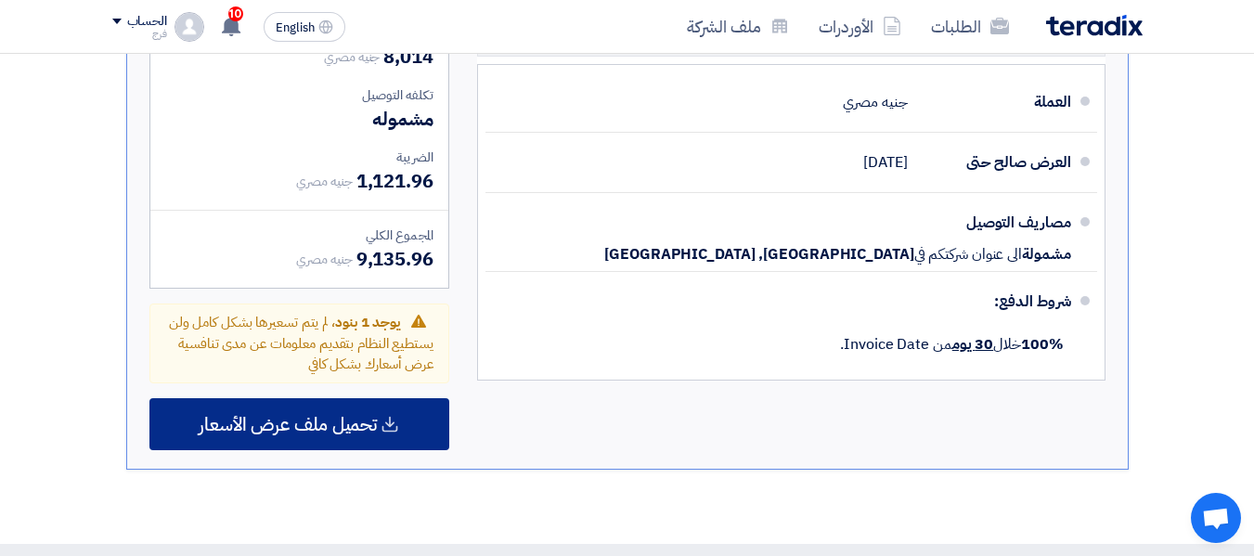
click at [392, 416] on use at bounding box center [390, 424] width 16 height 16
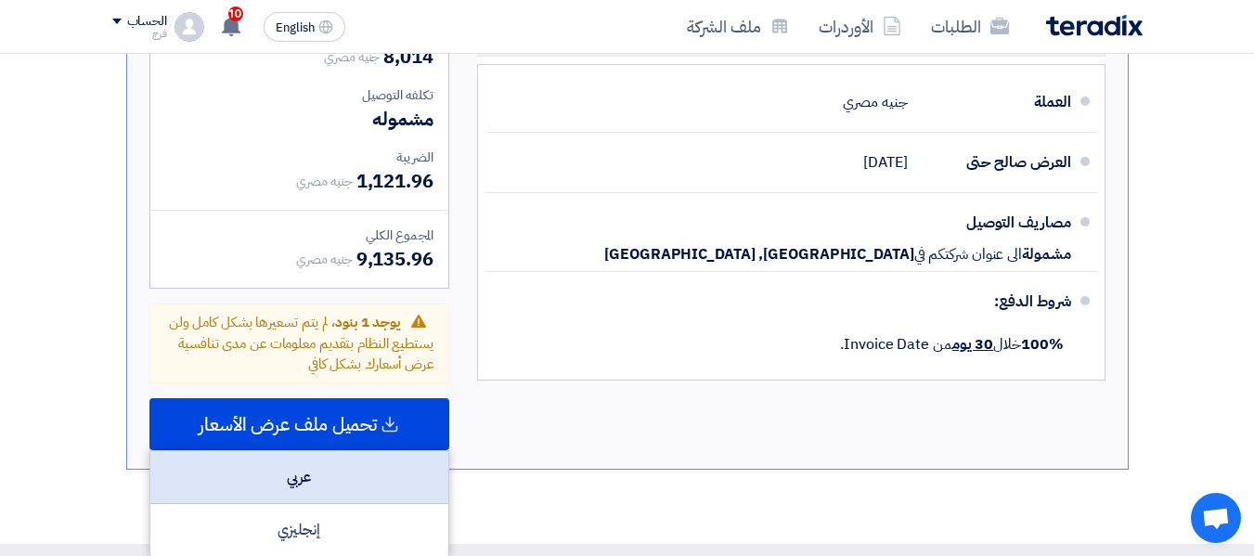
click at [316, 451] on div "عربي" at bounding box center [299, 477] width 298 height 53
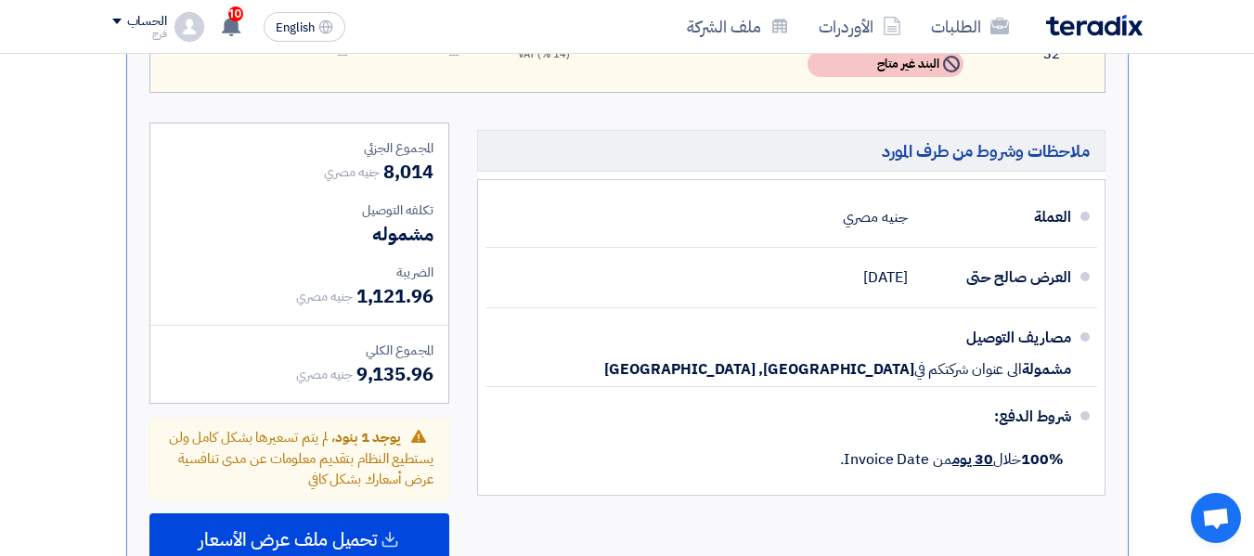
scroll to position [1147, 0]
